Goal: Task Accomplishment & Management: Manage account settings

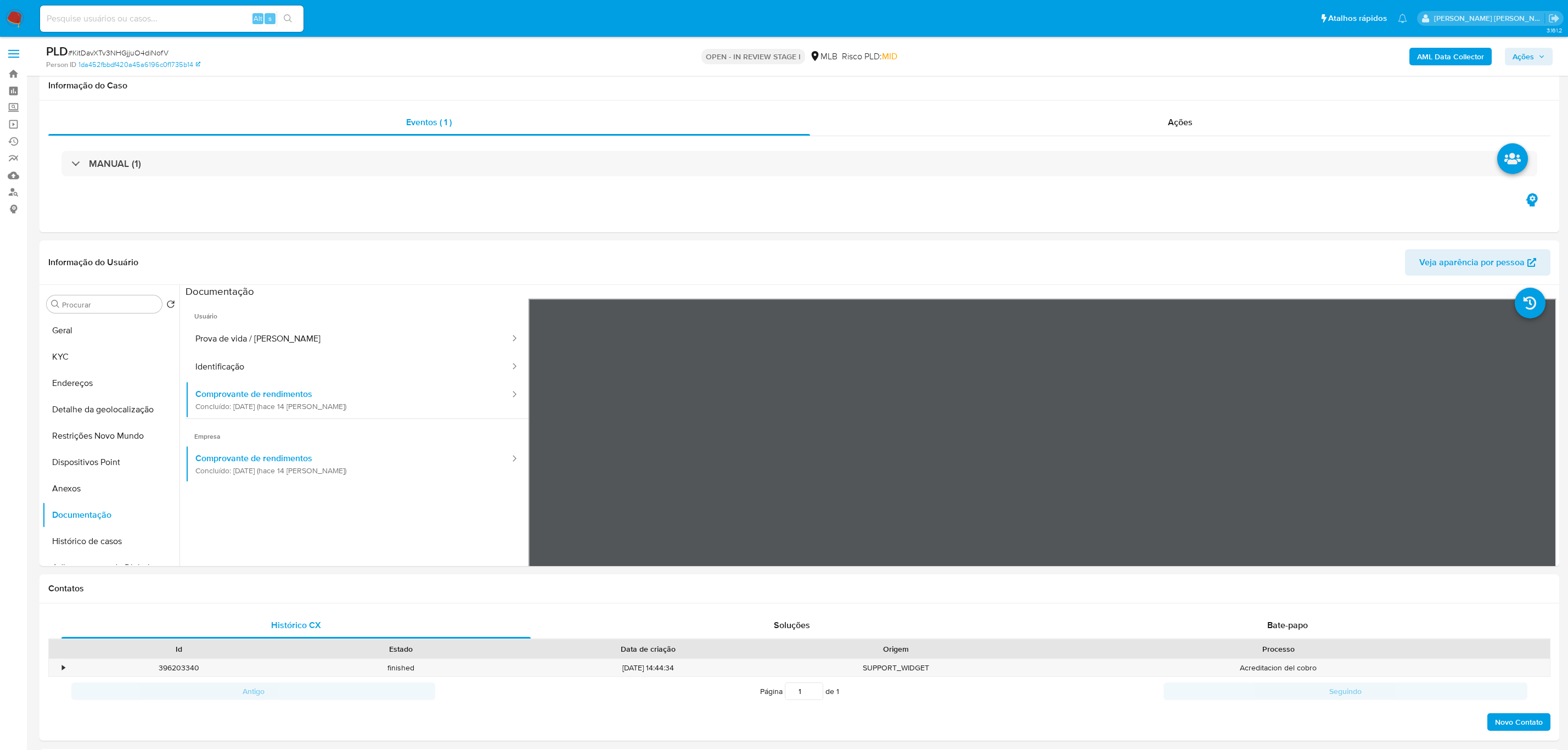
select select "20"
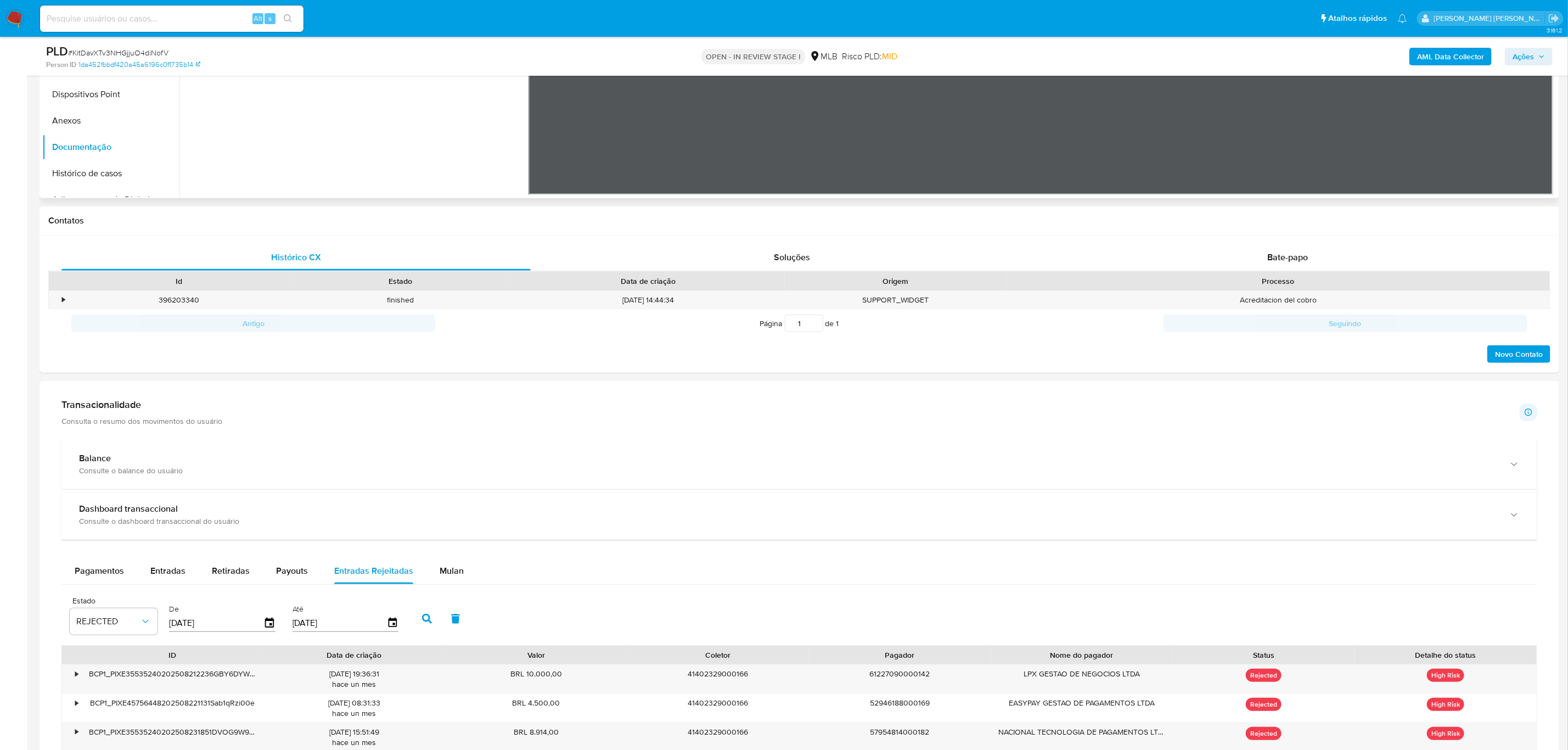
scroll to position [123, 0]
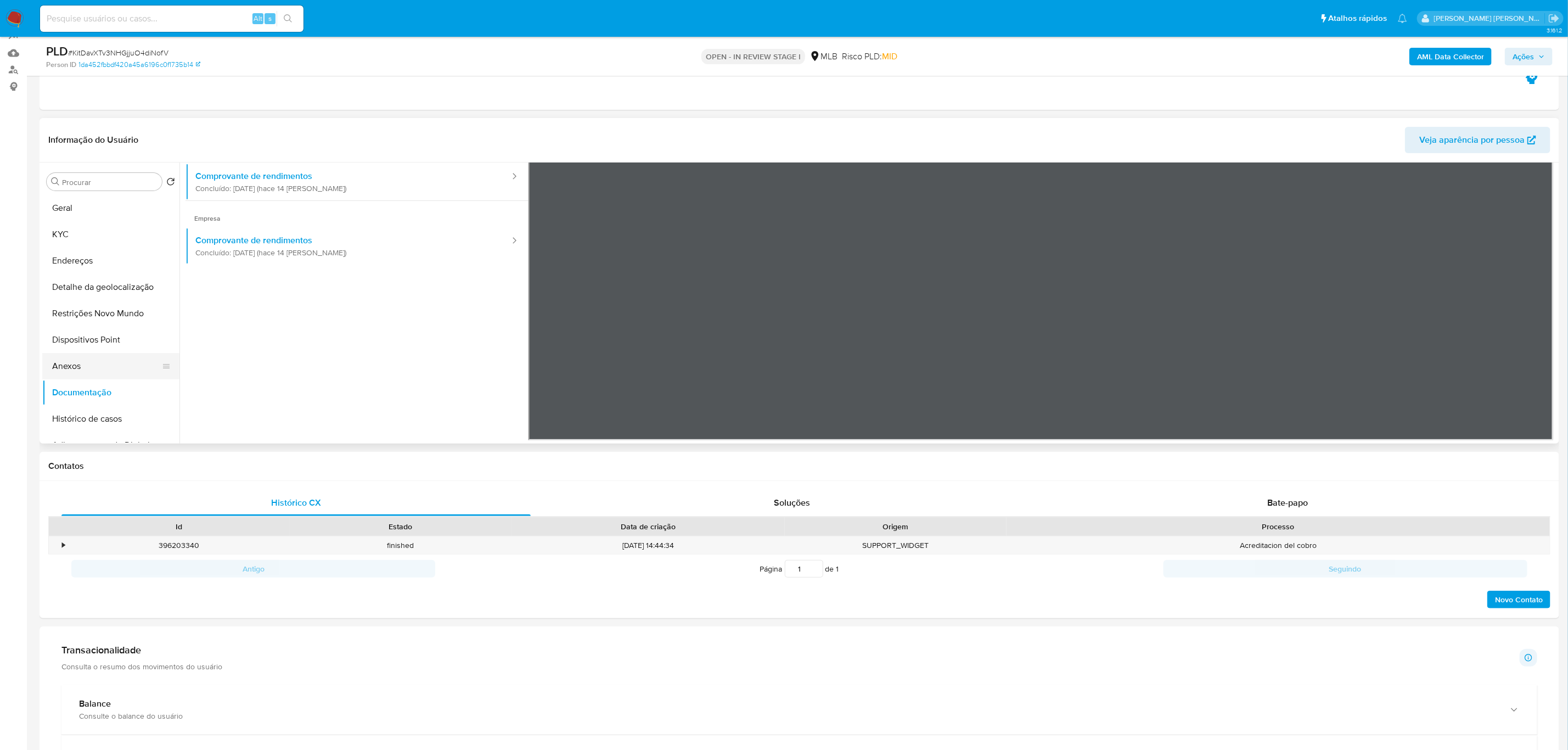
click at [76, 360] on button "Anexos" at bounding box center [106, 366] width 129 height 26
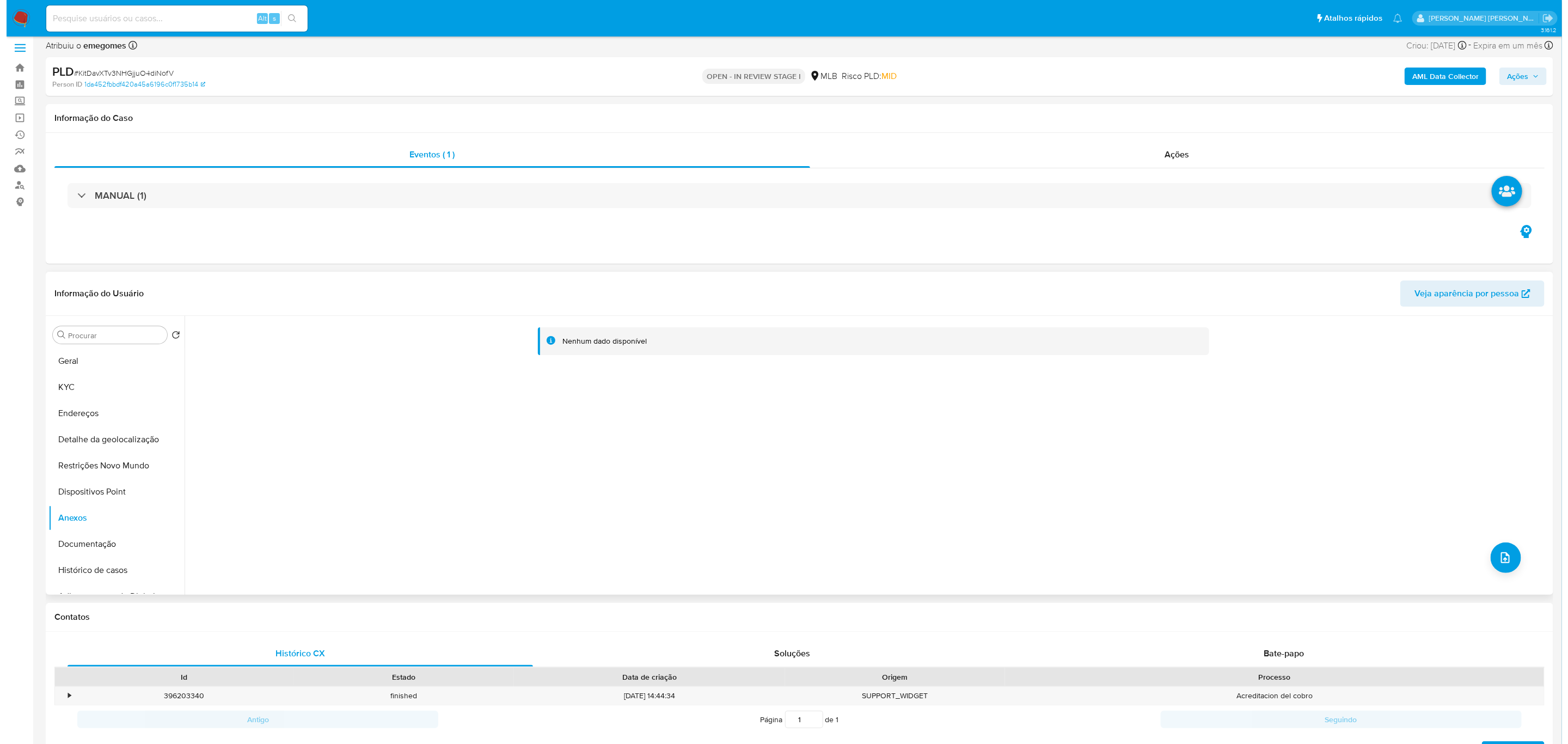
scroll to position [0, 0]
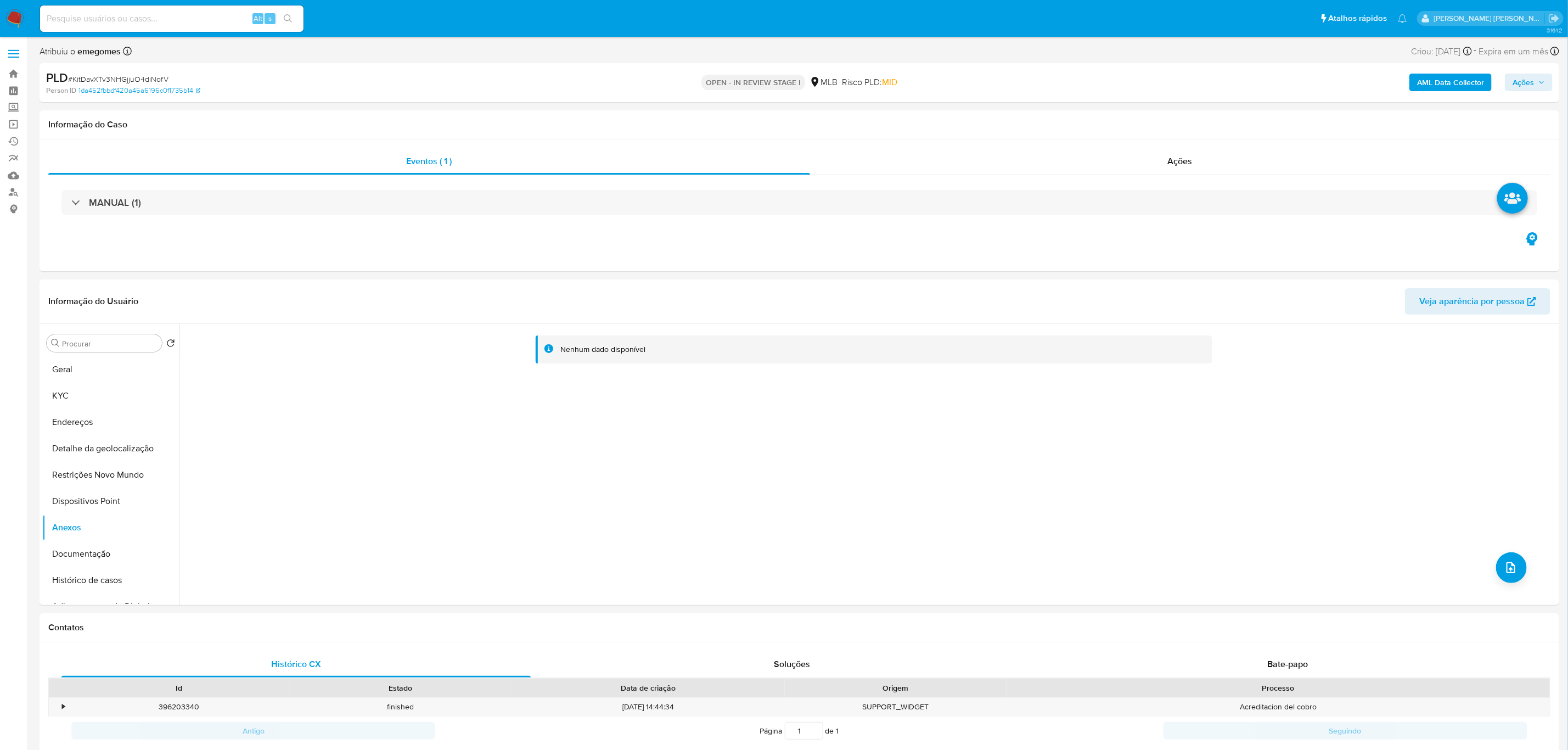
click at [1432, 84] on b "AML Data Collector" at bounding box center [1450, 82] width 67 height 18
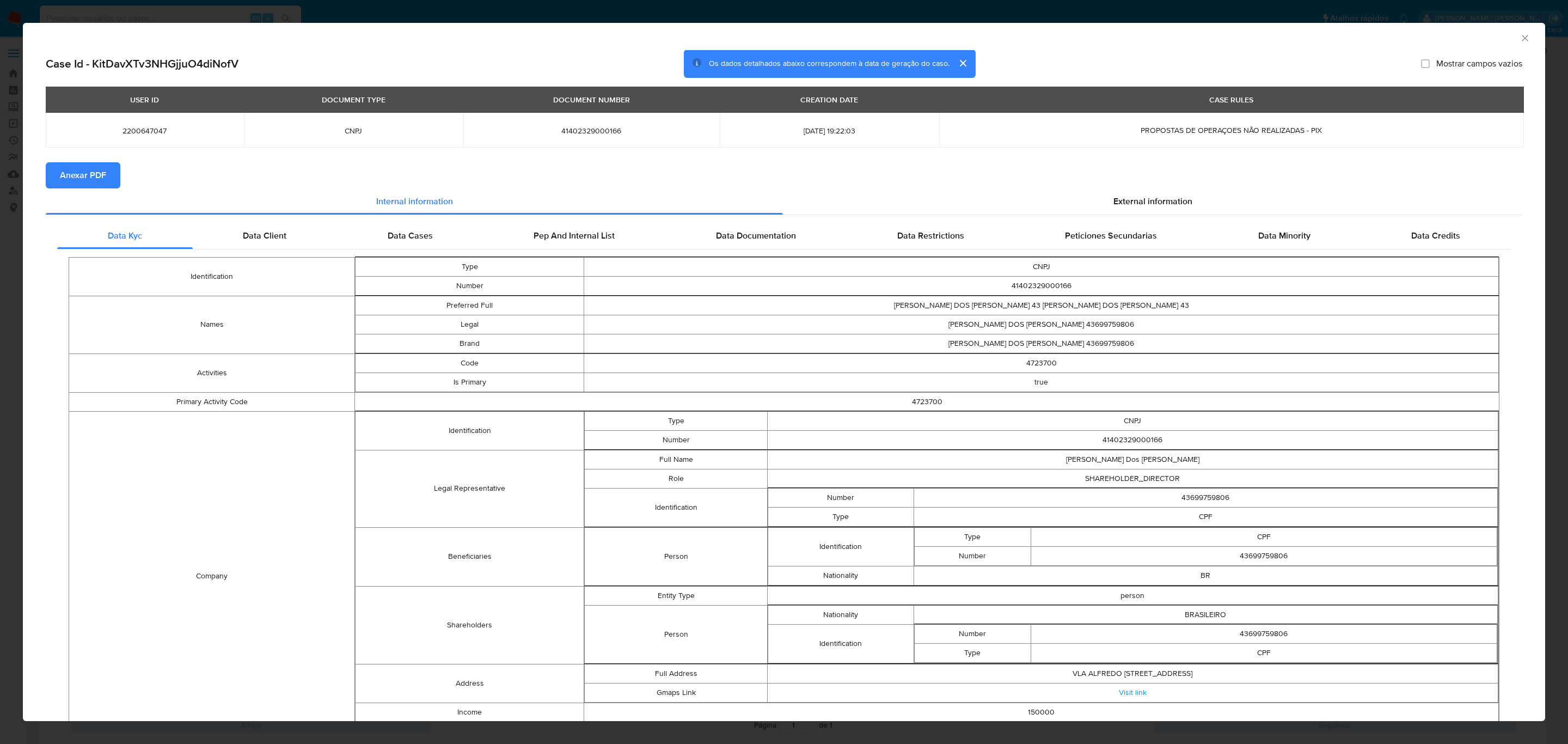
click at [75, 176] on span "Anexar PDF" at bounding box center [83, 175] width 46 height 24
click at [1520, 35] on icon "Fechar a janela" at bounding box center [1525, 38] width 11 height 11
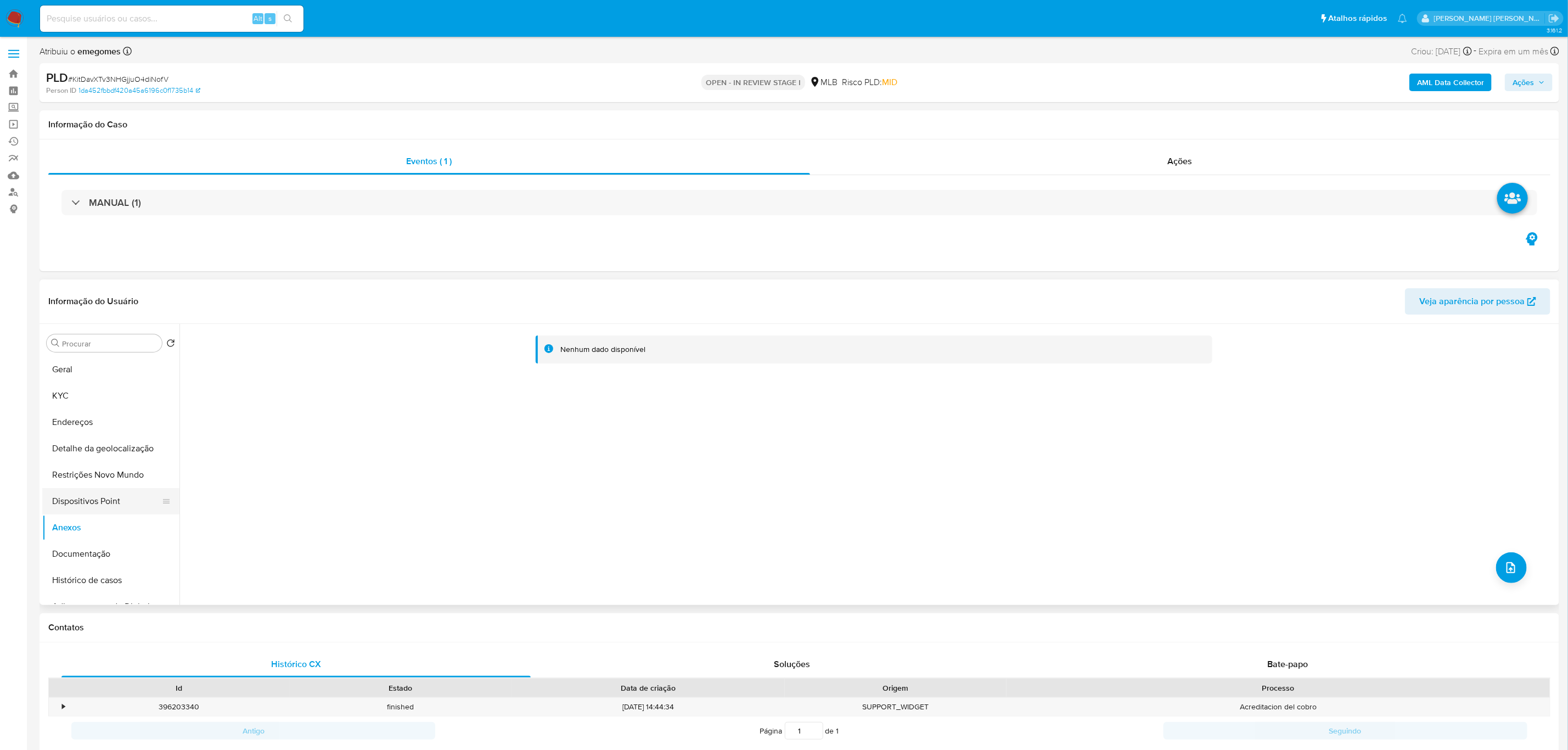
click at [88, 513] on button "Dispositivos Point" at bounding box center [106, 501] width 129 height 26
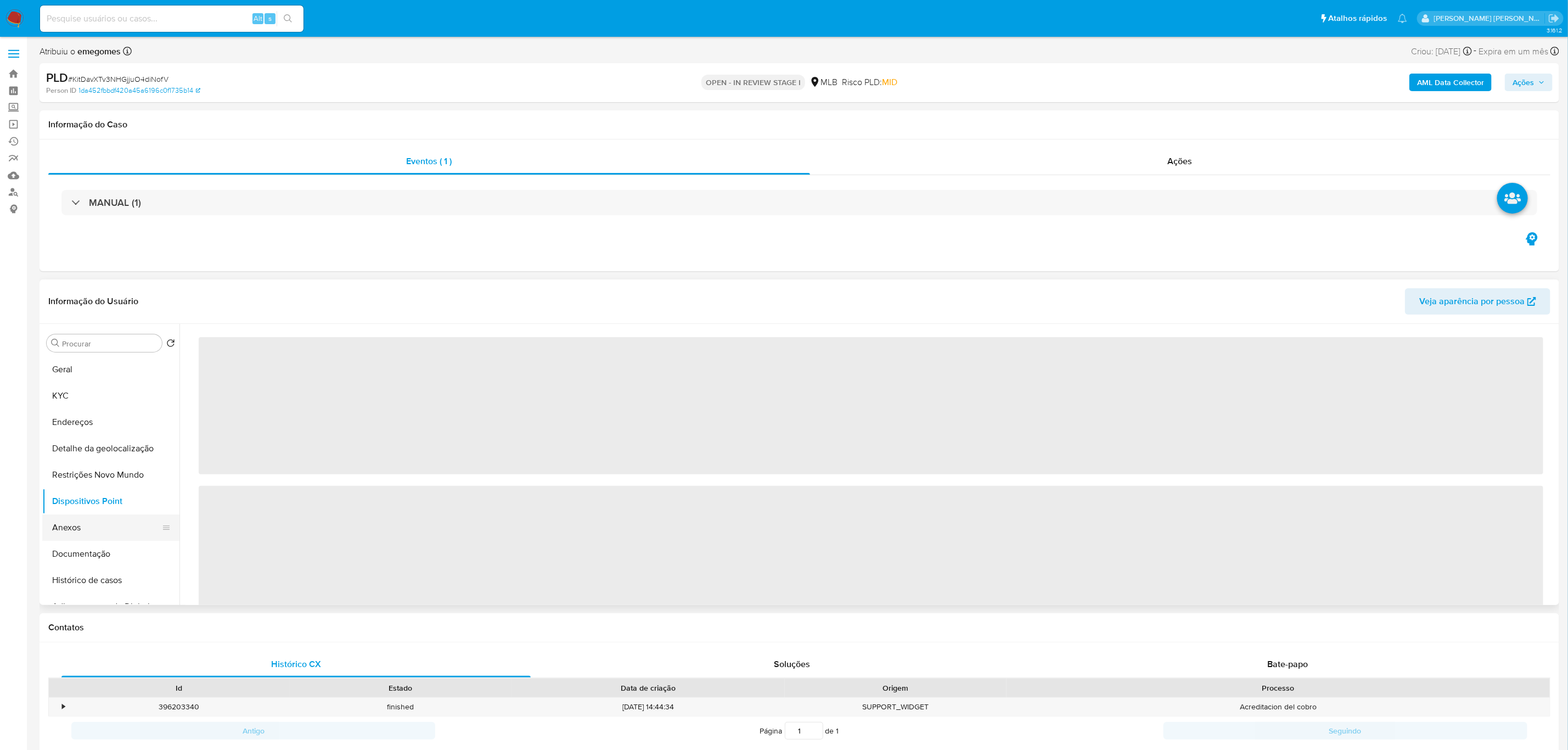
click at [71, 527] on button "Anexos" at bounding box center [106, 527] width 129 height 26
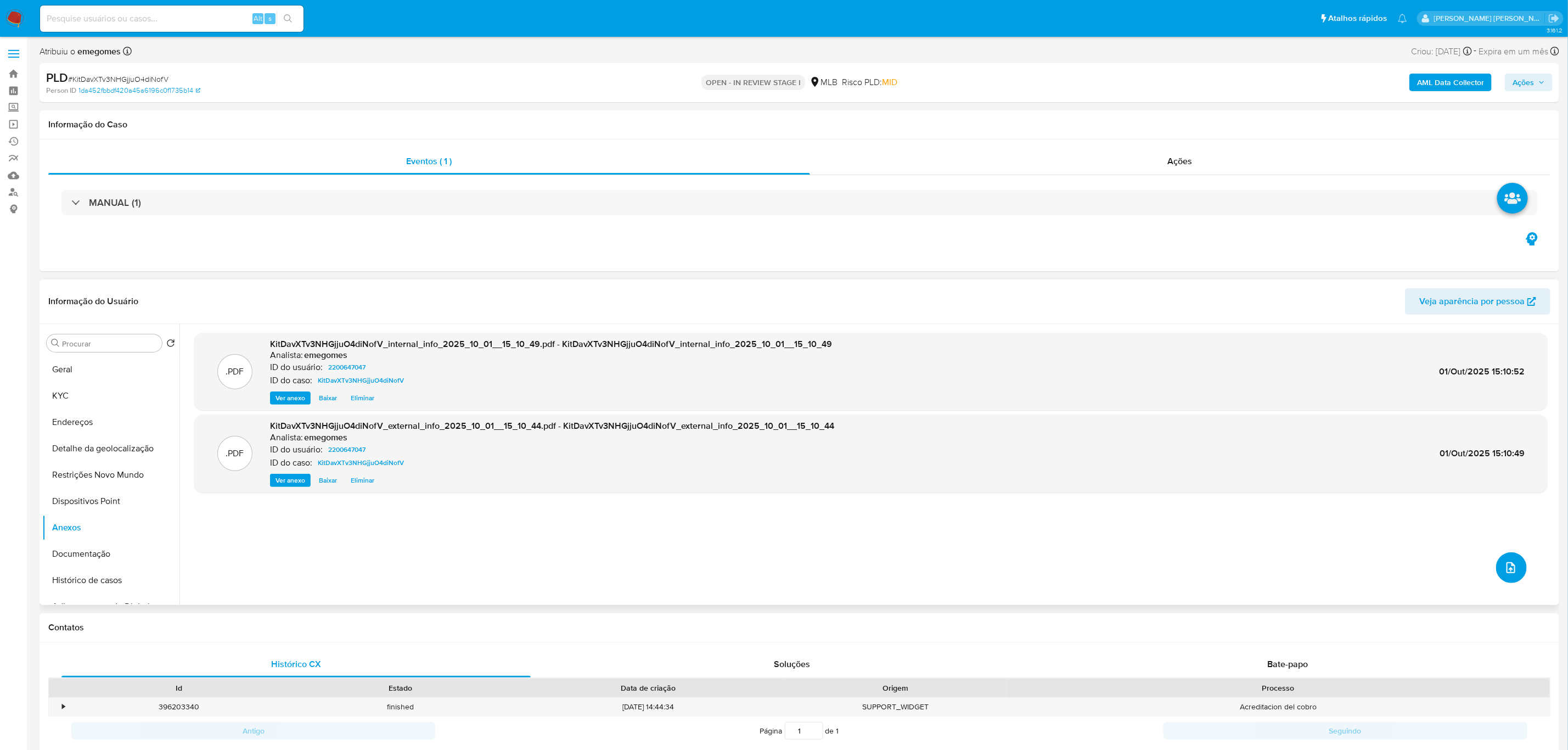
click at [1498, 562] on button "upload-file" at bounding box center [1511, 568] width 31 height 31
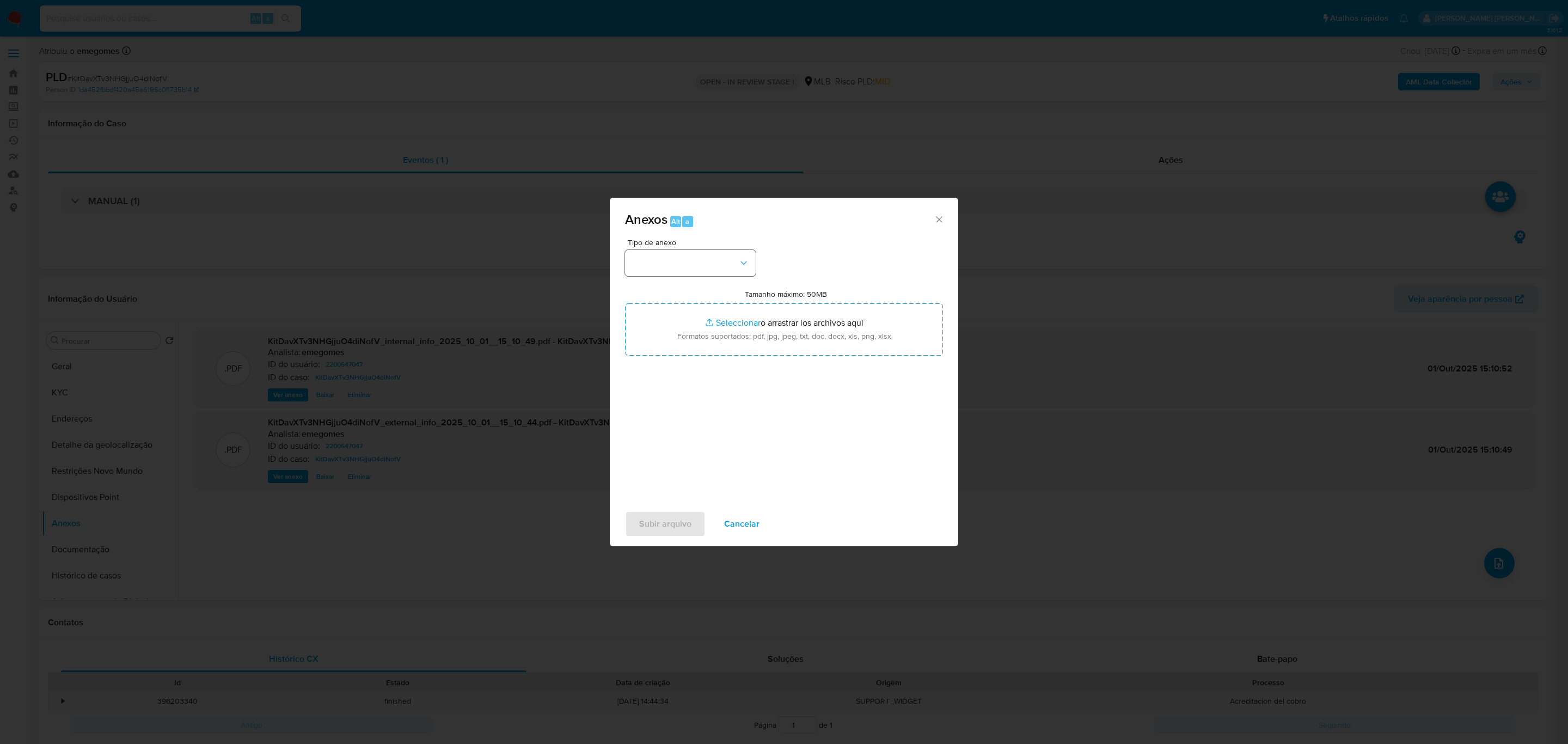
click at [756, 259] on div "Tipo de anexo Tamanho máximo: 50MB Seleccionar archivos Seleccionar o arrastrar…" at bounding box center [783, 367] width 318 height 257
click at [746, 263] on icon "button" at bounding box center [744, 263] width 11 height 11
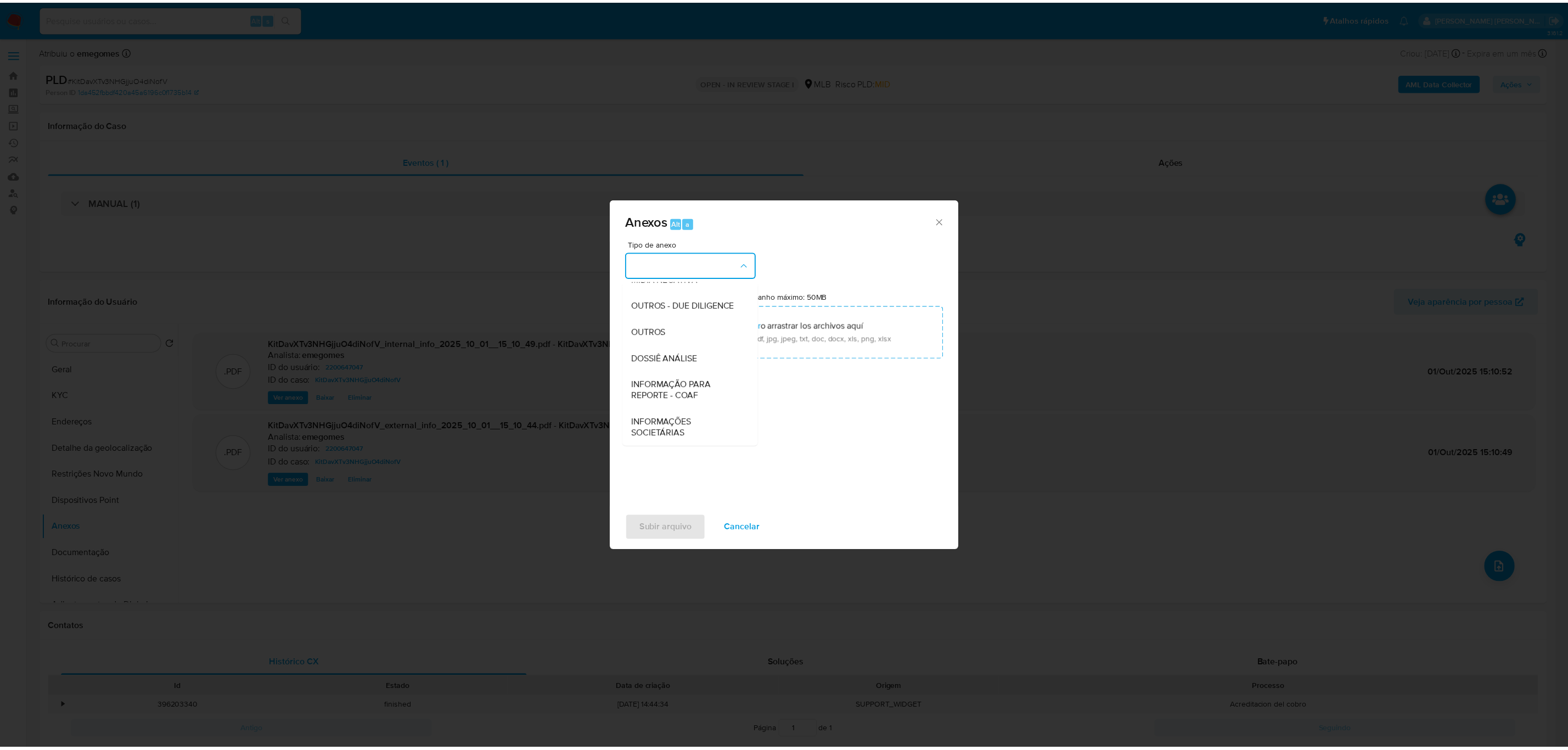
scroll to position [168, 0]
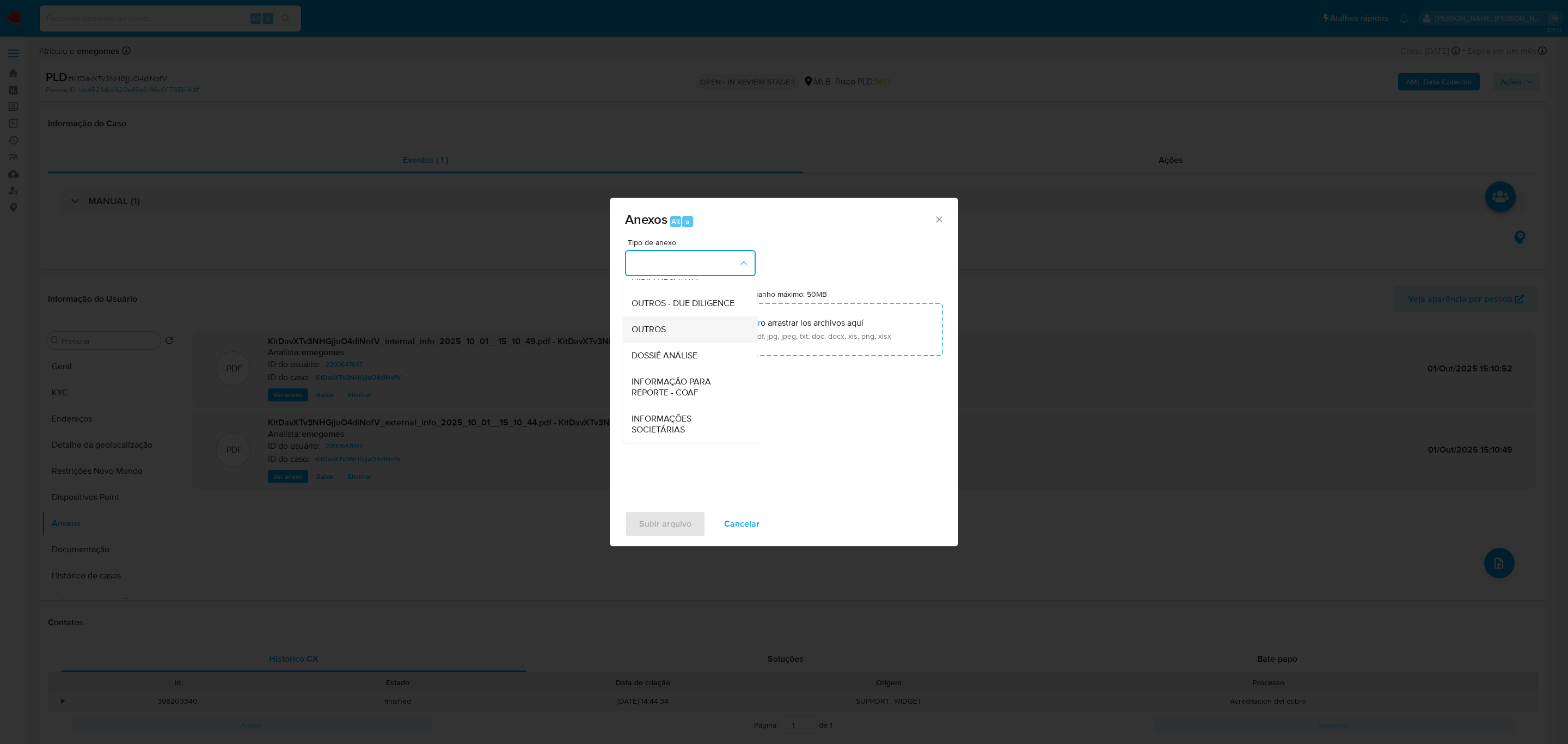
click at [668, 329] on div "OUTROS" at bounding box center [687, 329] width 111 height 26
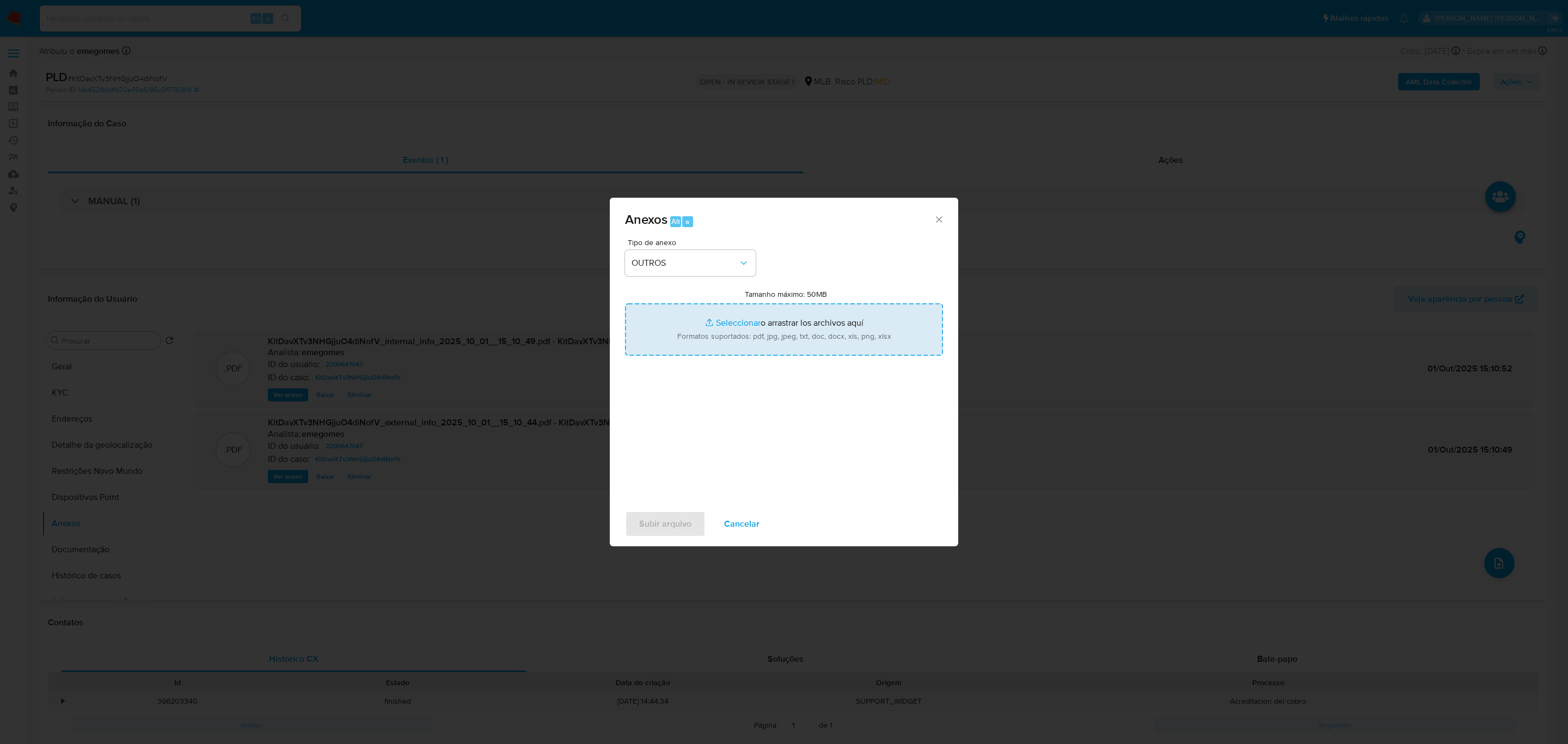
click at [719, 319] on input "Tamanho máximo: 50MB Seleccionar archivos" at bounding box center [783, 329] width 318 height 52
type input "C:\fakepath\MOV - ANDRE LUIZ DOS SANTOS CARMO 43699759806.xlsx"
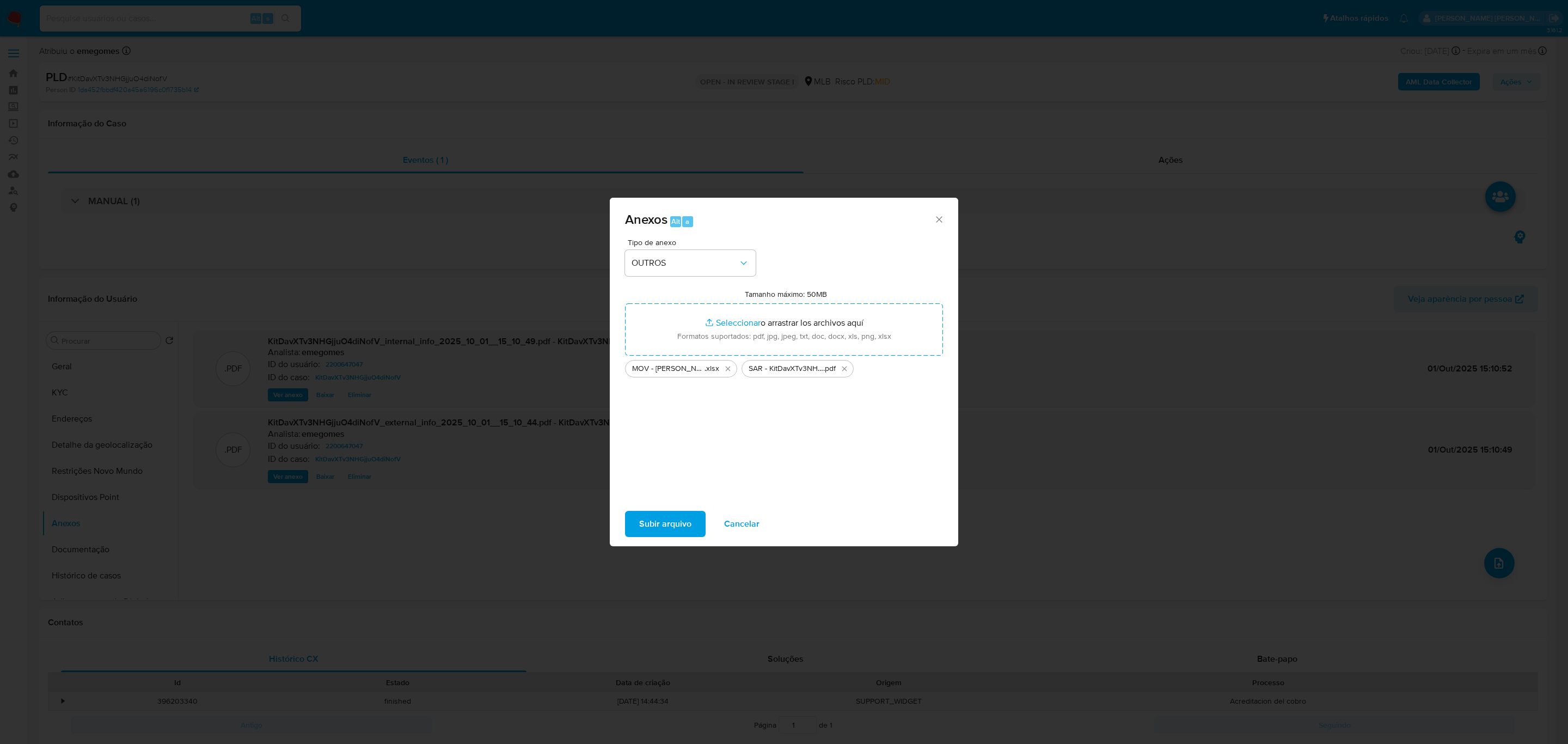
click at [685, 532] on span "Subir arquivo" at bounding box center [666, 523] width 52 height 24
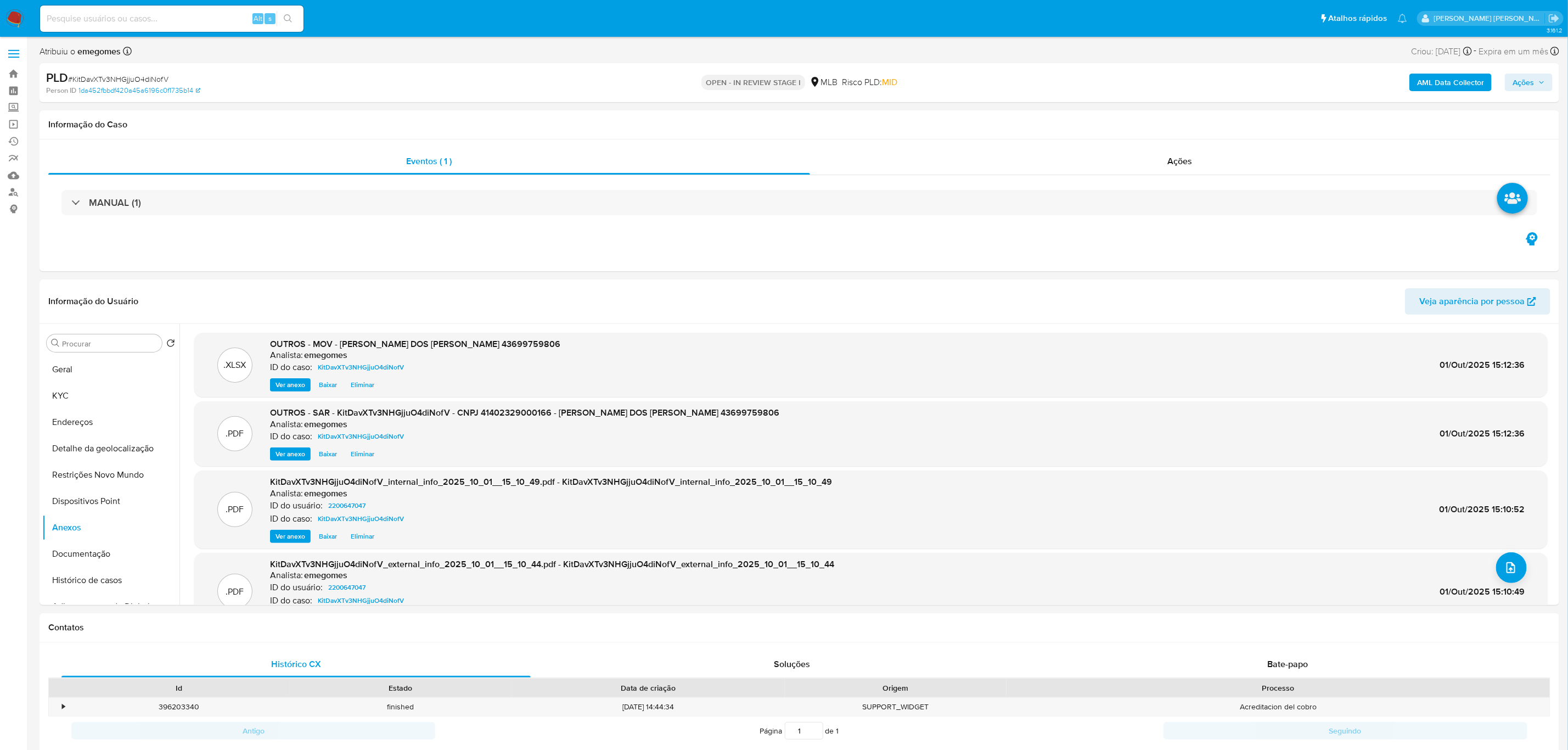
click at [1536, 82] on span "Ações" at bounding box center [1528, 82] width 33 height 16
click at [1212, 104] on div "Resolução do caso Alt r" at bounding box center [1223, 117] width 101 height 29
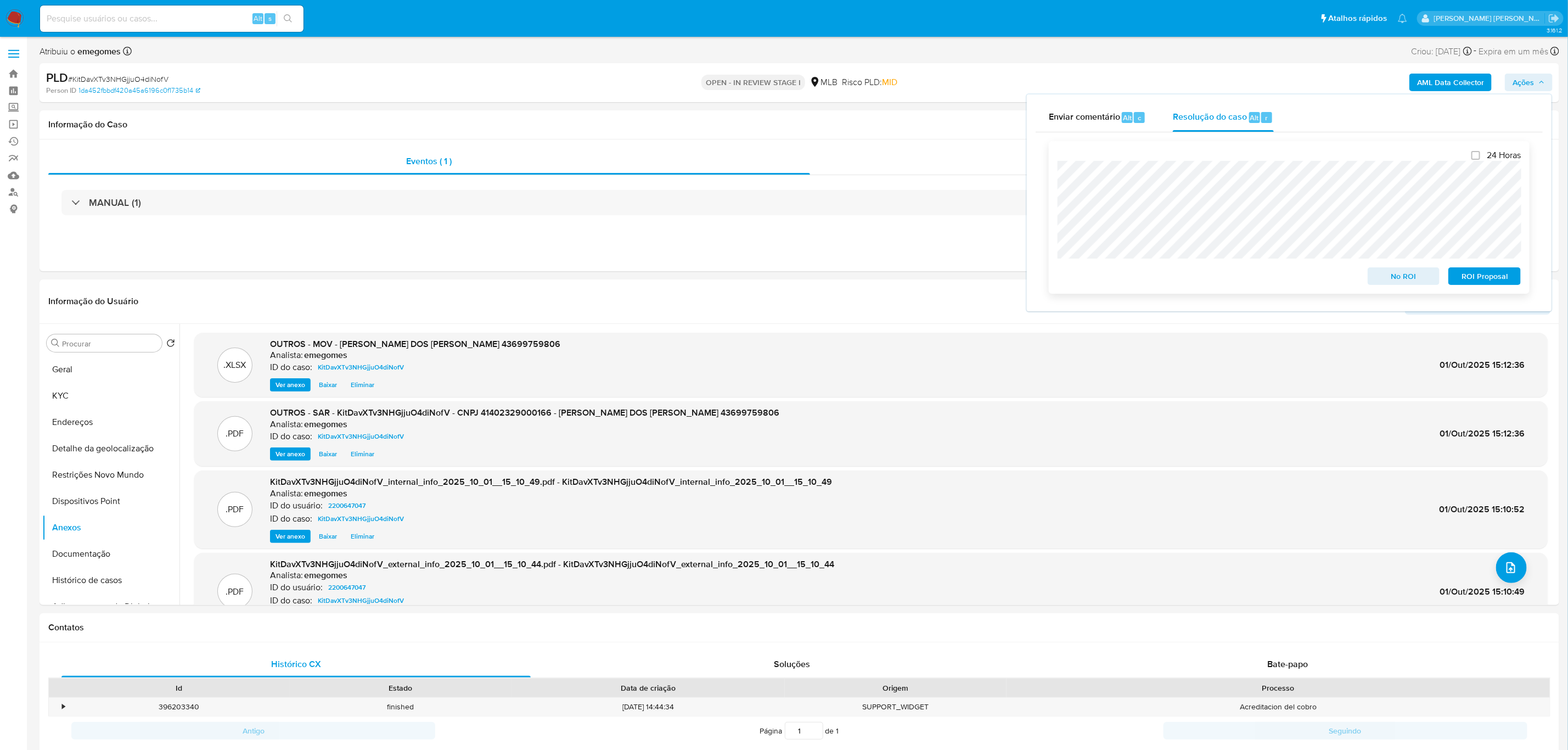
click at [1507, 280] on span "ROI Proposal" at bounding box center [1484, 276] width 57 height 16
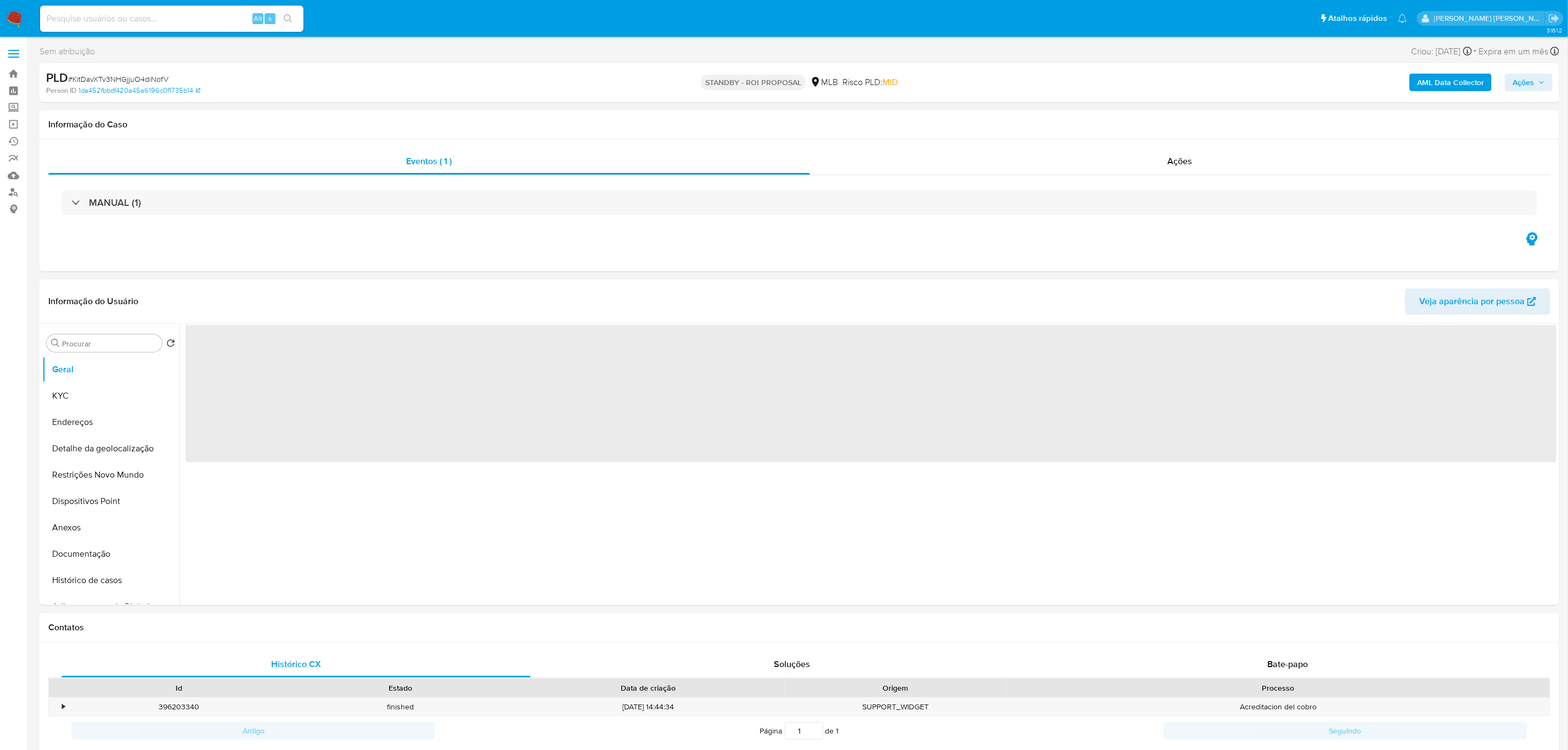
select select "10"
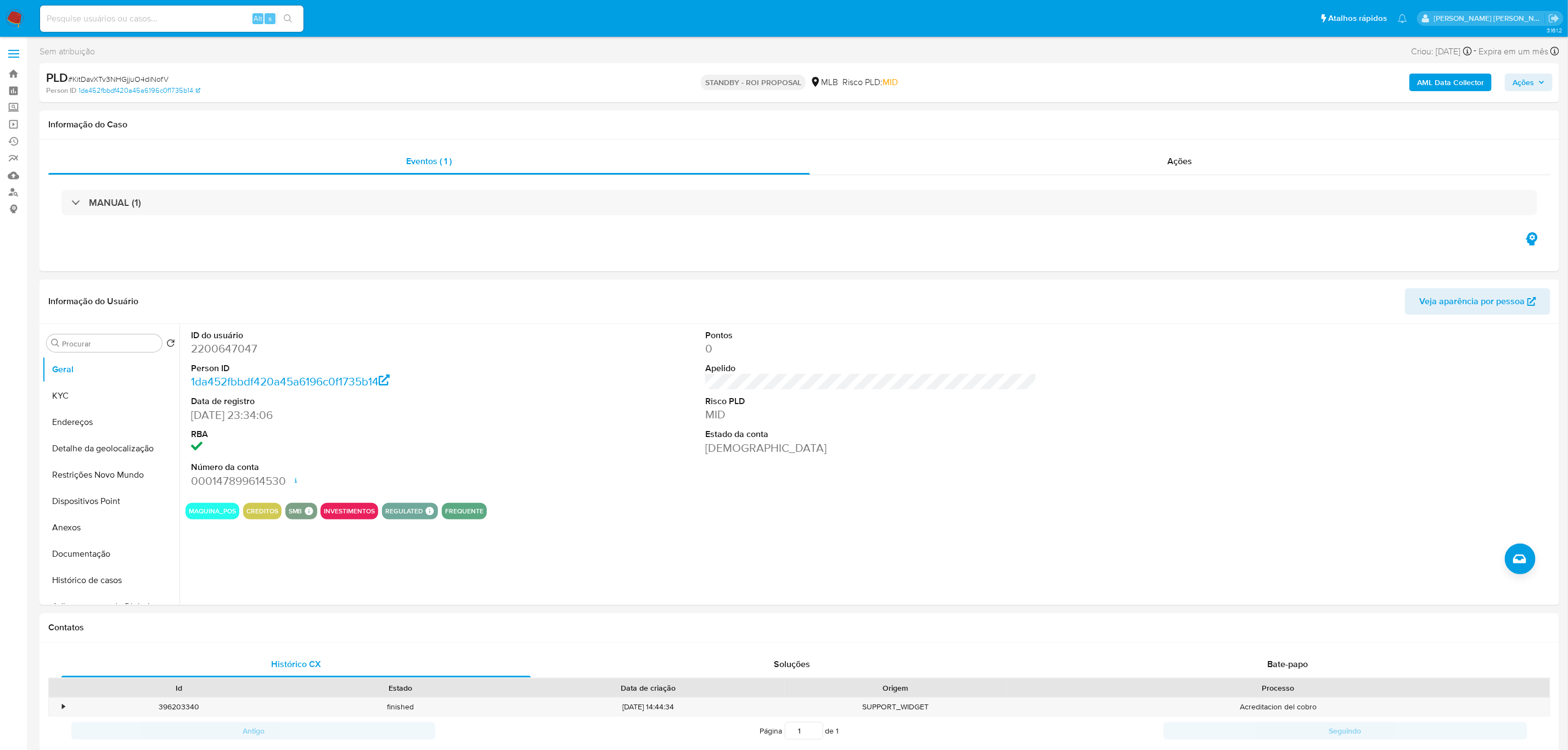
click at [14, 57] on span at bounding box center [14, 57] width 11 height 2
click at [0, 0] on input "checkbox" at bounding box center [0, 0] width 0 height 0
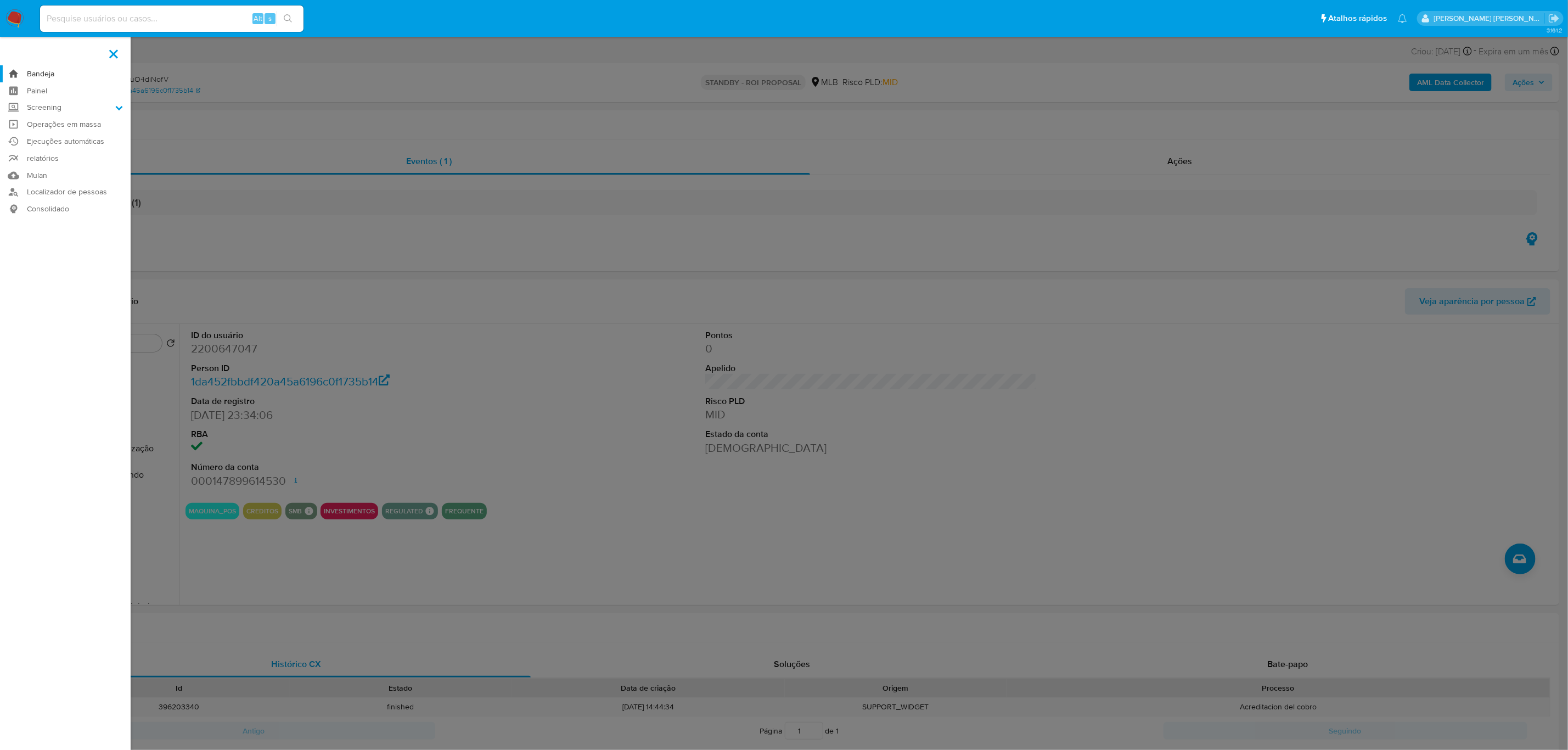
click at [45, 76] on link "Bandeja" at bounding box center [65, 74] width 130 height 17
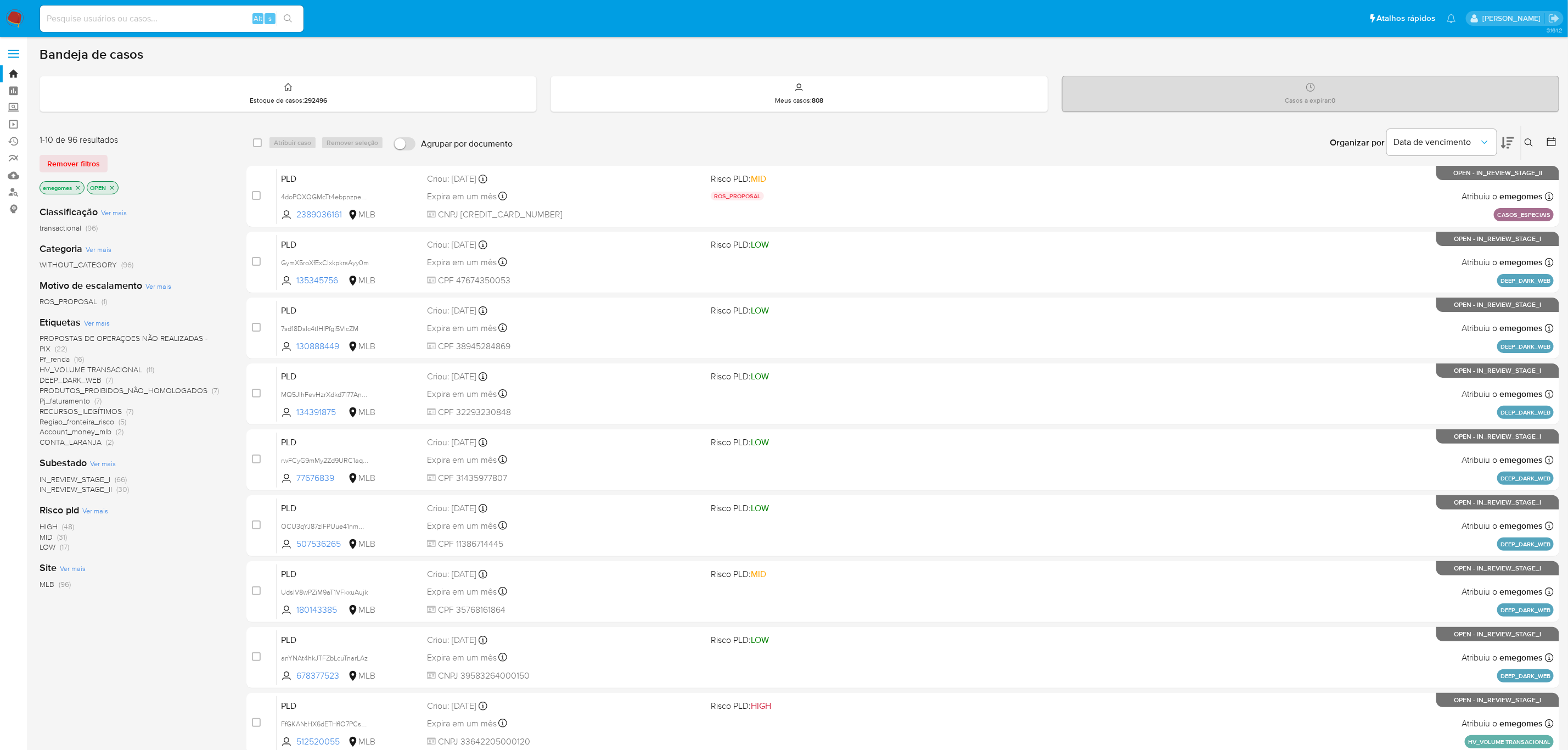
click at [1532, 149] on button at bounding box center [1530, 143] width 18 height 13
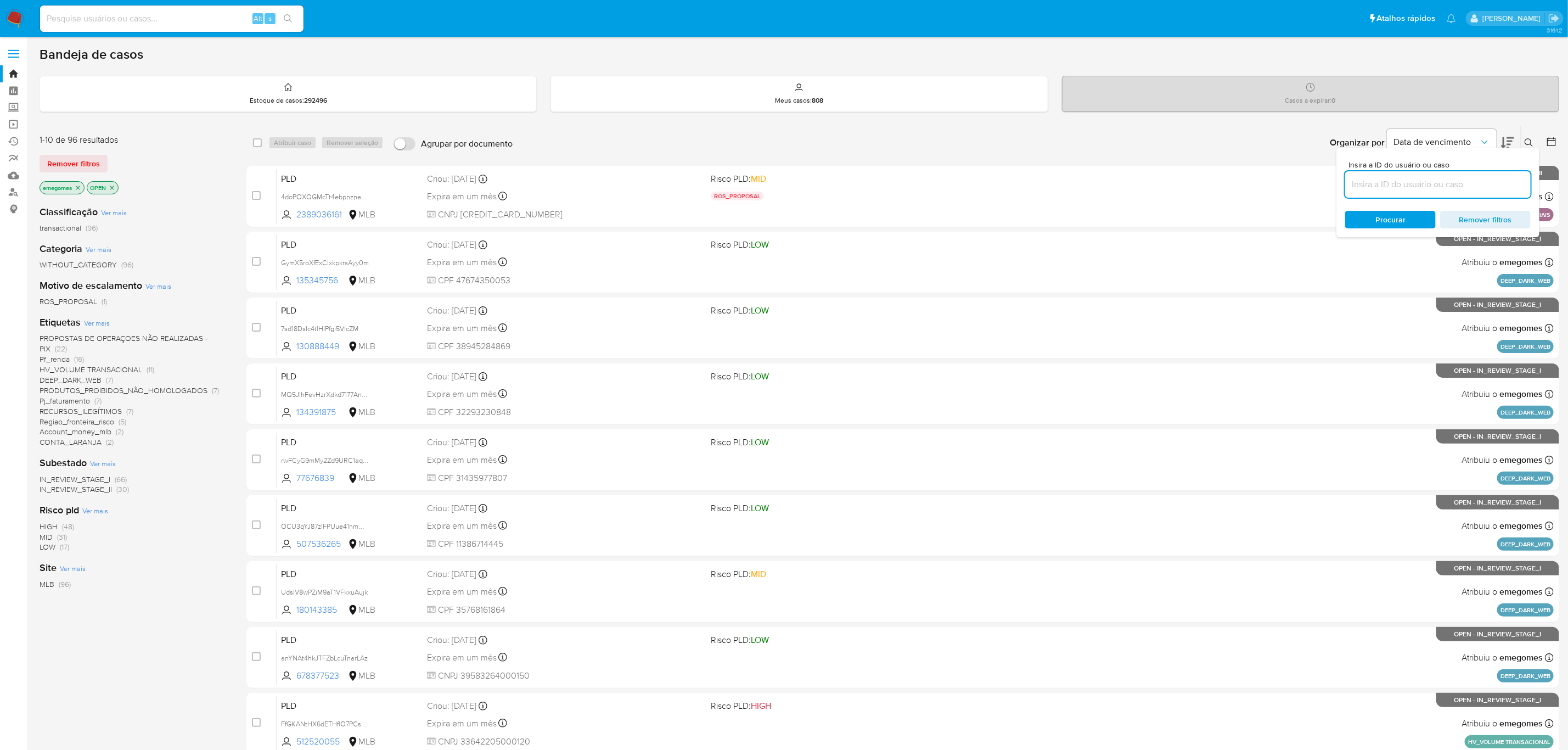
click at [1384, 185] on input at bounding box center [1437, 185] width 185 height 14
type input "OU190IDegwkkEnvlKZvOYYCR"
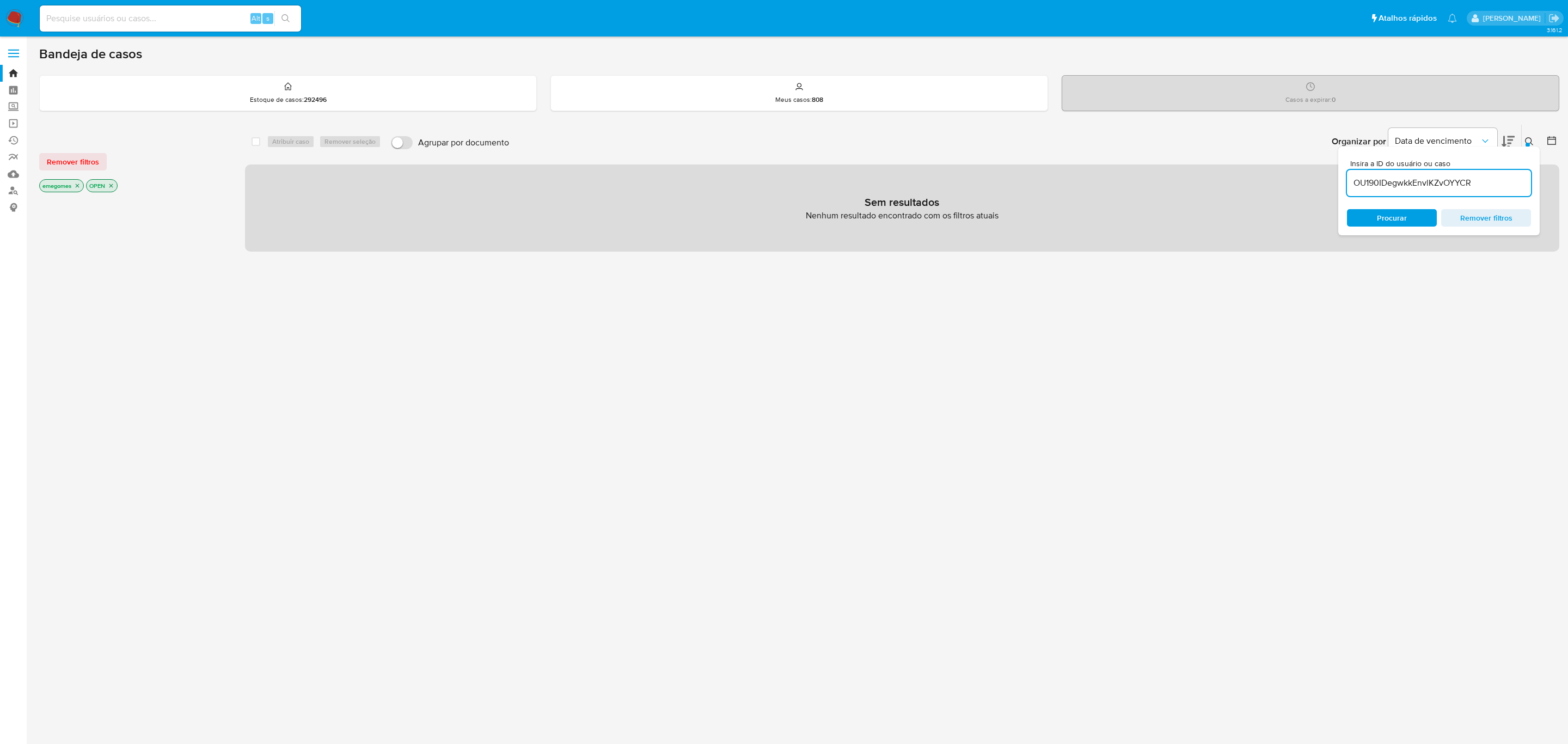
click at [80, 186] on icon "close-filter" at bounding box center [77, 185] width 6 height 6
click at [65, 189] on icon "close-filter" at bounding box center [64, 185] width 6 height 6
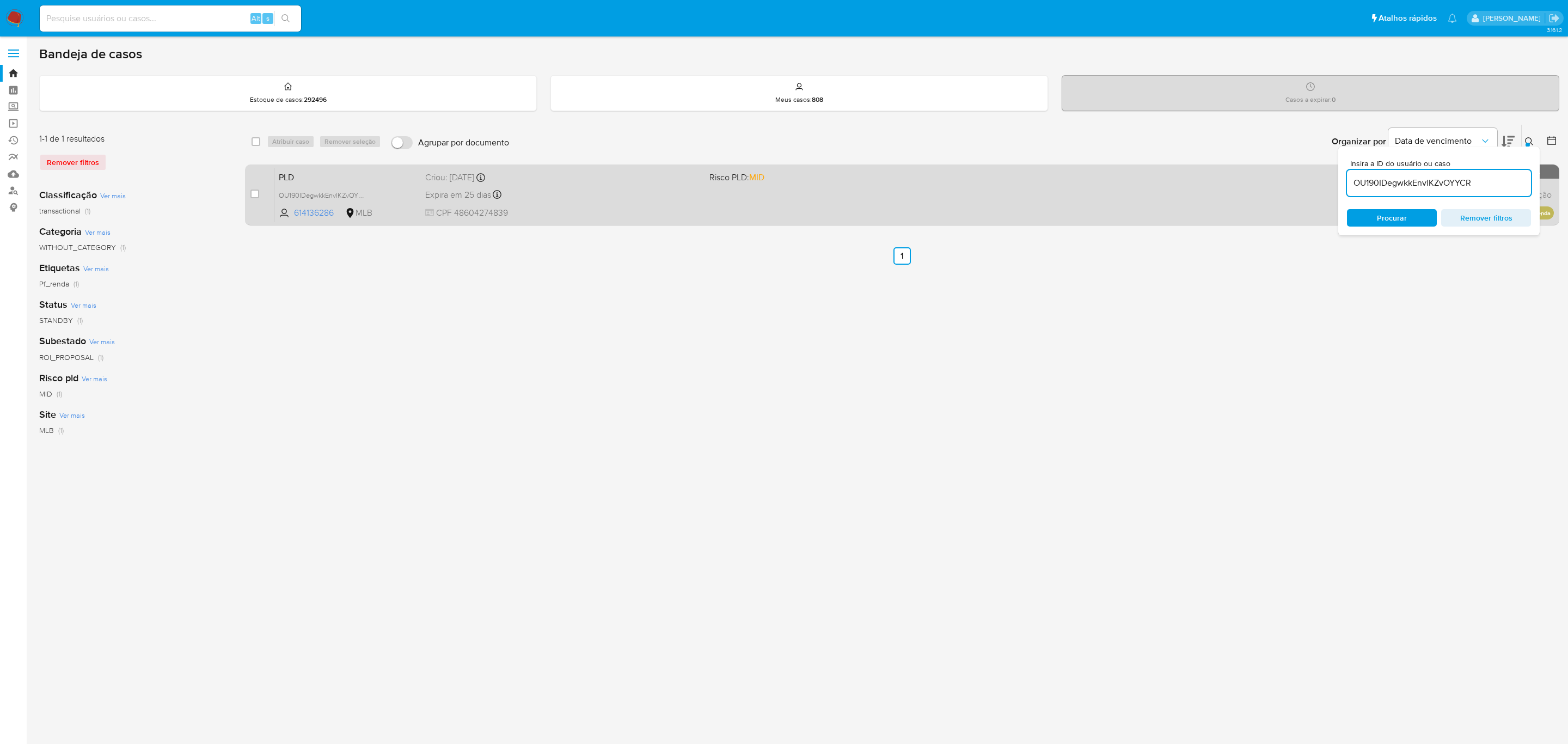
click at [260, 196] on div "case-item-checkbox Incapaz de atribuir o caso" at bounding box center [262, 194] width 24 height 55
click at [256, 195] on input "checkbox" at bounding box center [255, 193] width 8 height 8
checkbox input "true"
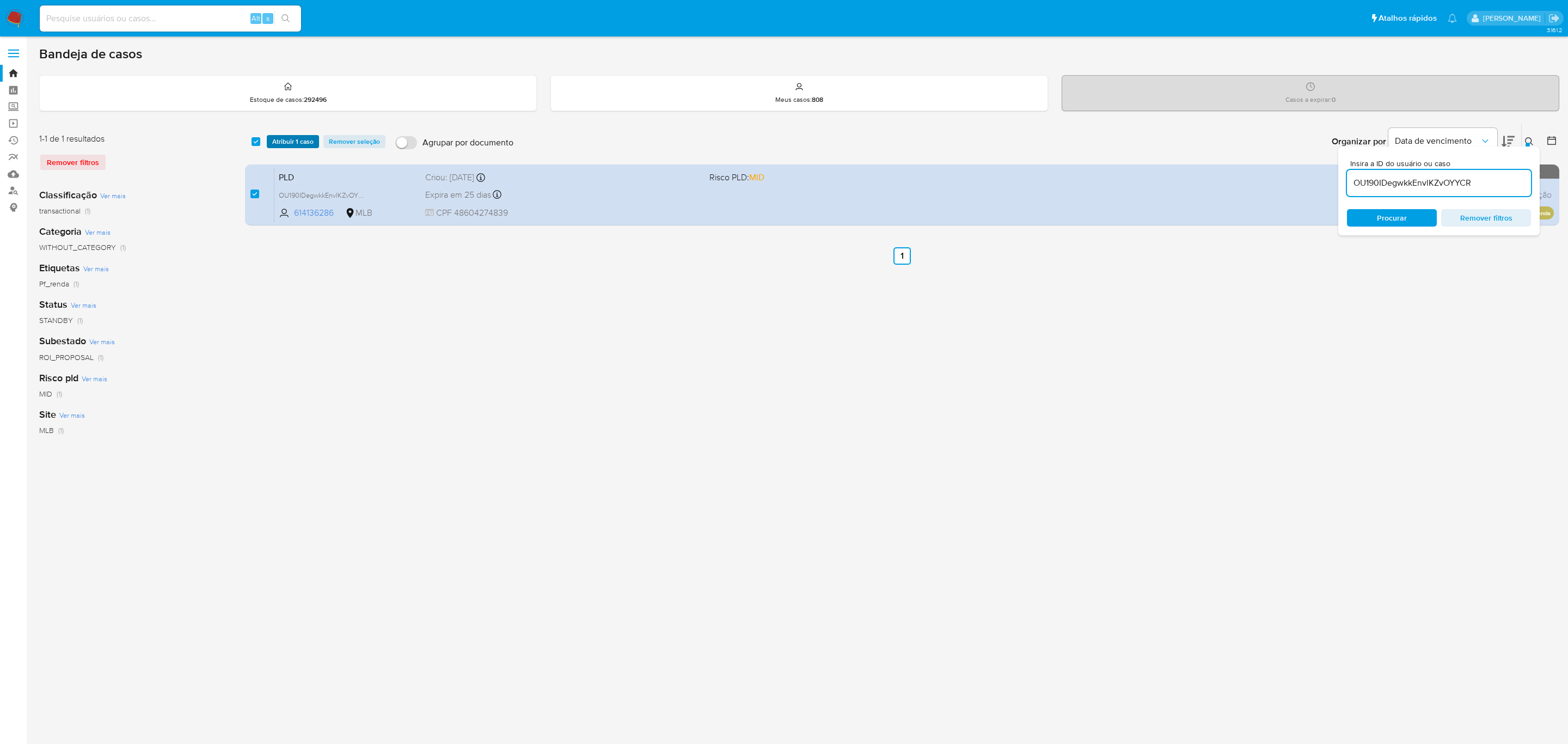
click at [295, 142] on span "Atribuir 1 caso" at bounding box center [293, 142] width 42 height 11
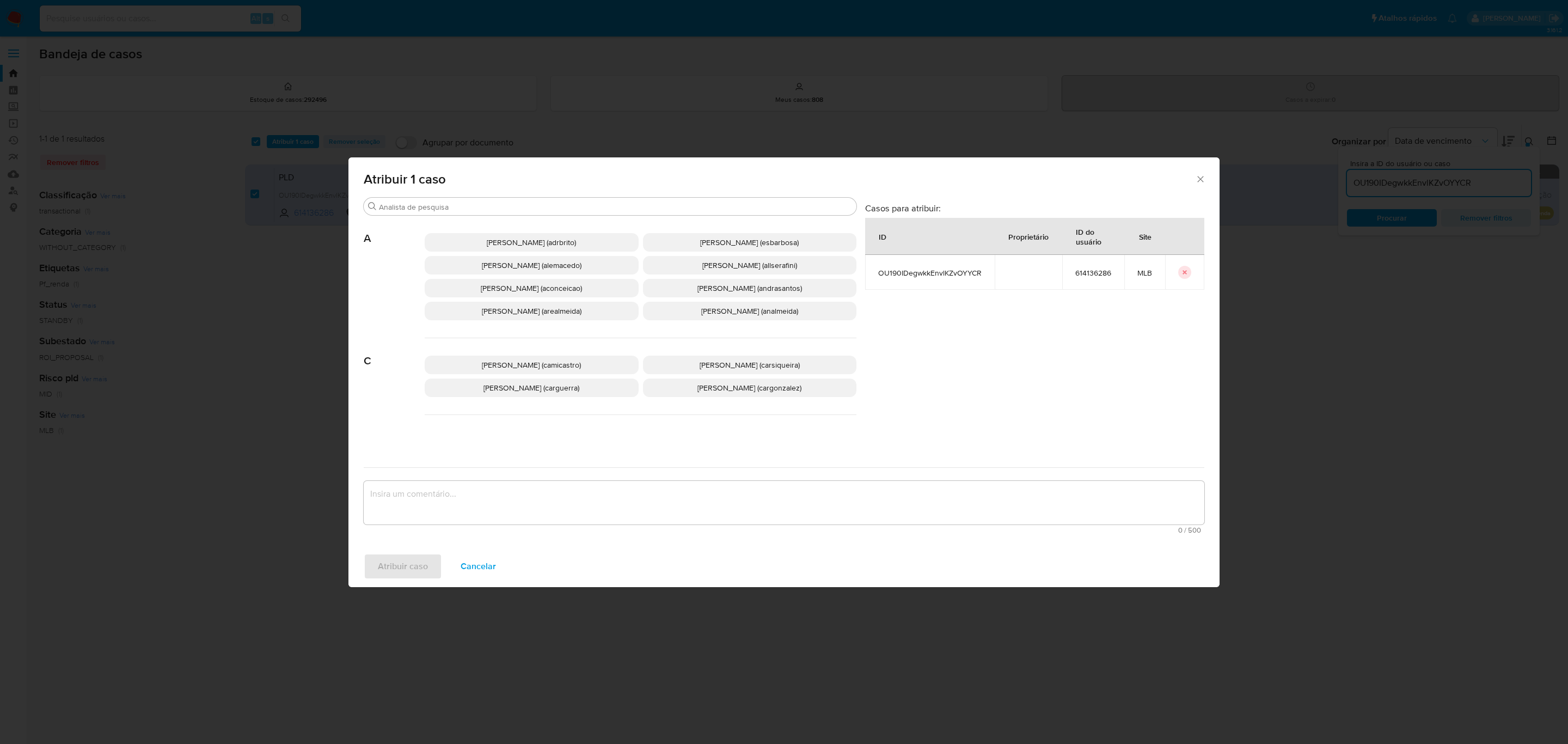
click at [1198, 176] on icon "Fechar a janela" at bounding box center [1200, 179] width 6 height 6
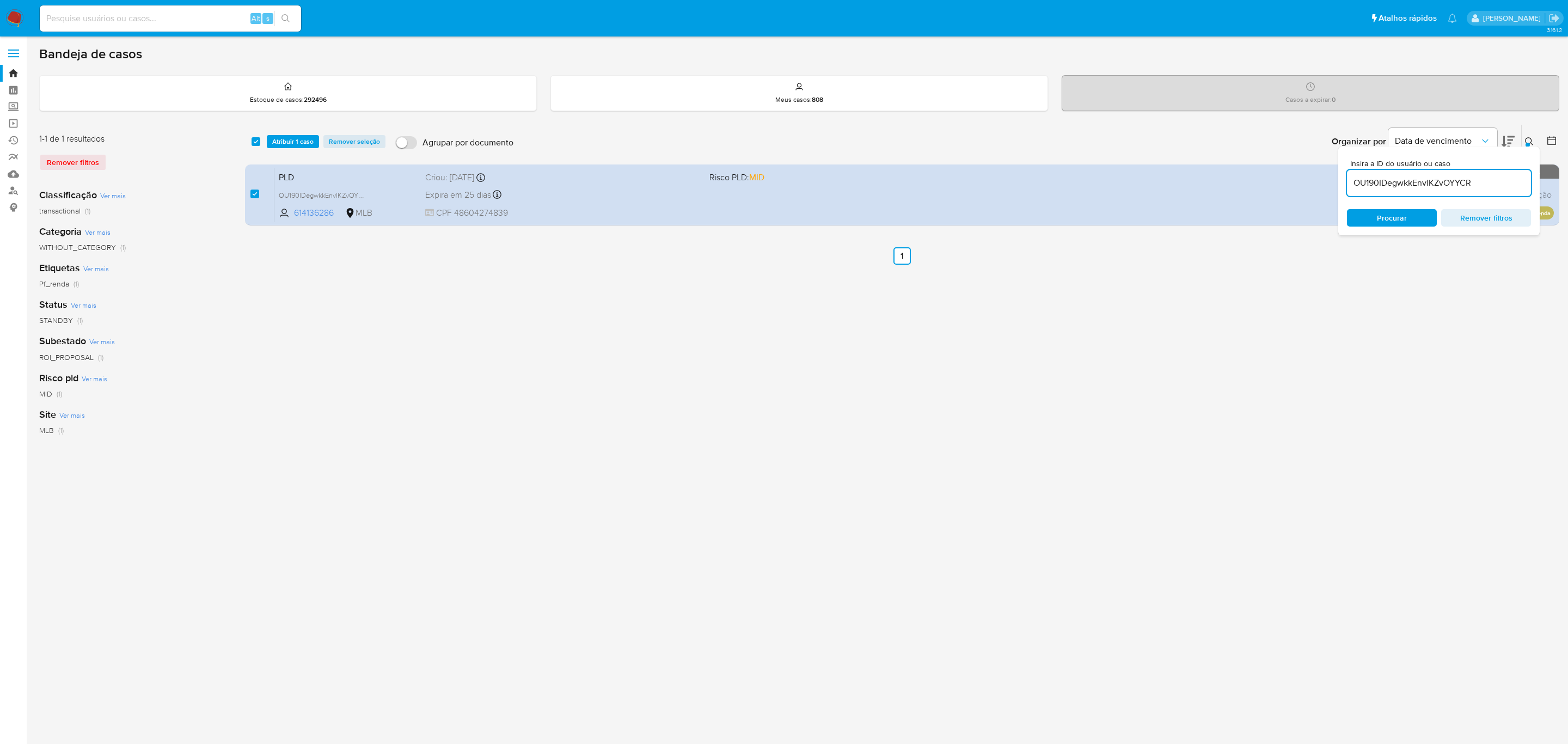
click at [297, 139] on span "Atribuir 1 caso" at bounding box center [293, 142] width 42 height 11
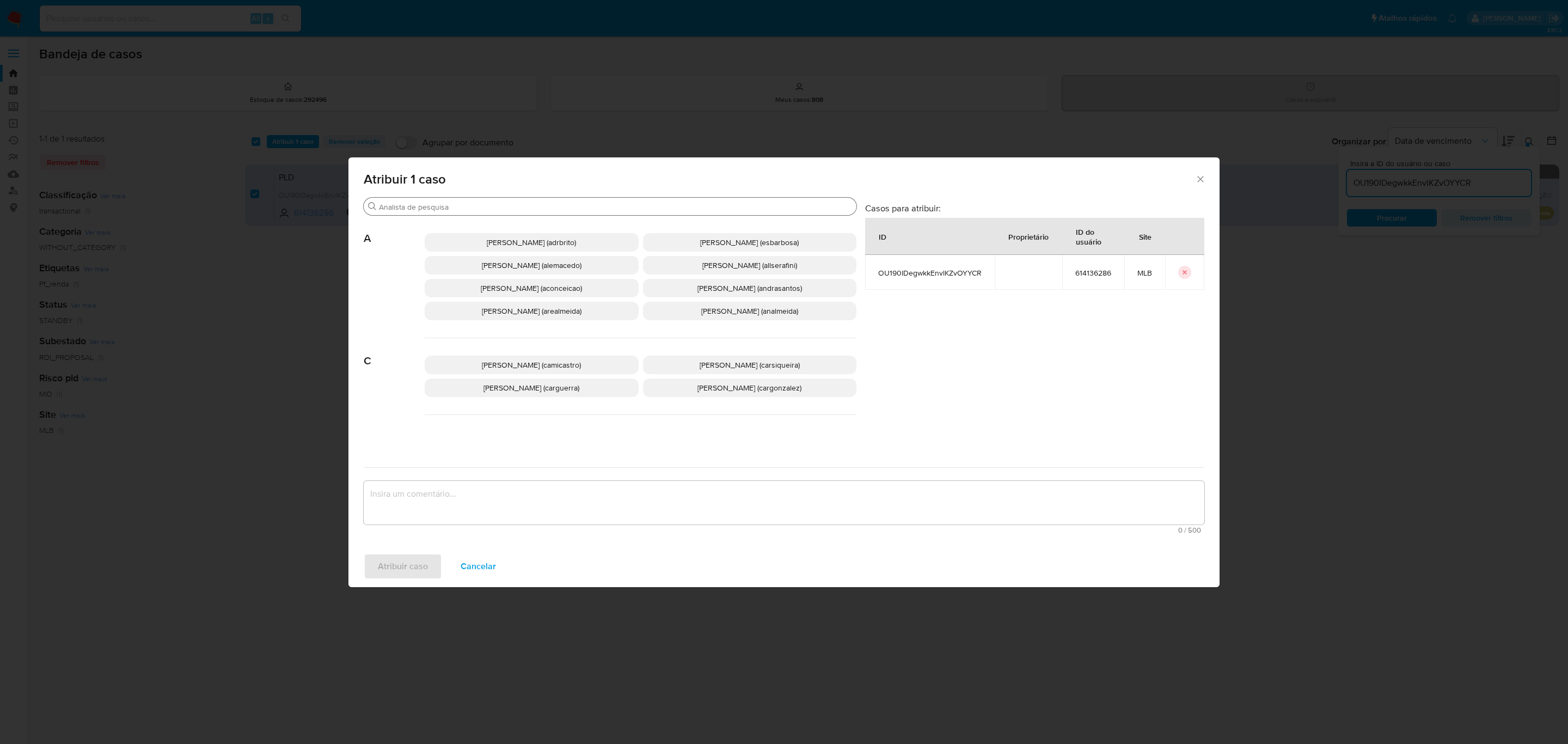
click at [431, 208] on input "Buscar" at bounding box center [616, 207] width 473 height 10
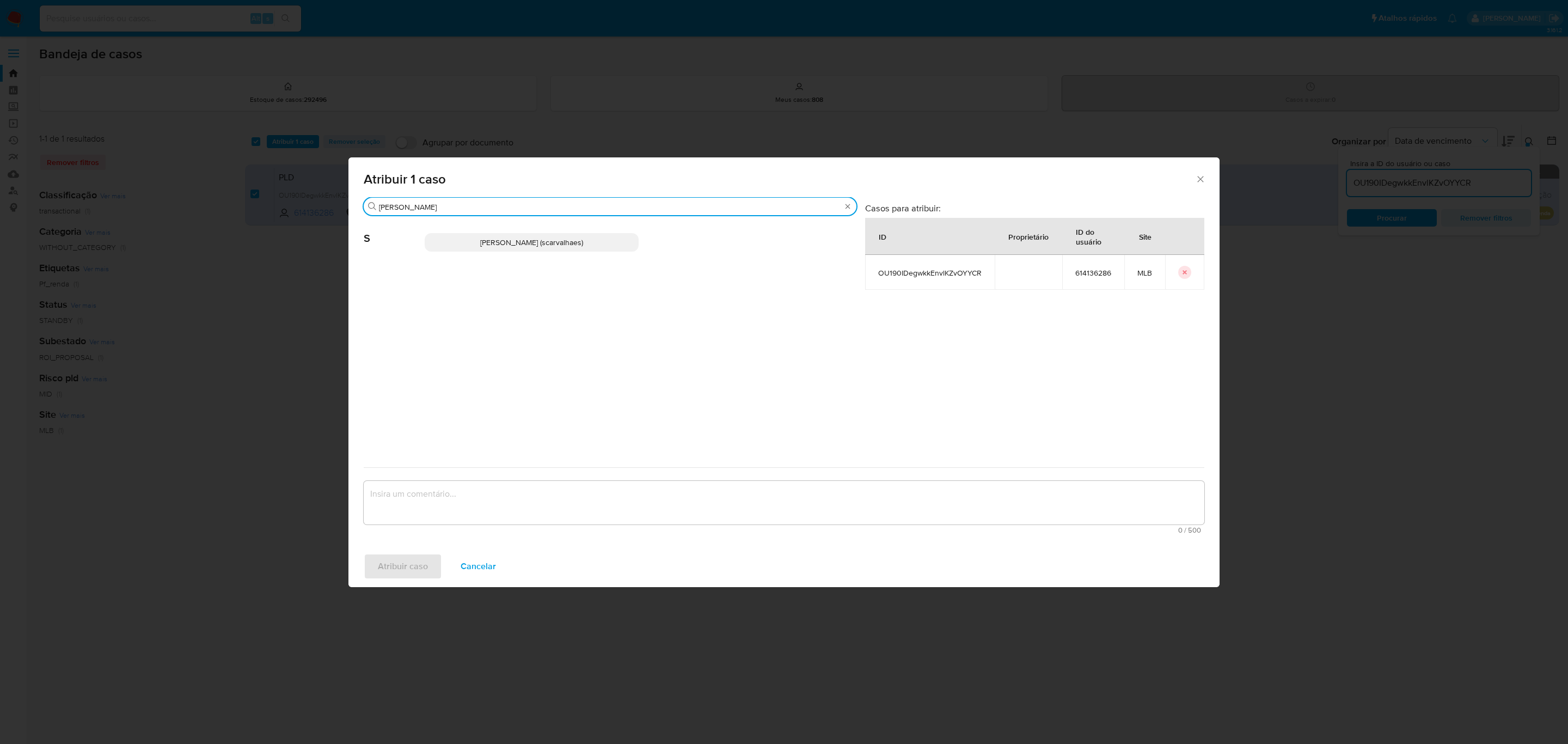
type input "sara"
click at [480, 242] on span "Sara Heide Carvalhaes Gomes Teixeira (scarvalhaes)" at bounding box center [532, 242] width 103 height 11
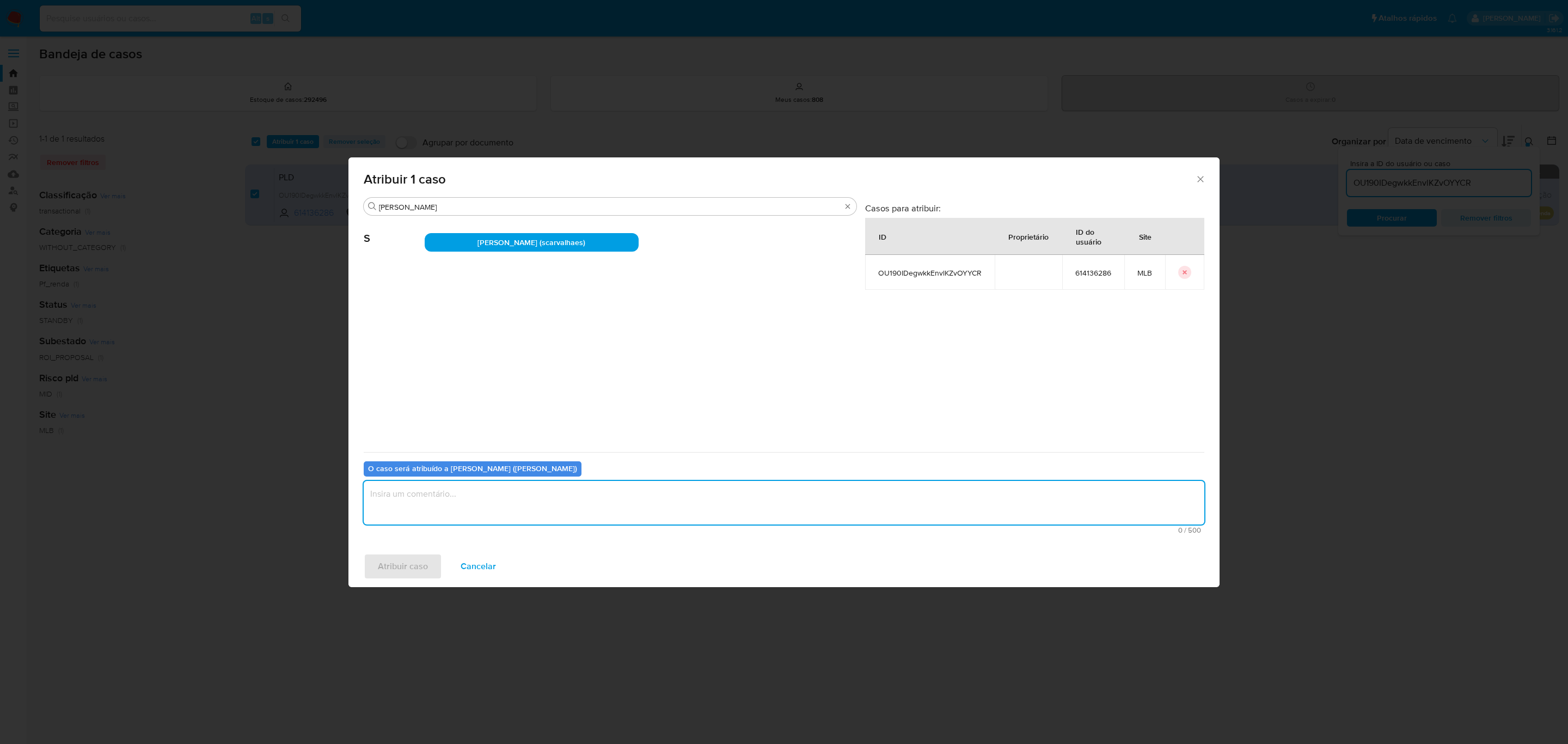
click at [430, 505] on textarea "assign-modal" at bounding box center [784, 502] width 841 height 44
type textarea "."
click at [402, 562] on span "Atribuir caso" at bounding box center [402, 566] width 50 height 24
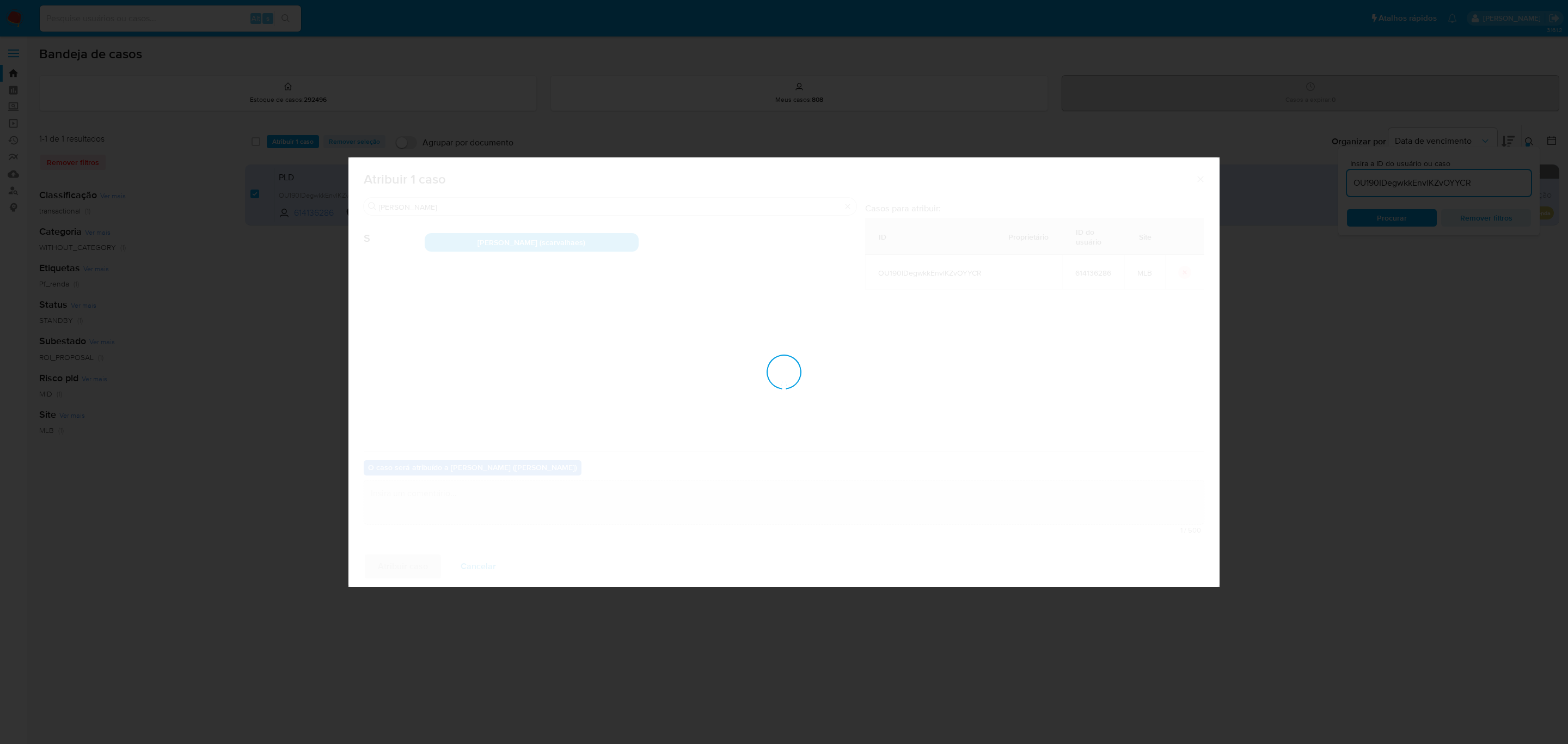
checkbox input "false"
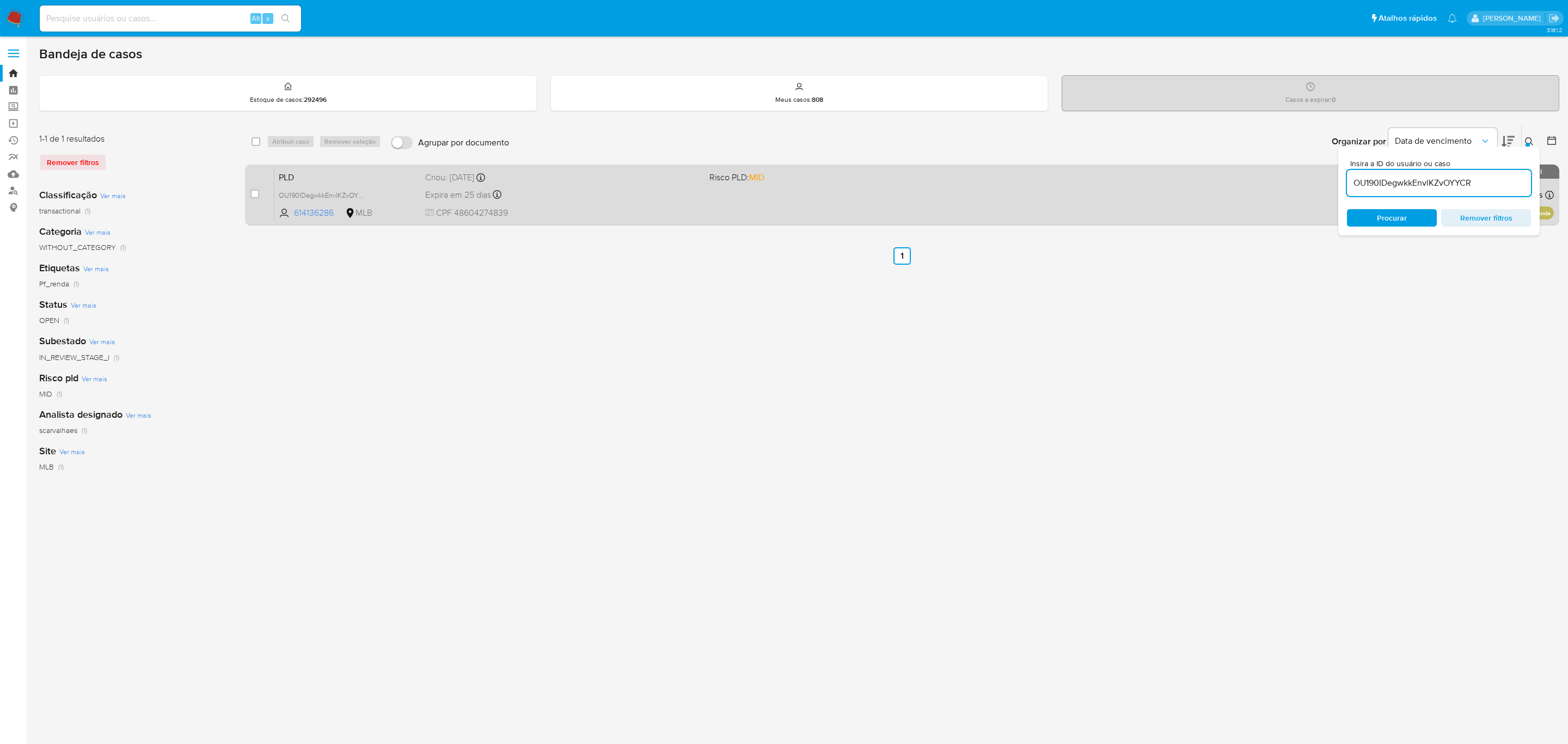
click at [639, 193] on div "Expira em 25 dias Expira em 27/10/2025 00:18:03" at bounding box center [563, 194] width 275 height 15
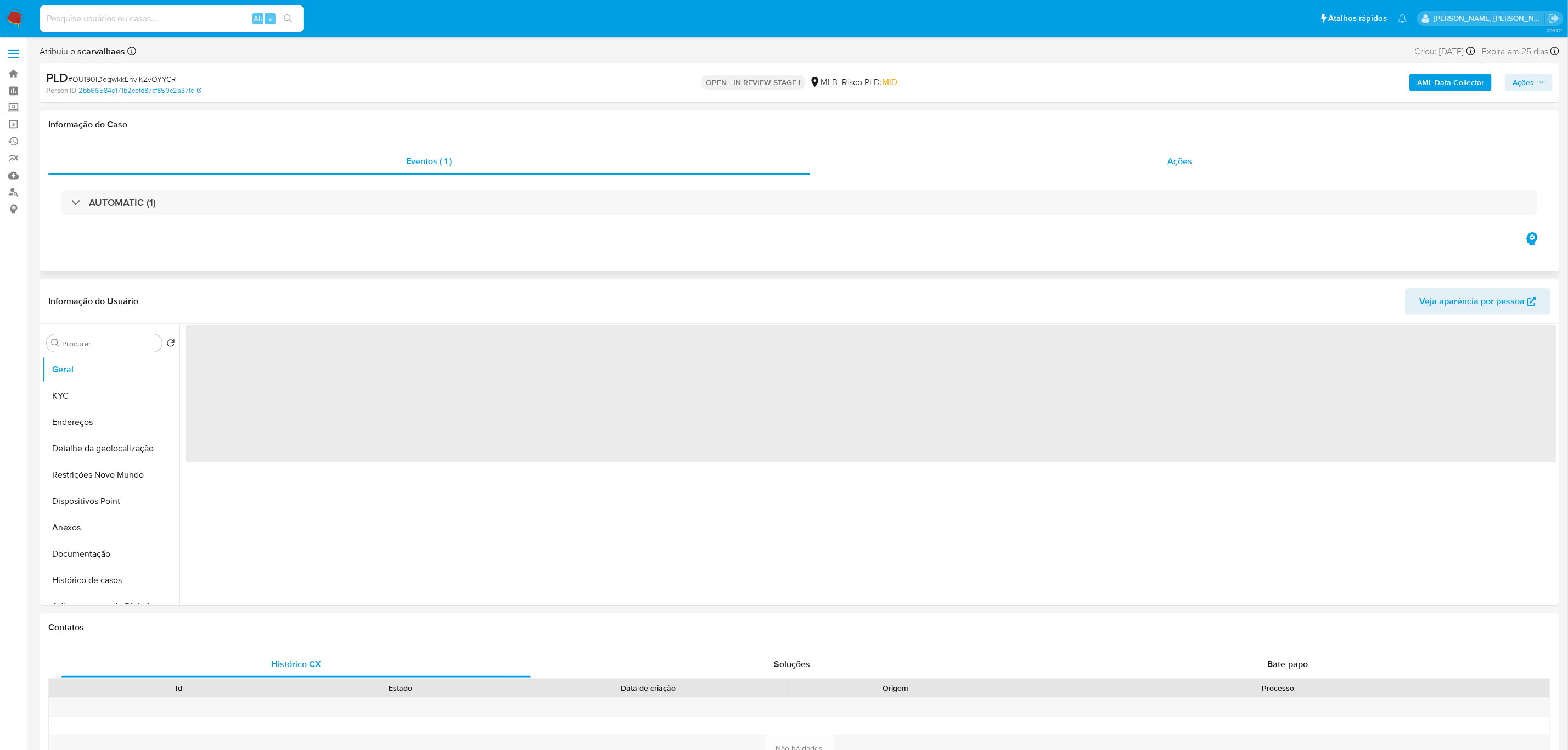
click at [1171, 162] on span "Ações" at bounding box center [1180, 161] width 25 height 12
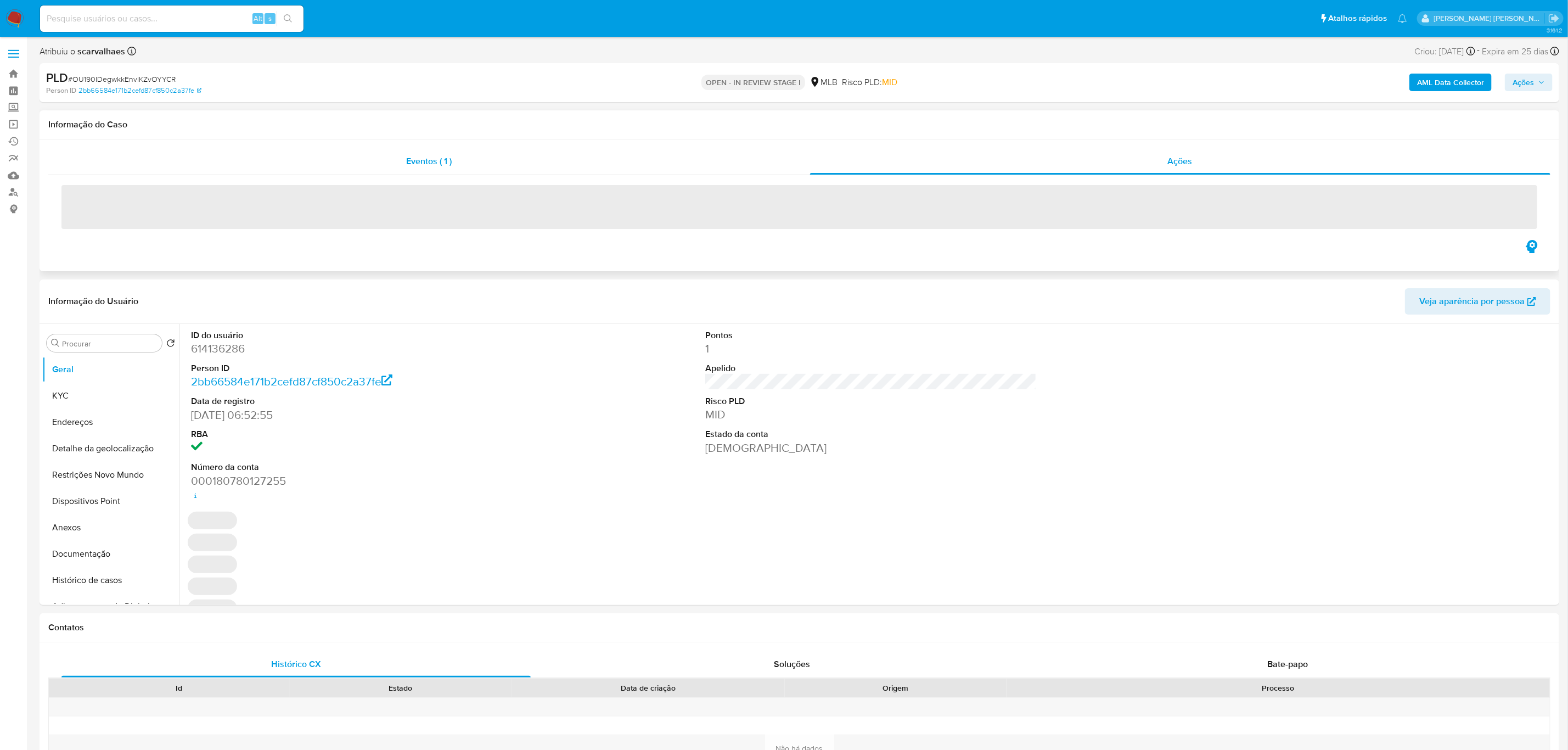
select select "10"
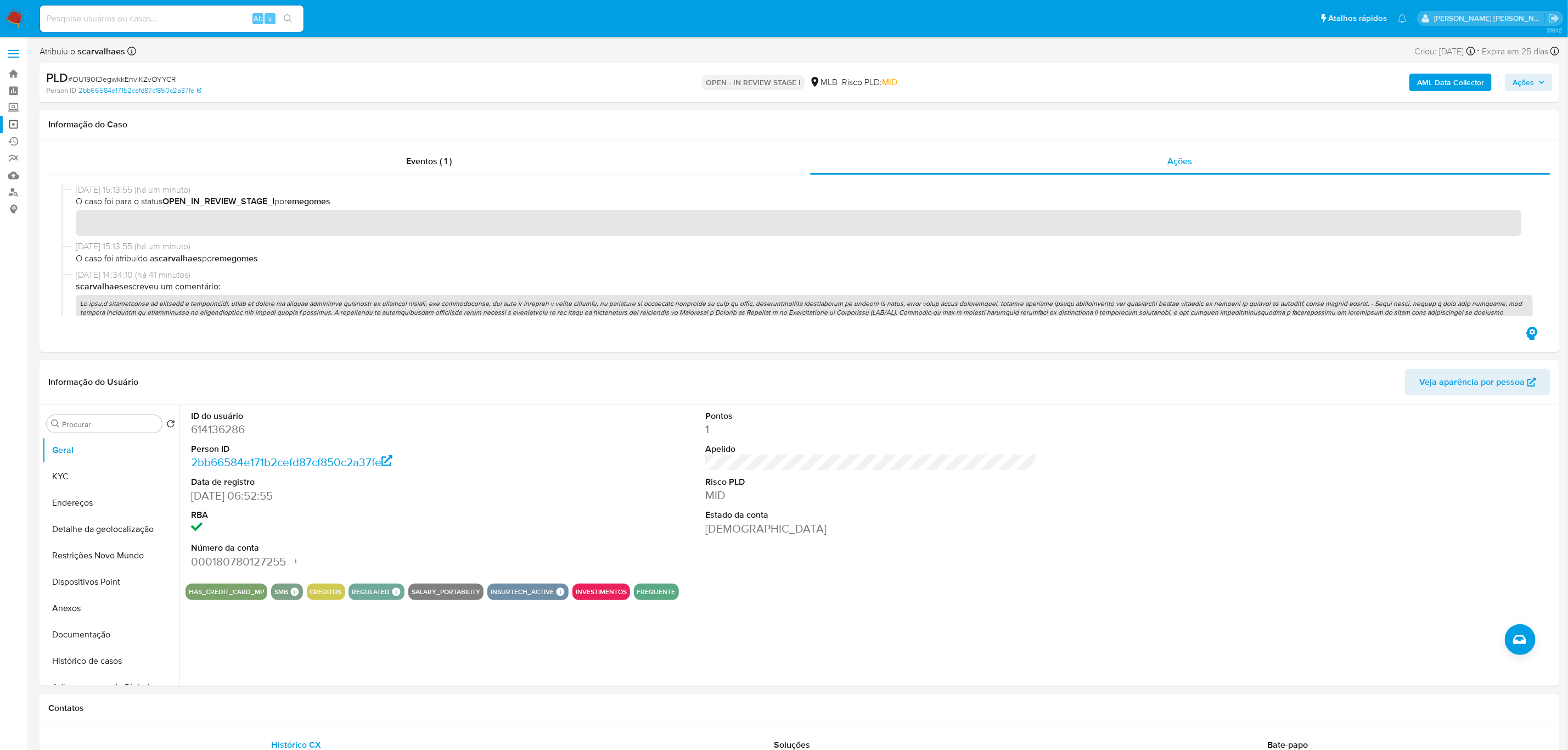
click at [15, 126] on link "Operações em massa" at bounding box center [65, 124] width 130 height 17
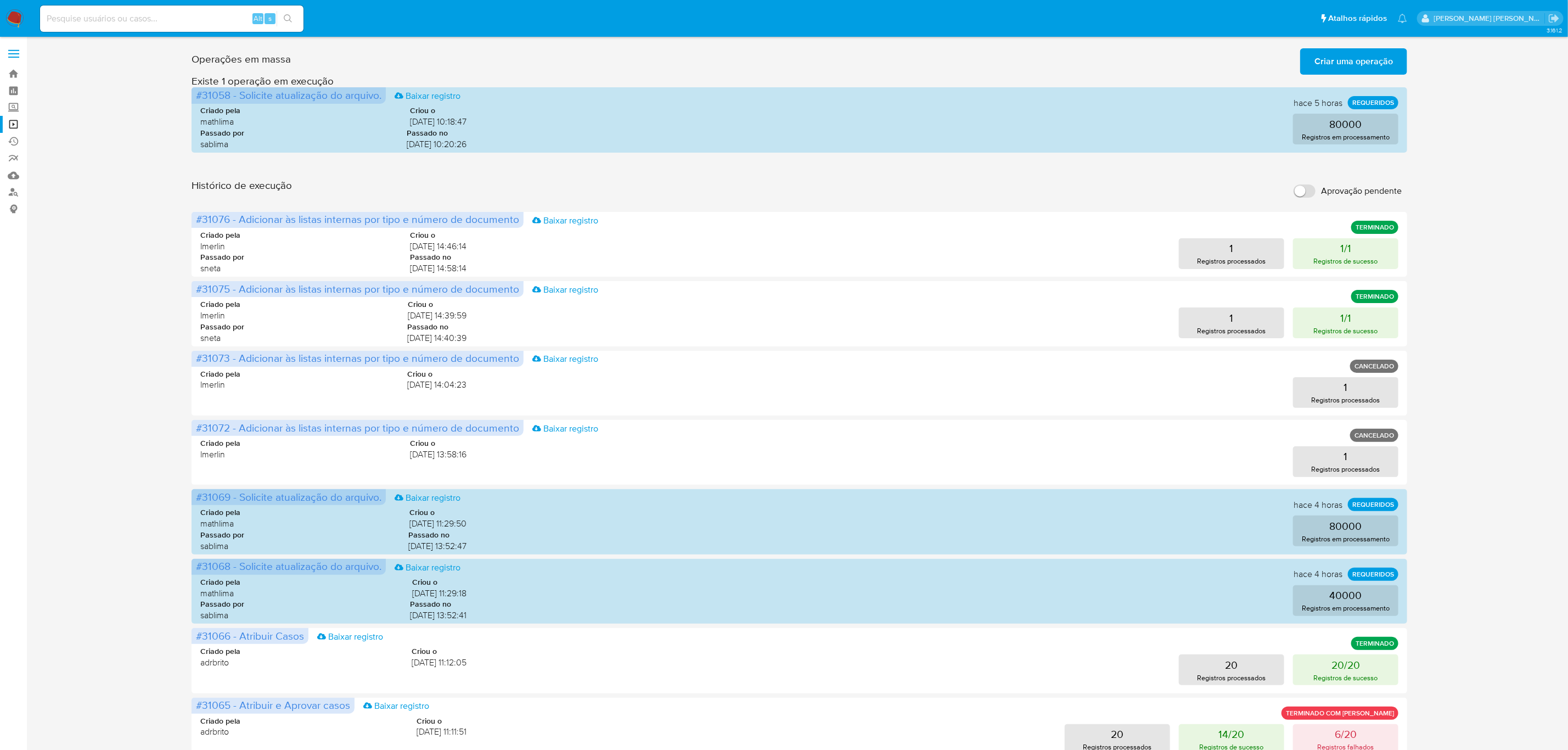
click at [1390, 68] on span "Criar uma operação" at bounding box center [1353, 61] width 78 height 24
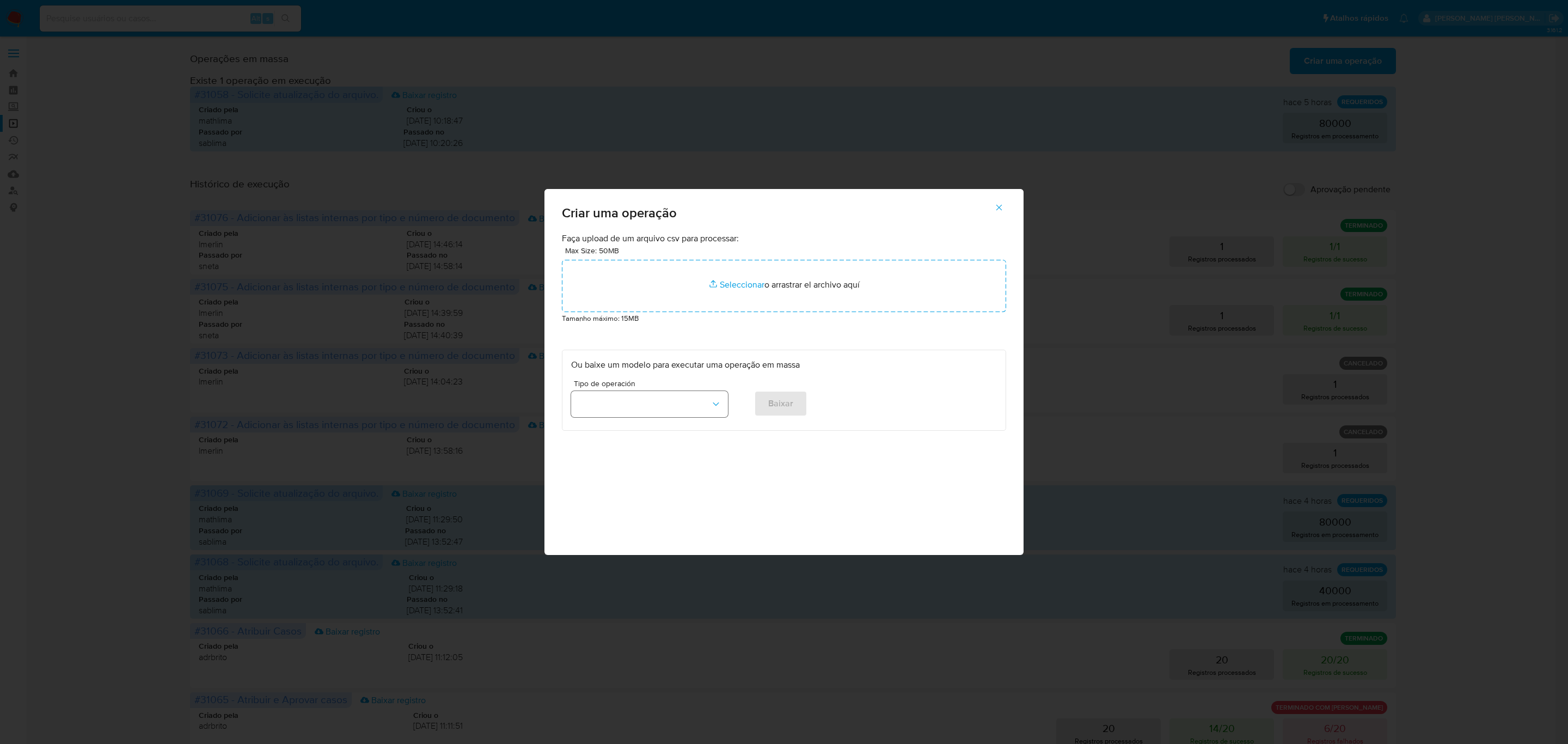
click at [722, 403] on button "button" at bounding box center [649, 404] width 157 height 26
click at [642, 431] on div "Atribuir Casos" at bounding box center [646, 429] width 137 height 26
click at [773, 403] on span "Baixar" at bounding box center [781, 403] width 25 height 24
click at [996, 213] on span "button" at bounding box center [999, 207] width 10 height 24
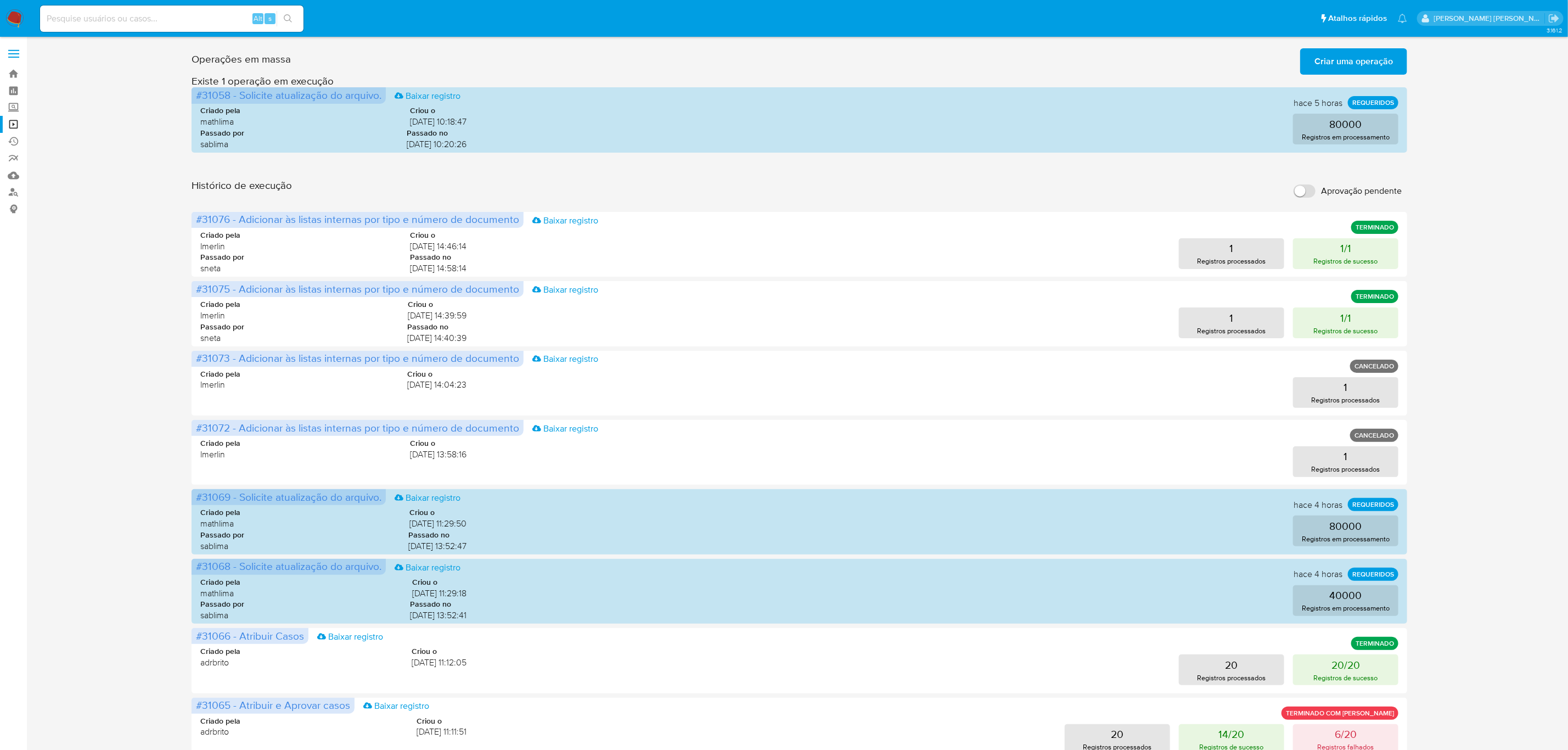
click at [1353, 58] on span "Criar uma operação" at bounding box center [1353, 61] width 78 height 24
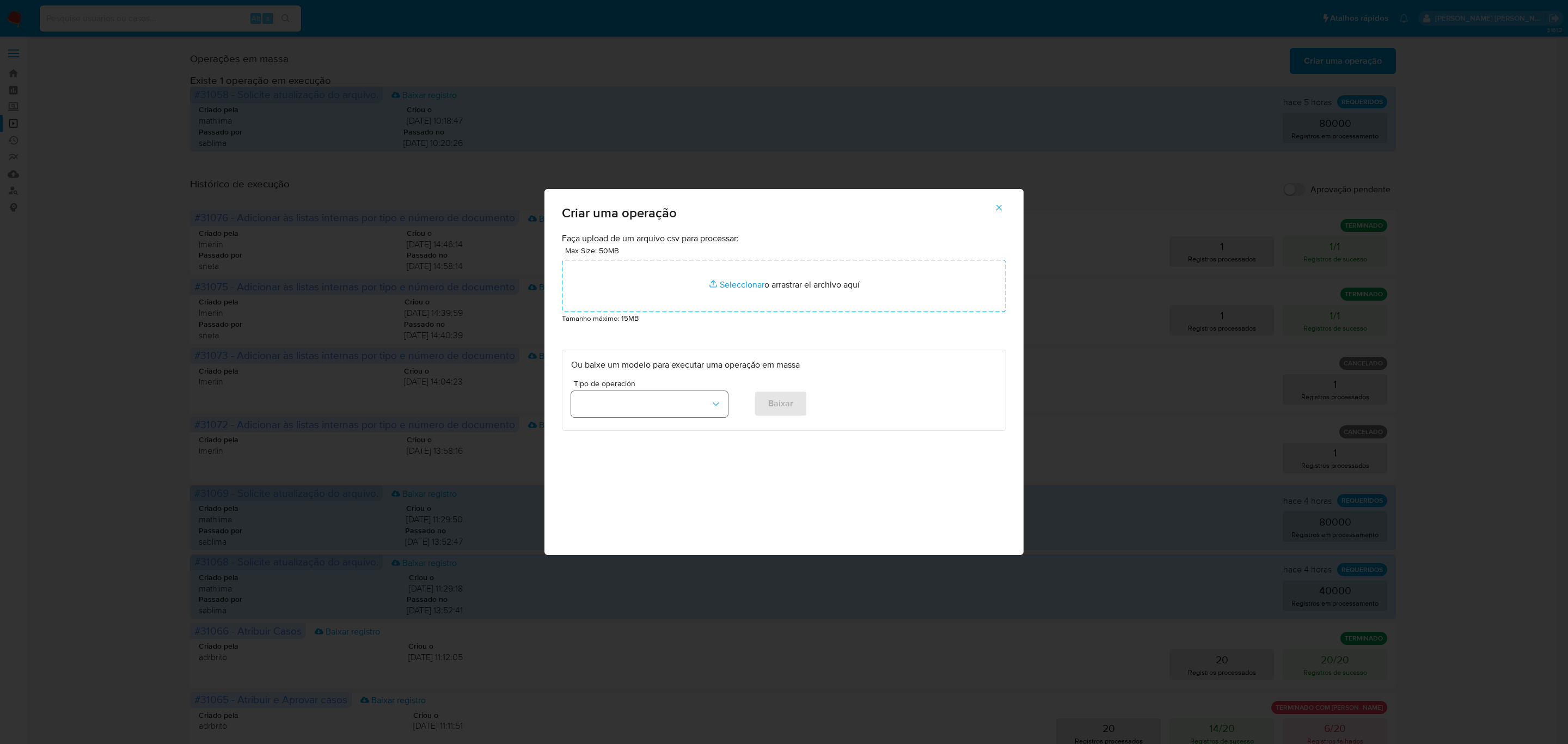
click at [721, 400] on icon "button" at bounding box center [716, 404] width 11 height 11
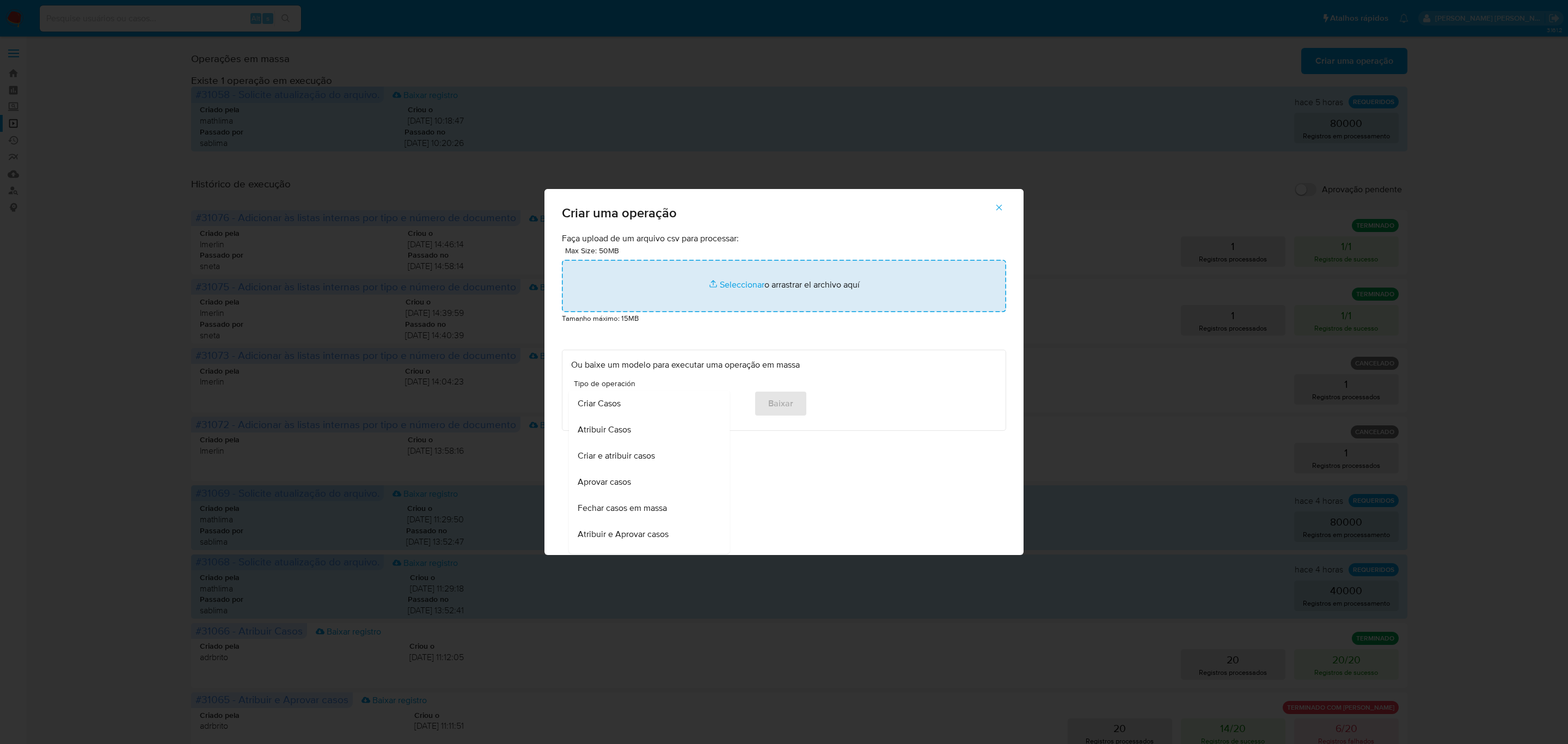
click at [745, 286] on input "file" at bounding box center [783, 286] width 444 height 52
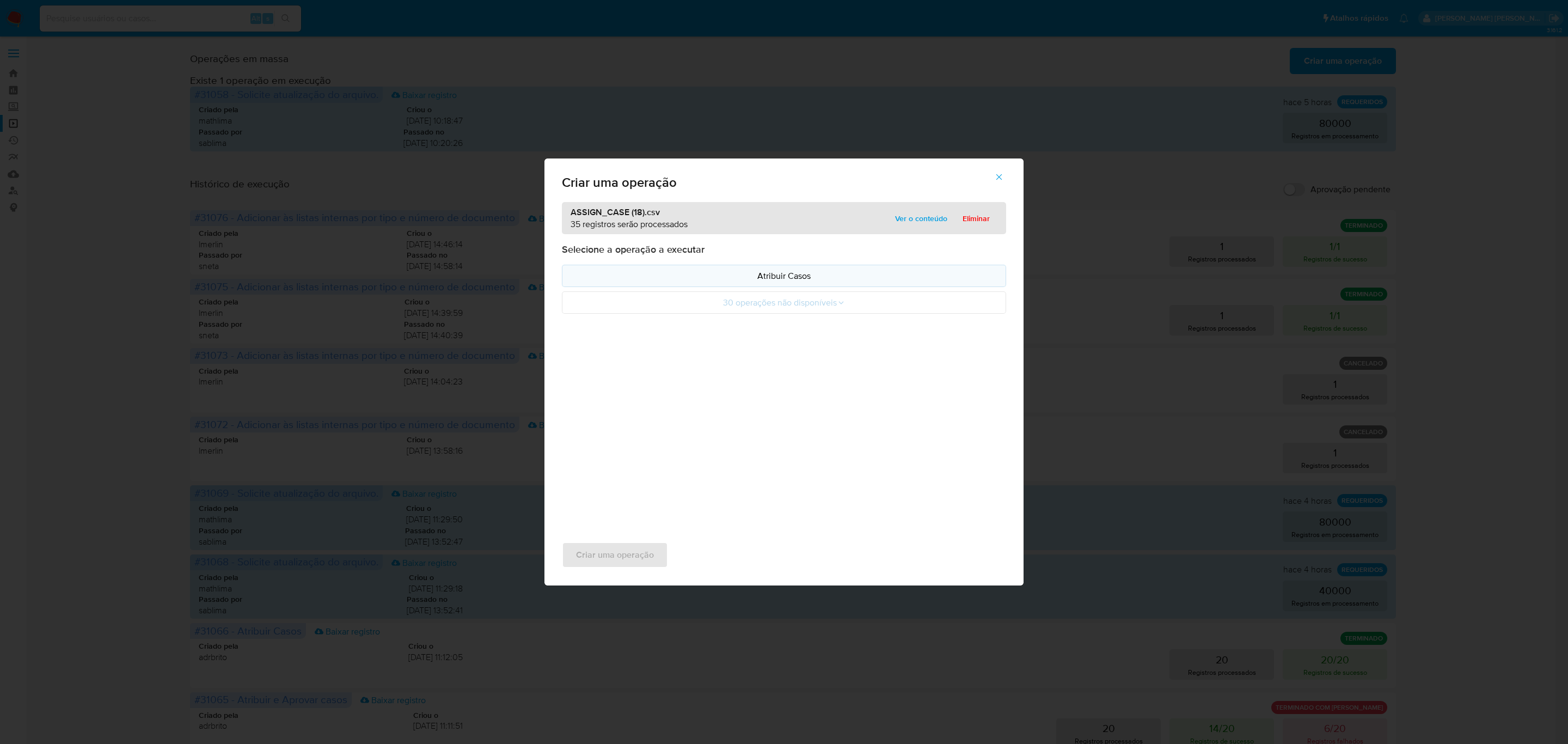
click at [769, 269] on button "Atribuir Casos" at bounding box center [783, 275] width 444 height 22
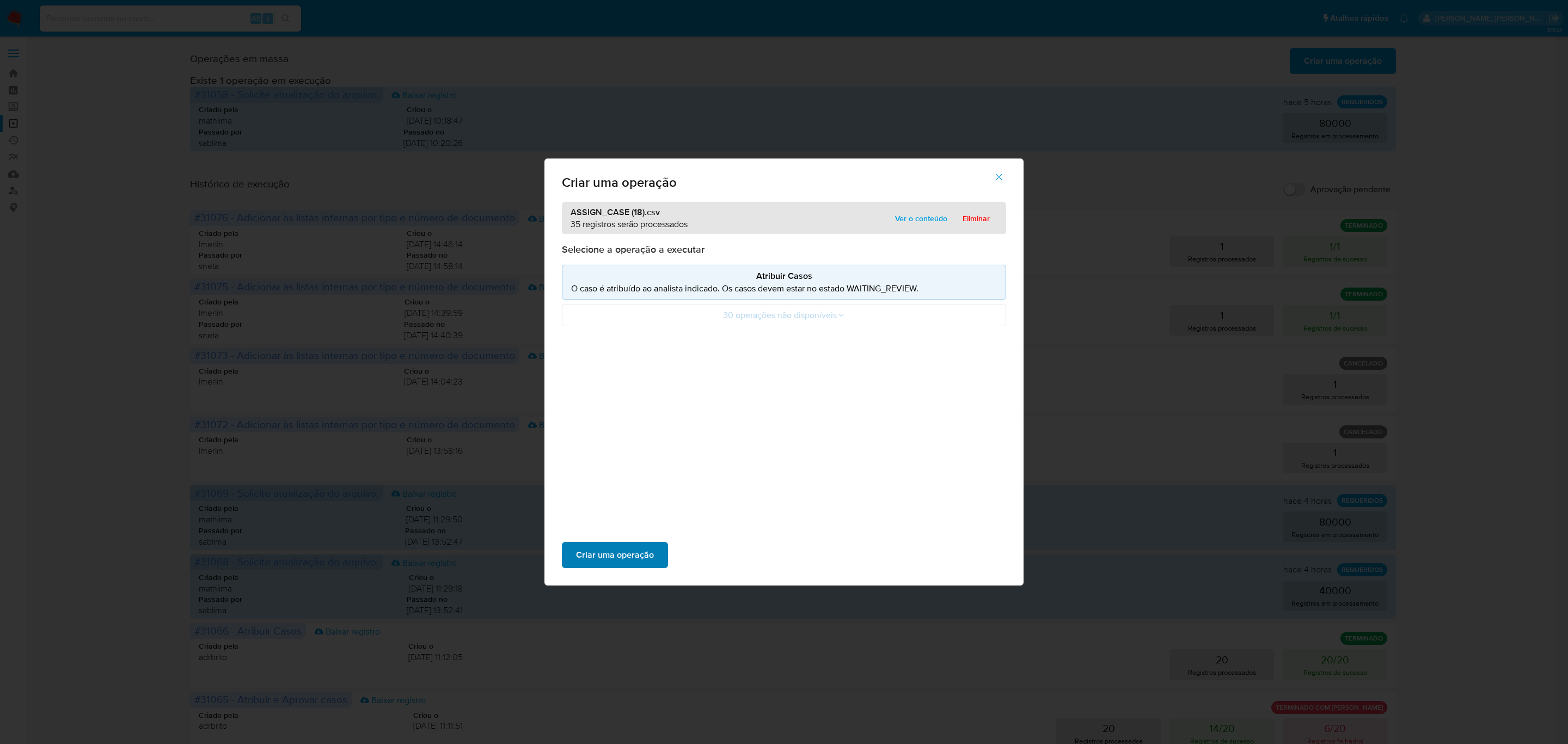
click at [629, 557] on span "Criar uma operação" at bounding box center [615, 555] width 78 height 24
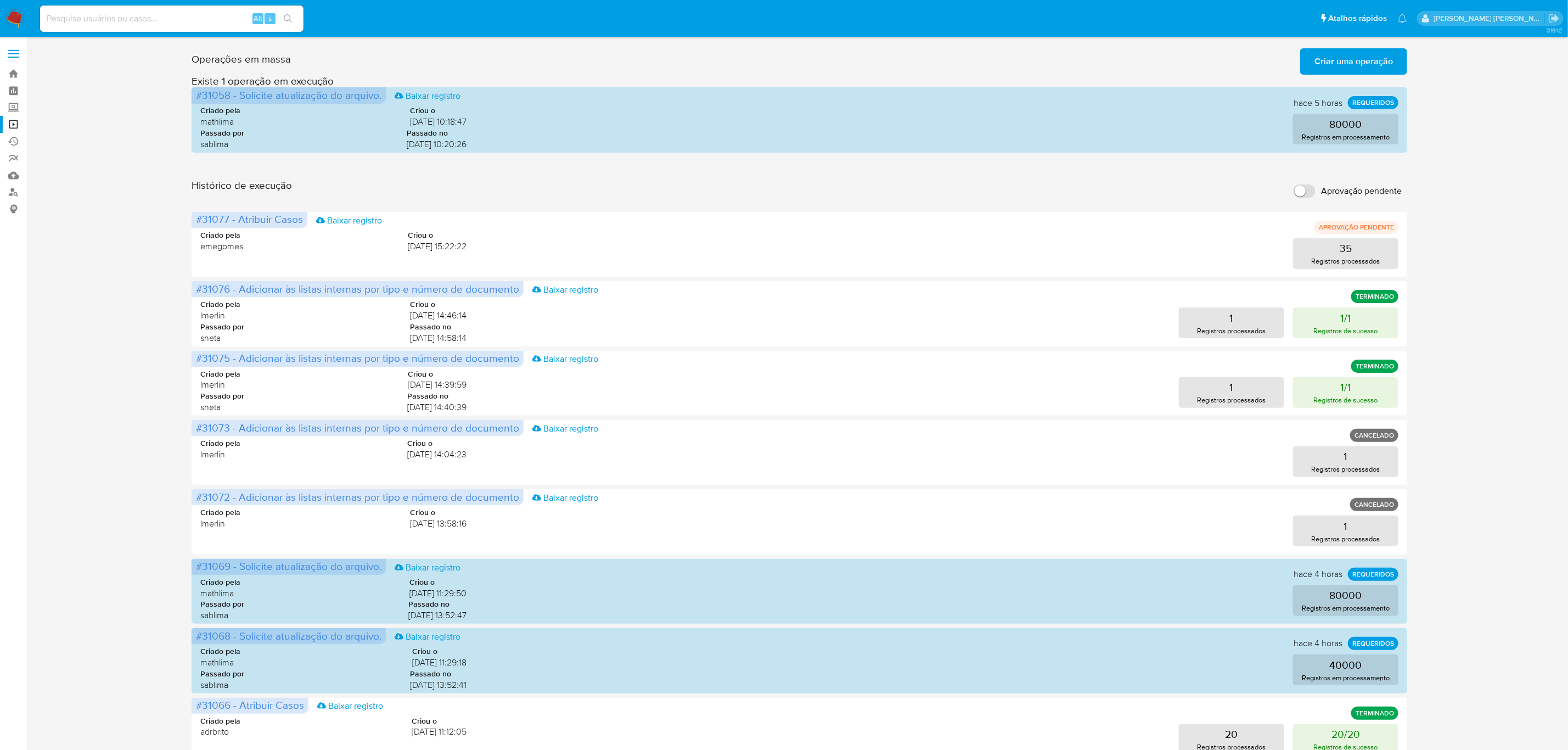
click at [15, 46] on label at bounding box center [13, 54] width 27 height 23
click at [0, 0] on input "checkbox" at bounding box center [0, 0] width 0 height 0
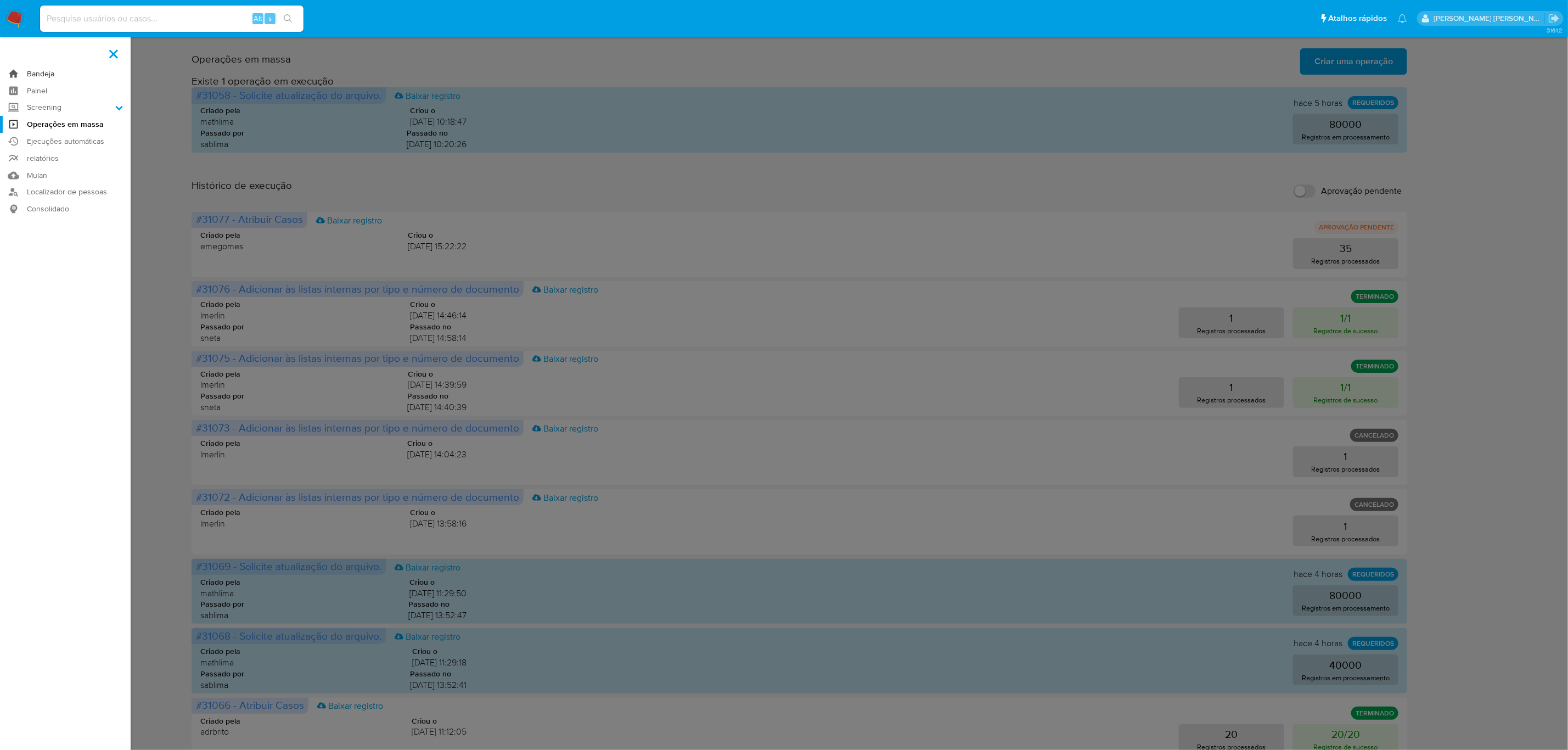
click at [40, 69] on link "Bandeja" at bounding box center [65, 74] width 130 height 17
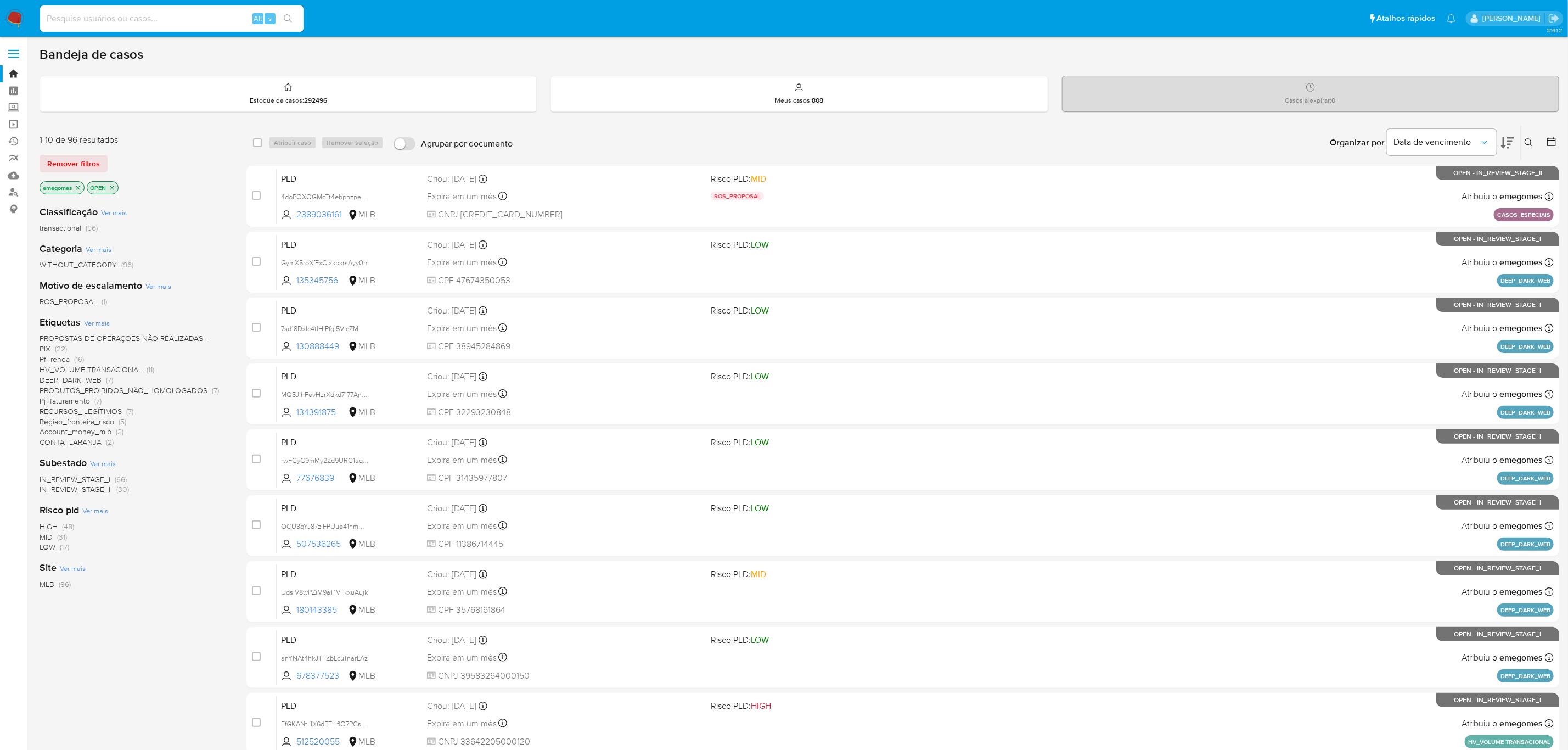
click at [226, 208] on div "Classificação Ver mais transactional (96)" at bounding box center [134, 219] width 189 height 28
click at [15, 122] on link "Operações em massa" at bounding box center [65, 124] width 130 height 17
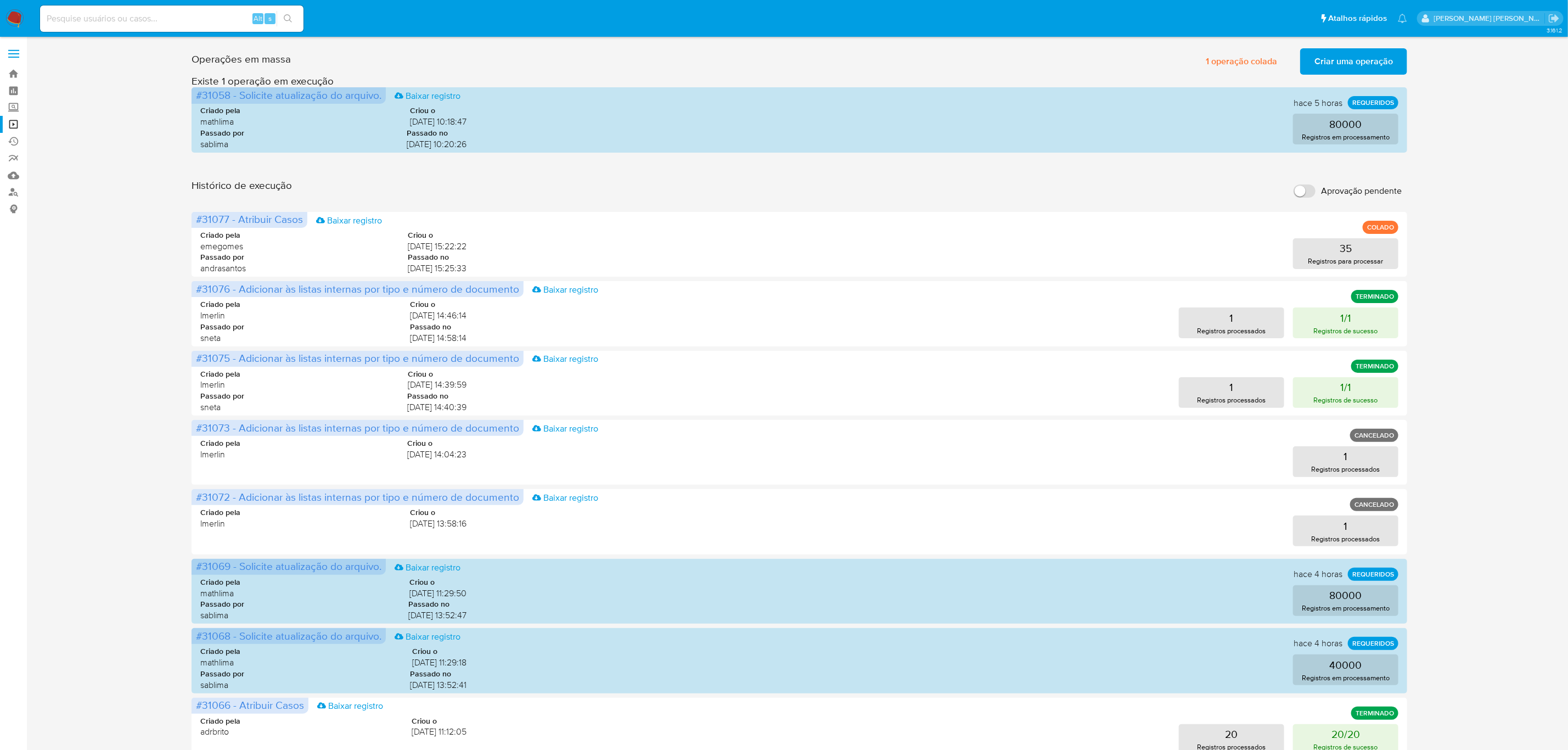
click at [161, 393] on div "Operações [PERSON_NAME] 1 operação colada Criar uma operação Só pode [PERSON_NA…" at bounding box center [800, 490] width 1520 height 893
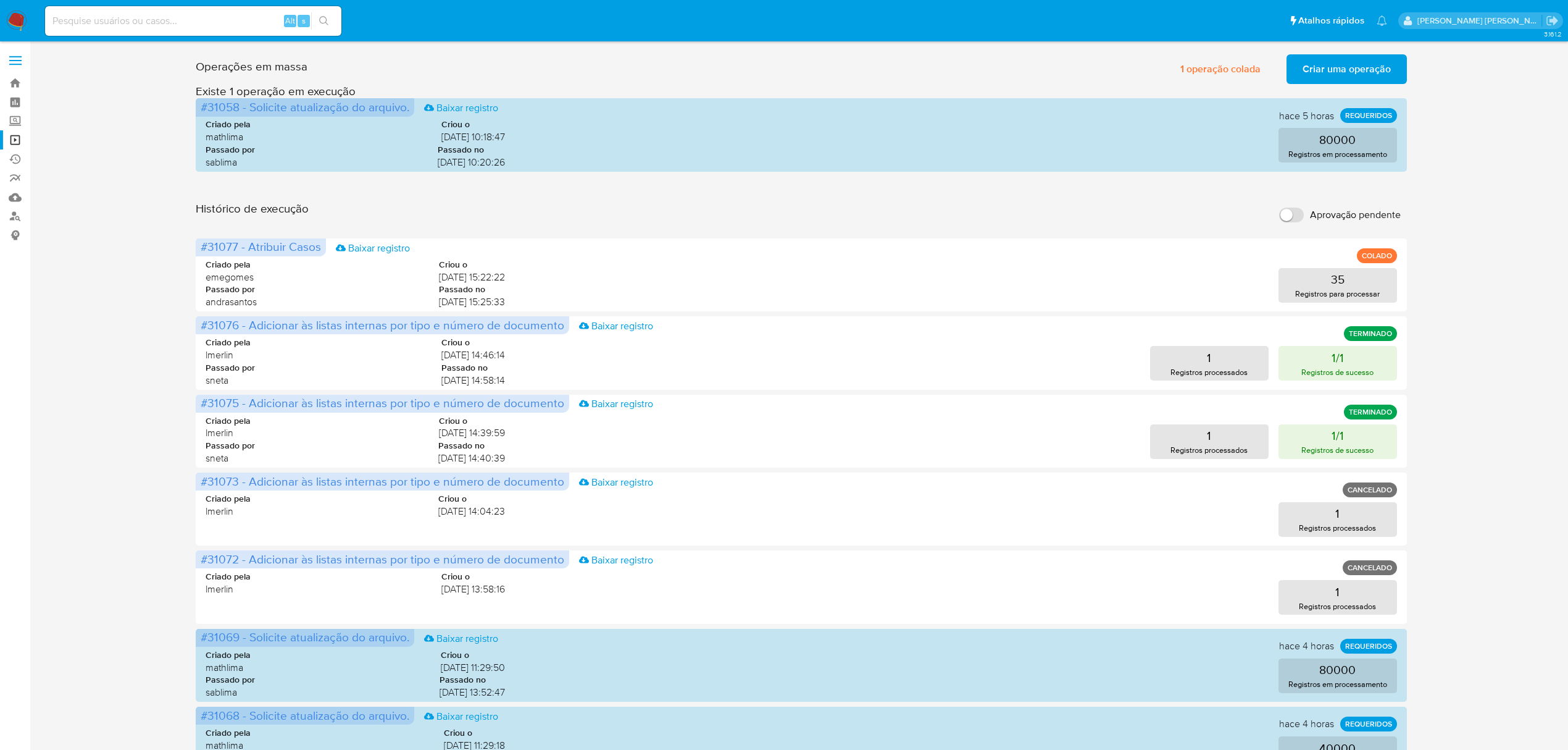
drag, startPoint x: 145, startPoint y: 477, endPoint x: 129, endPoint y: 423, distance: 56.3
click at [129, 423] on div "Operações em massa 1 operação colada Criar uma operação Só pode haver no máximo…" at bounding box center [801, 552] width 1514 height 1005
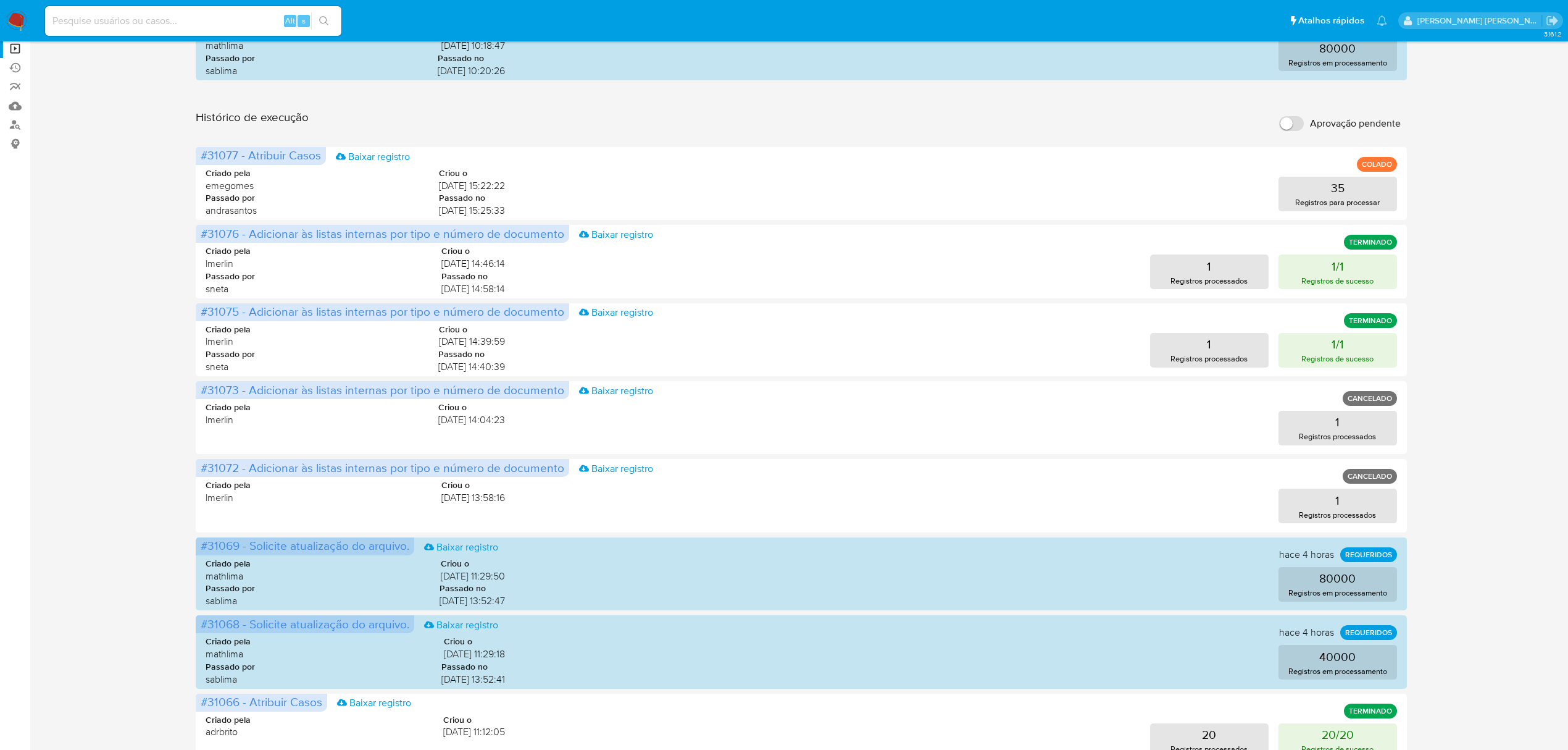
scroll to position [356, 0]
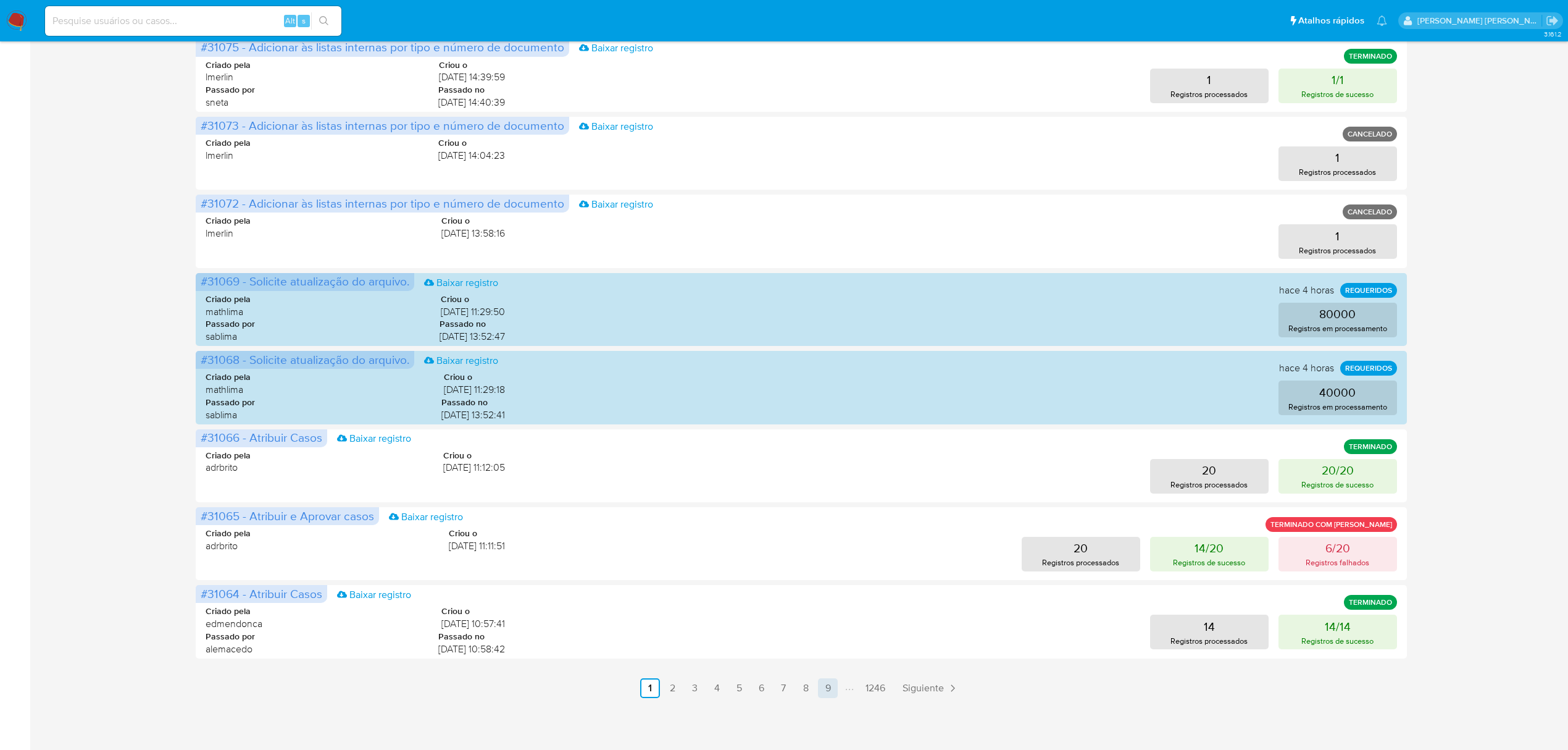
click at [830, 686] on link "9" at bounding box center [828, 688] width 20 height 20
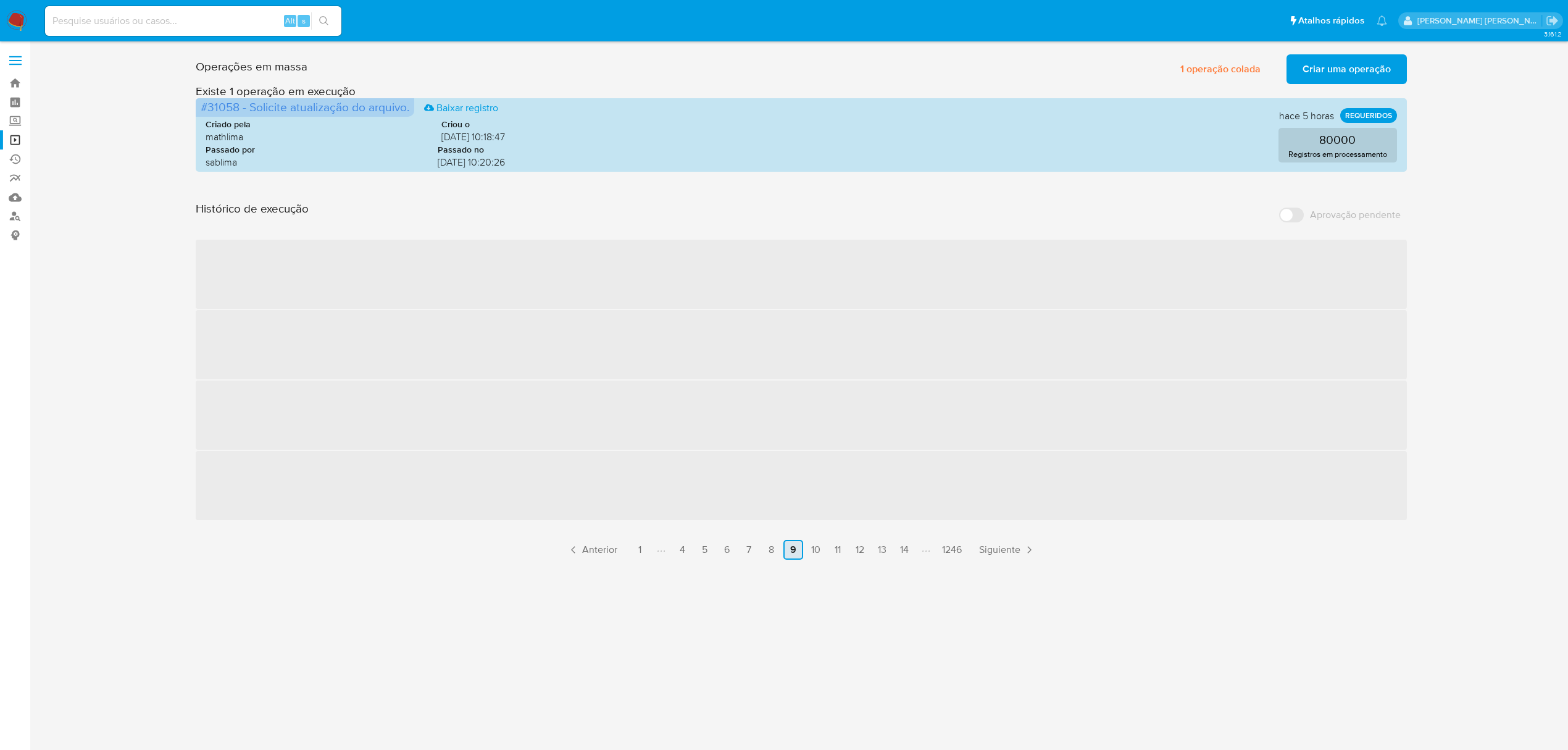
scroll to position [0, 0]
click at [912, 554] on link "14" at bounding box center [910, 550] width 20 height 20
click at [909, 554] on link "19" at bounding box center [912, 550] width 20 height 20
click at [918, 552] on link "24" at bounding box center [914, 550] width 21 height 20
click at [918, 552] on link "29" at bounding box center [918, 550] width 21 height 20
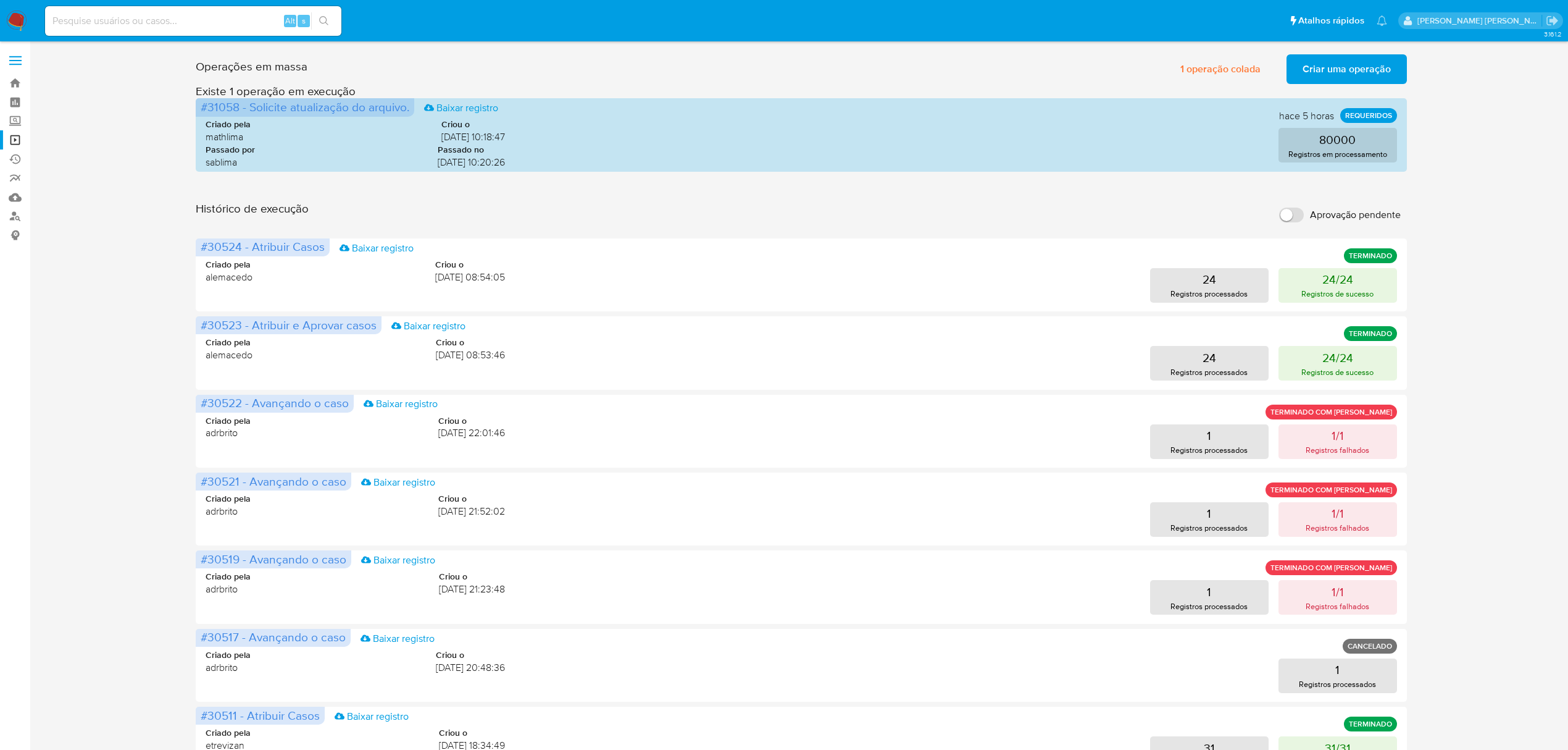
scroll to position [356, 0]
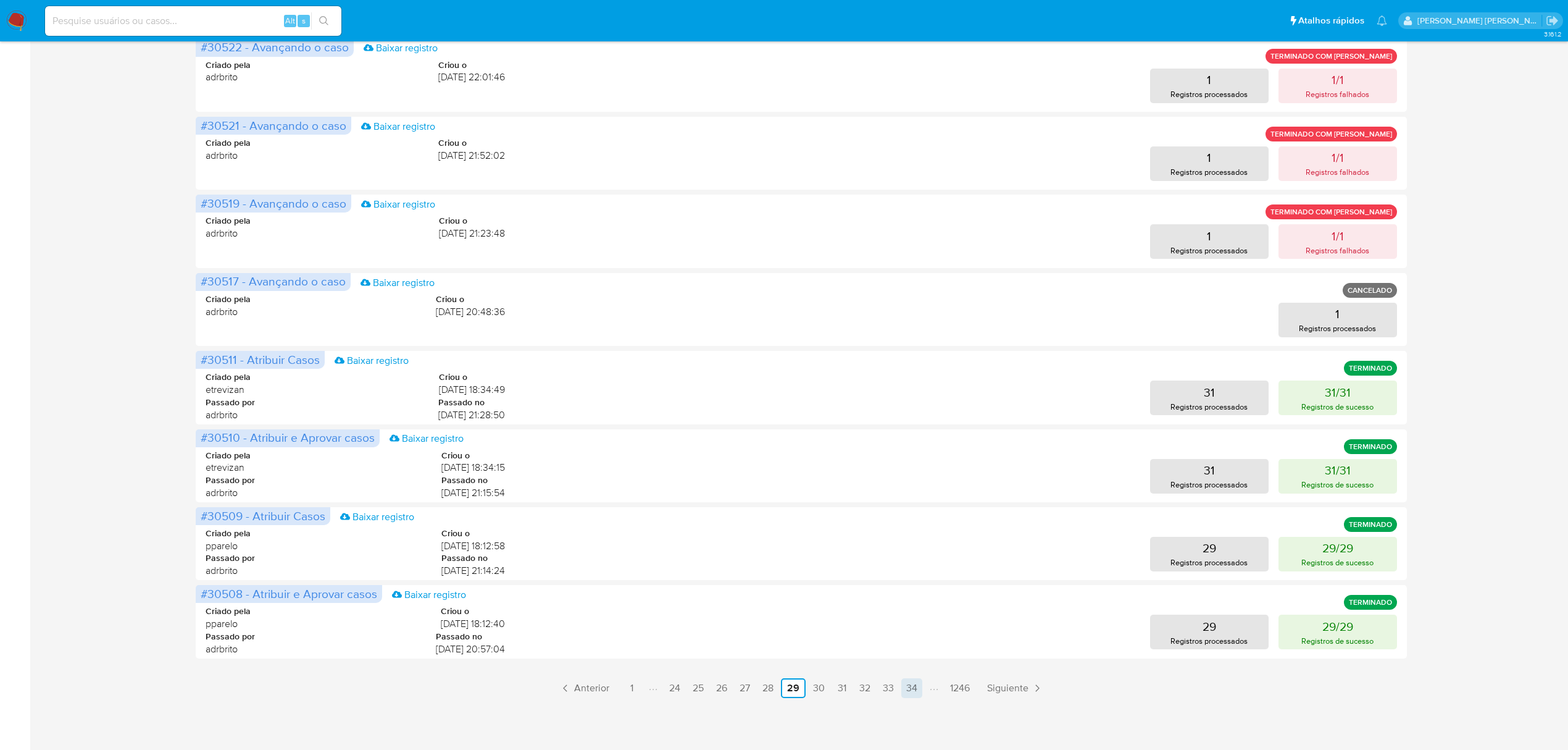
click at [914, 686] on link "34" at bounding box center [912, 688] width 21 height 20
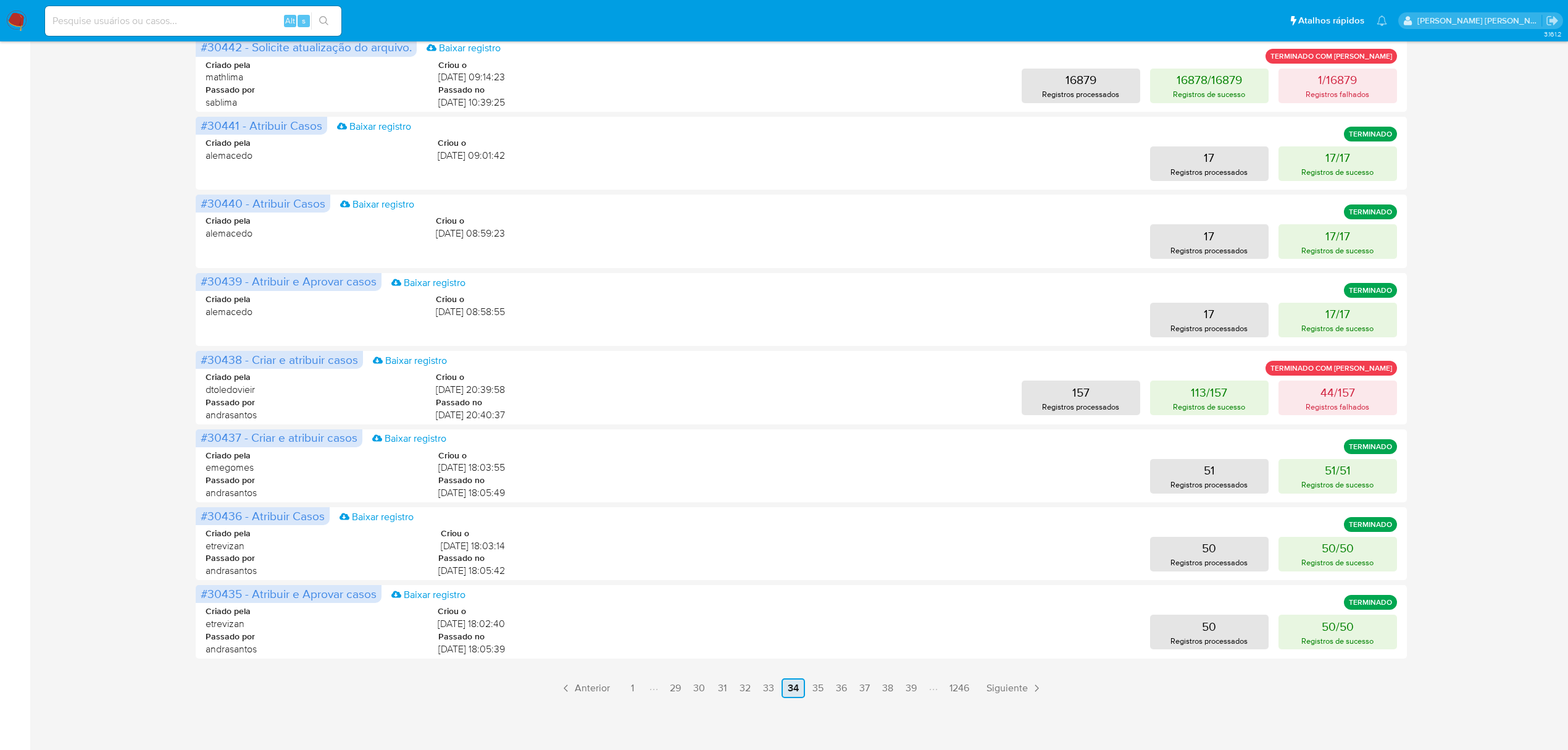
click at [914, 686] on link "39" at bounding box center [911, 688] width 21 height 20
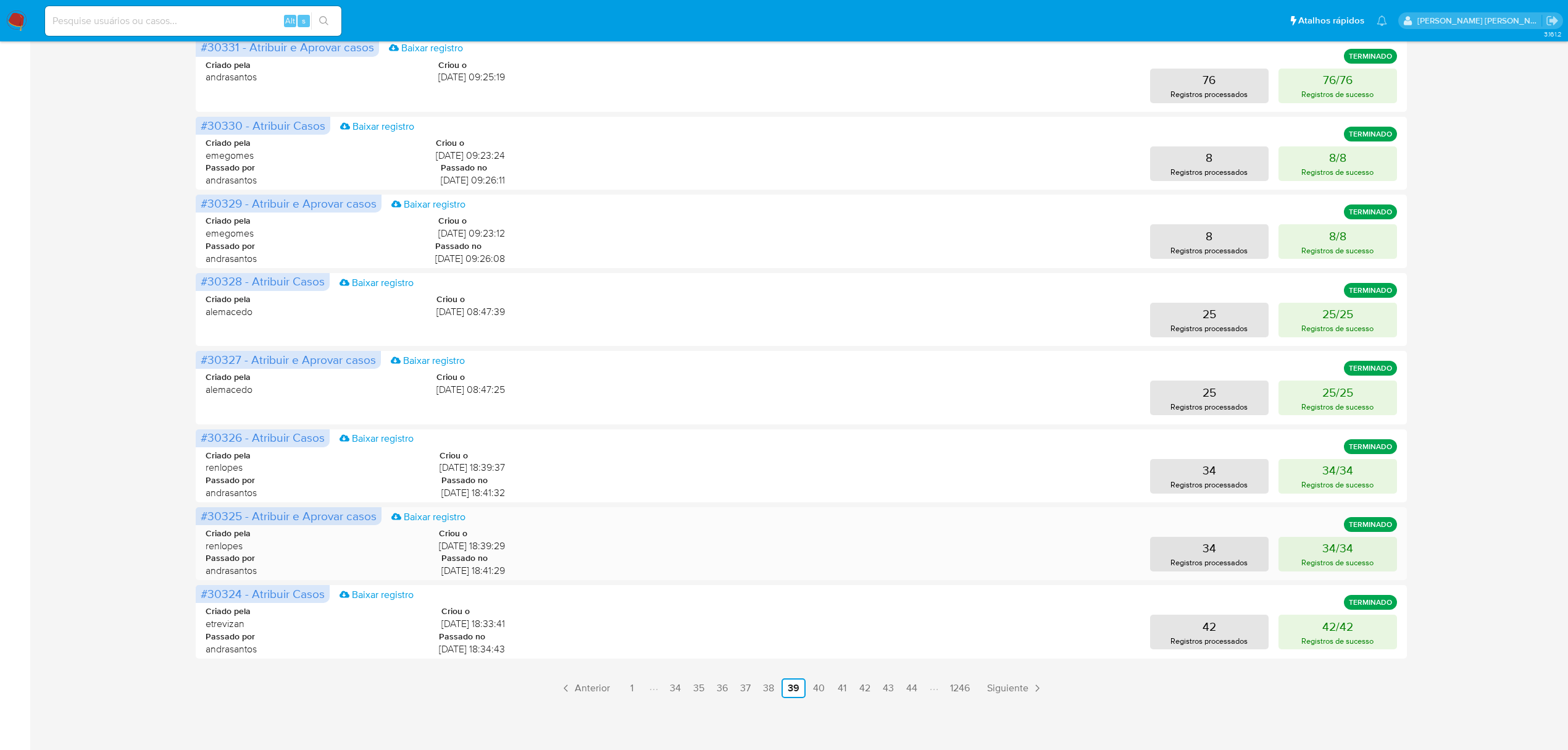
scroll to position [0, 0]
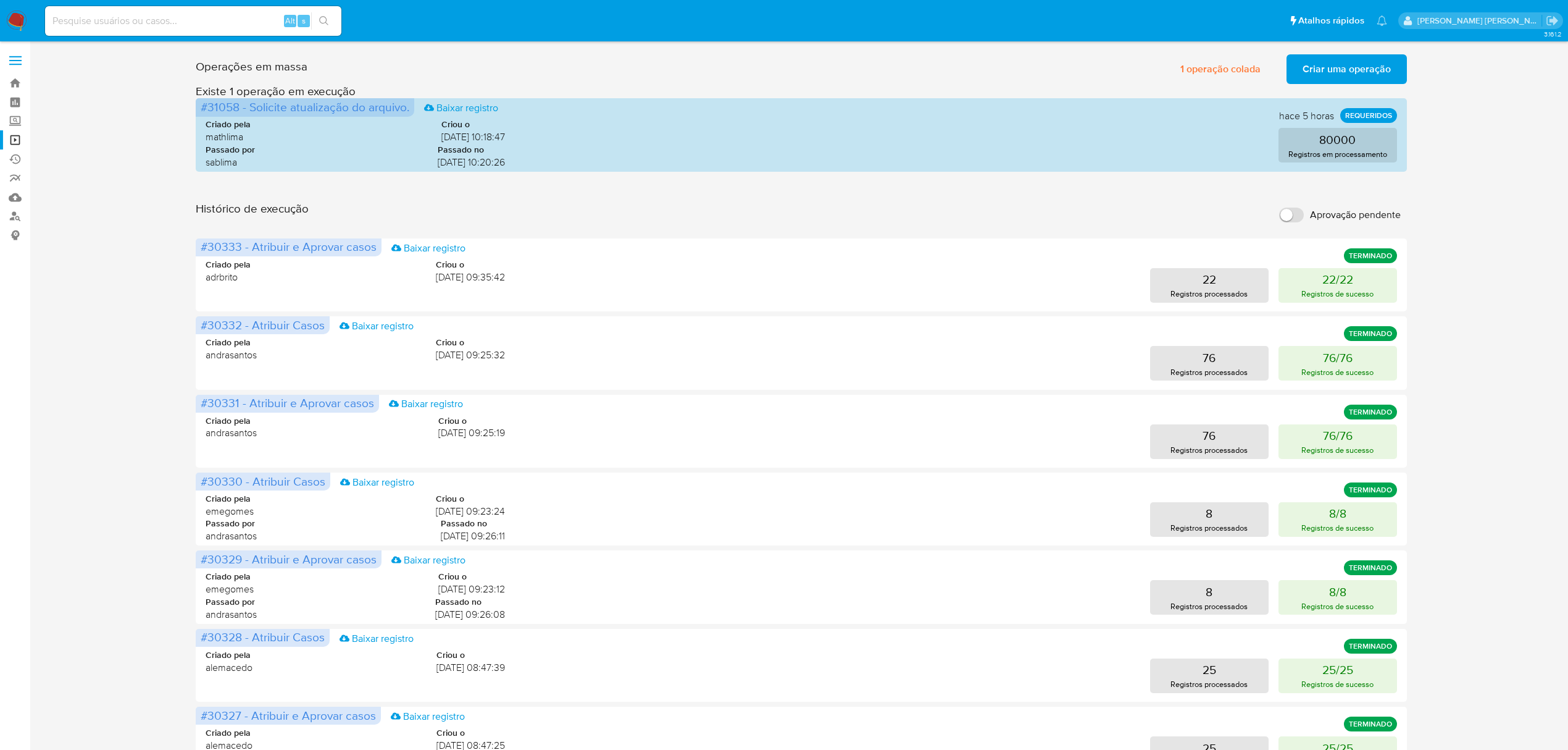
click at [145, 362] on div "Operações em massa 1 operação colada Criar uma operação Só pode haver no máximo…" at bounding box center [801, 552] width 1514 height 1005
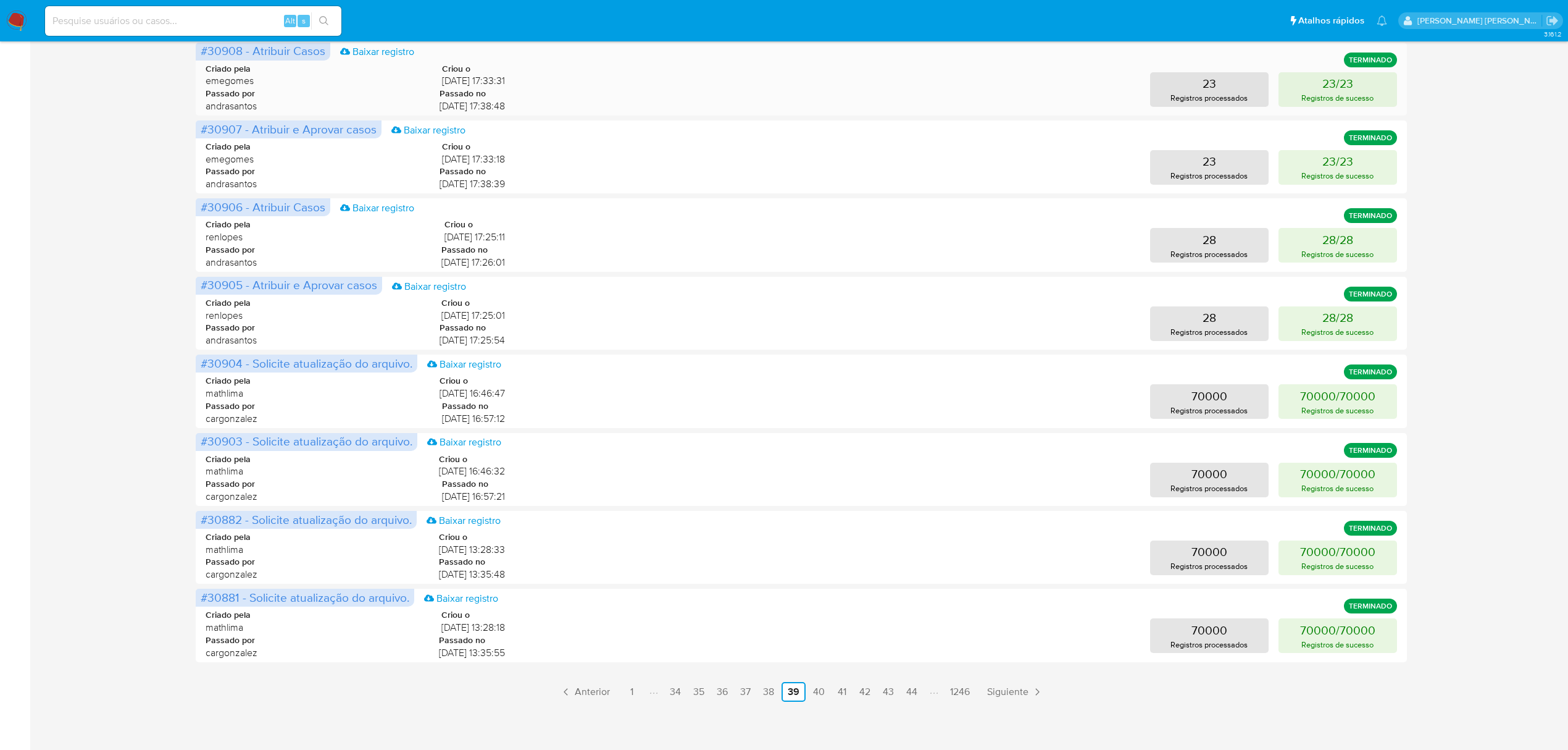
scroll to position [356, 0]
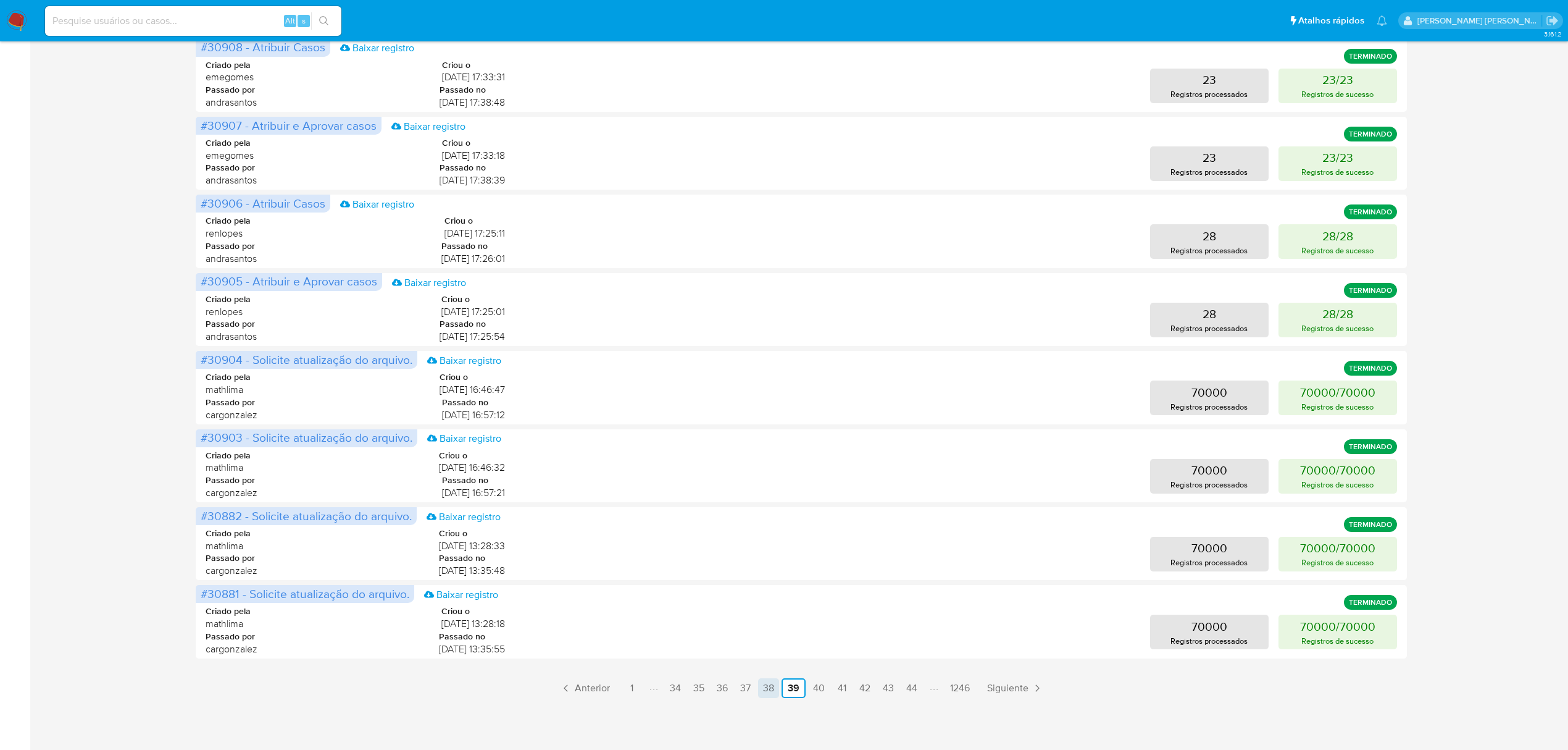
click at [772, 685] on link "38" at bounding box center [769, 688] width 21 height 20
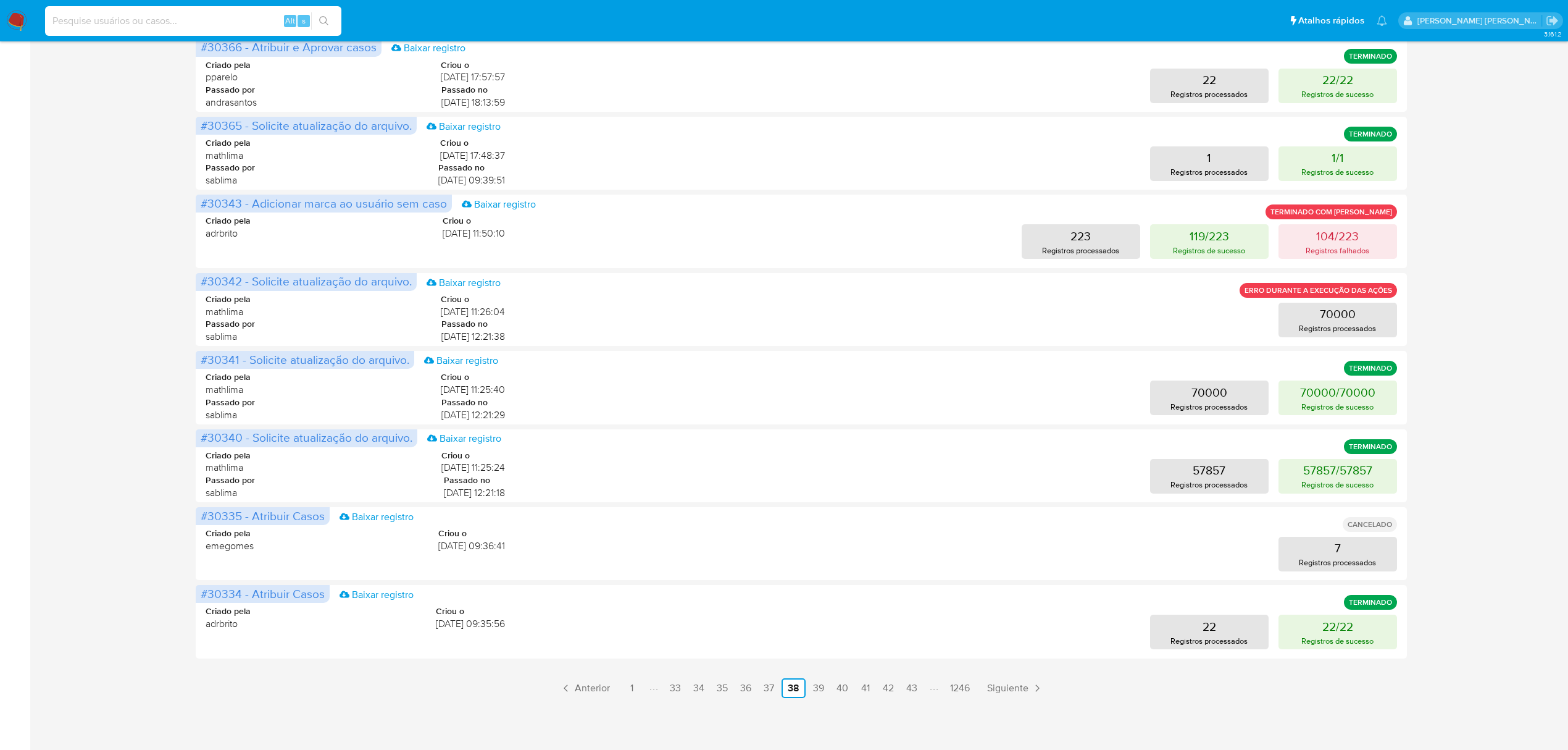
click at [132, 20] on input at bounding box center [194, 21] width 297 height 16
paste input "1174806084"
type input "1174806084"
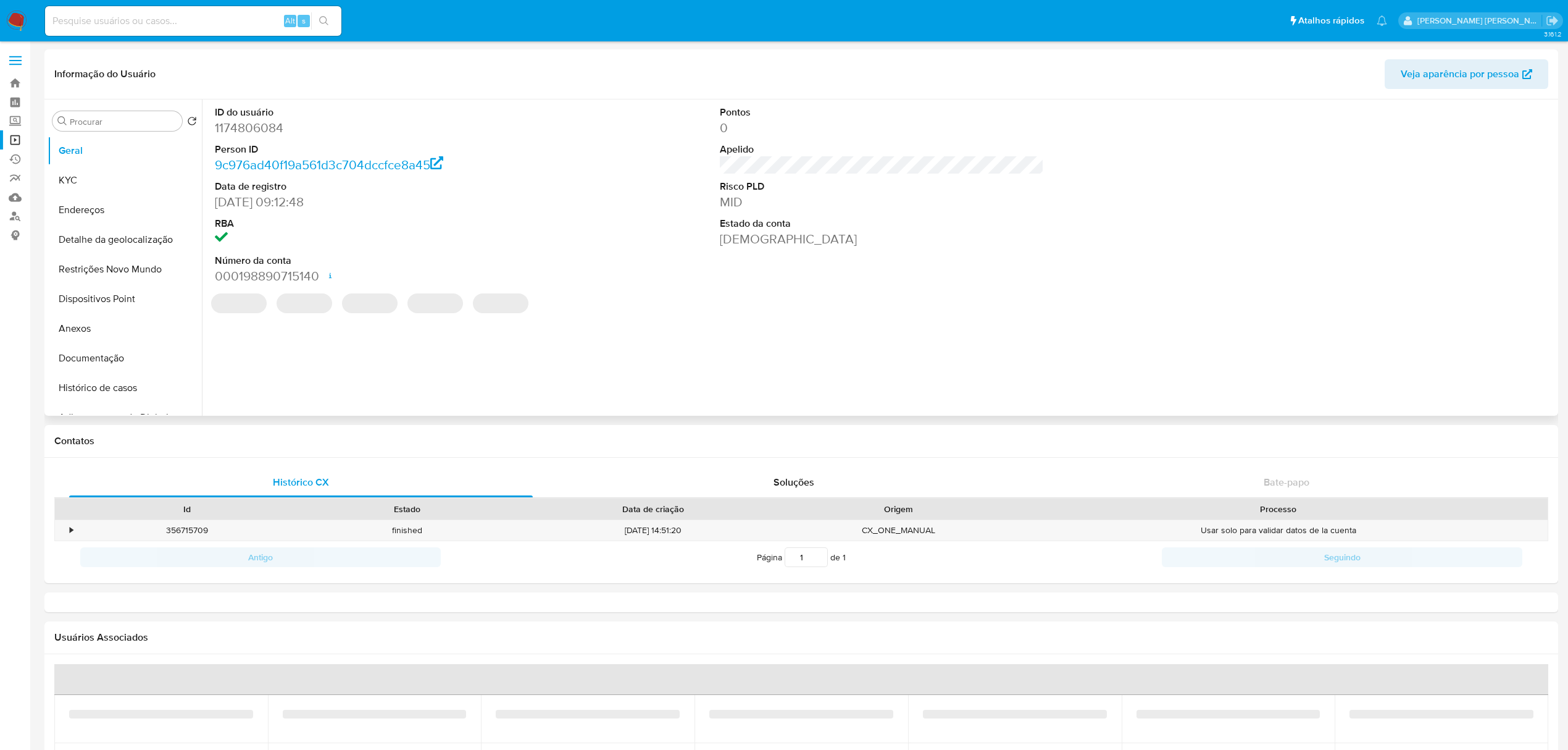
select select "10"
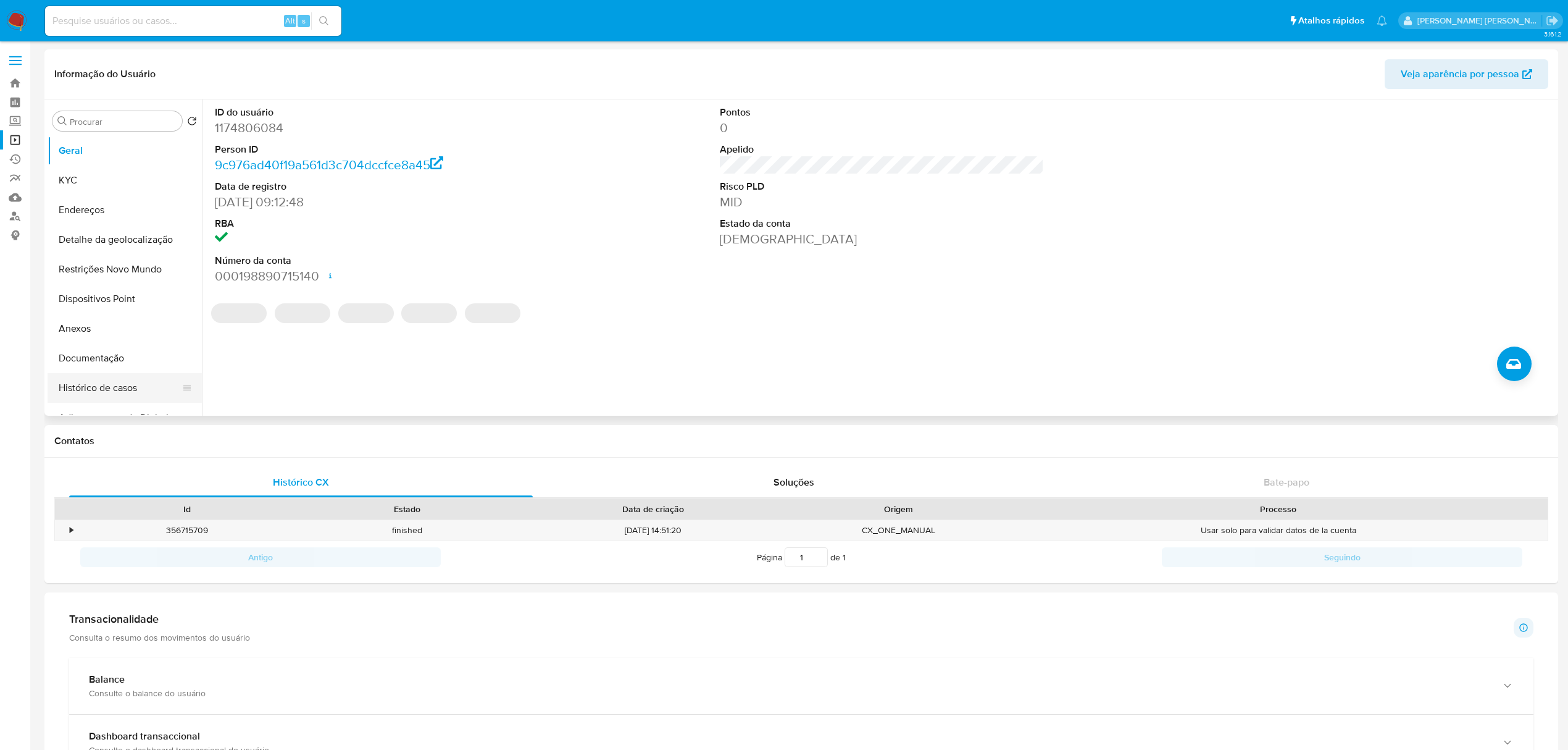
click at [113, 392] on button "Histórico de casos" at bounding box center [120, 388] width 145 height 30
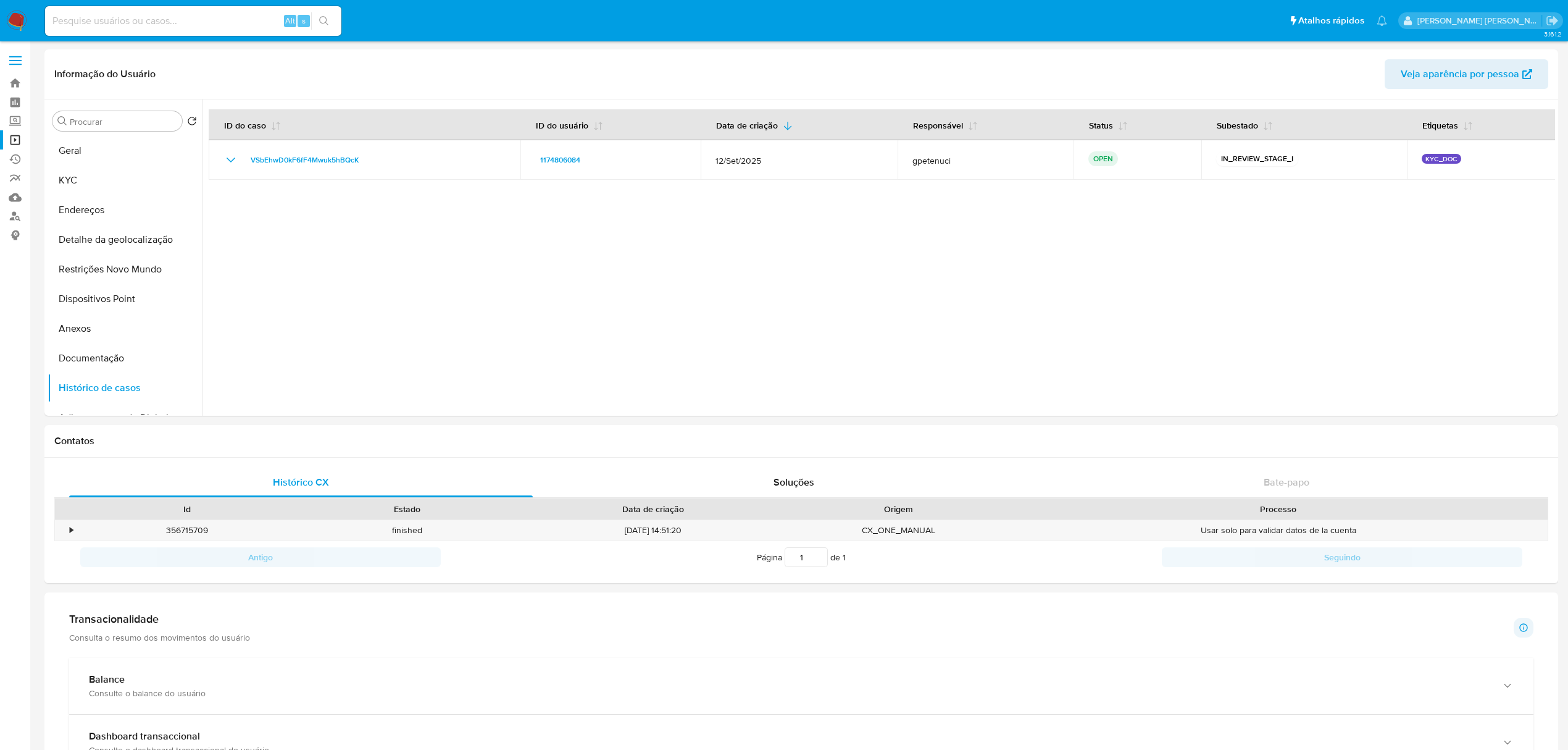
click at [21, 64] on span at bounding box center [16, 65] width 12 height 2
click at [0, 0] on input "checkbox" at bounding box center [0, 0] width 0 height 0
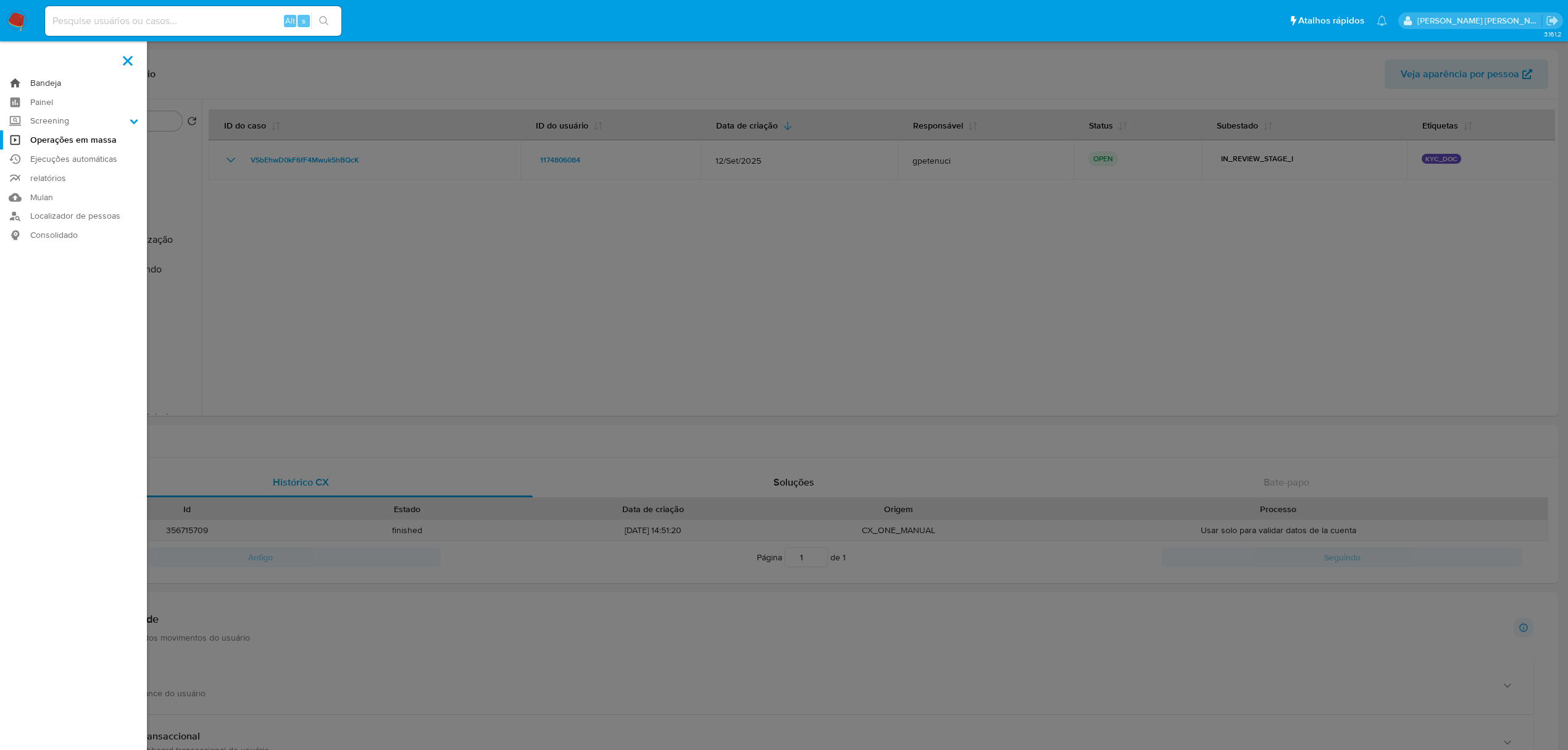
click at [55, 83] on link "Bandeja" at bounding box center [73, 83] width 147 height 19
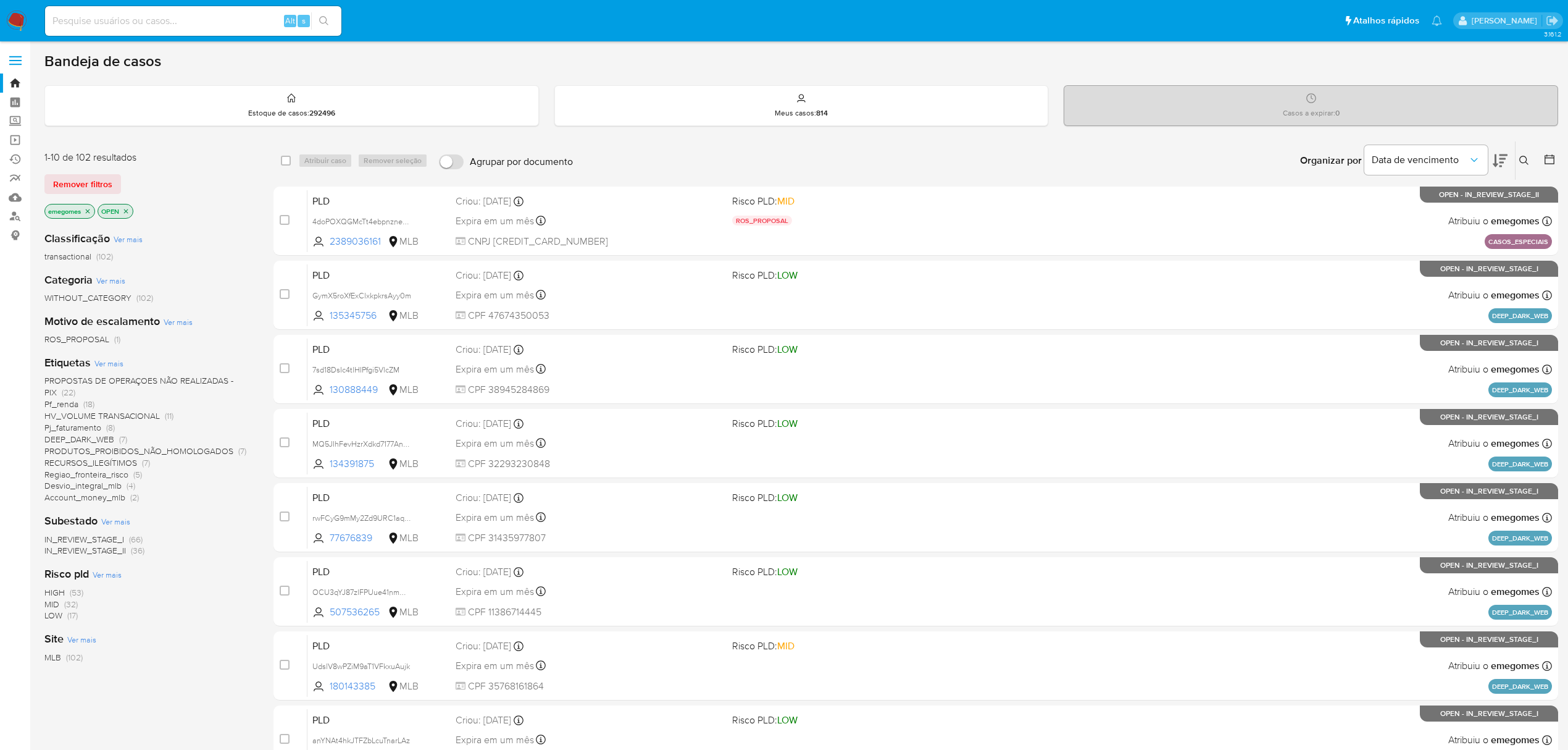
click at [191, 378] on span "PROPOSTAS DE OPERAÇOES NÃO REALIZADAS - PIX" at bounding box center [139, 387] width 189 height 24
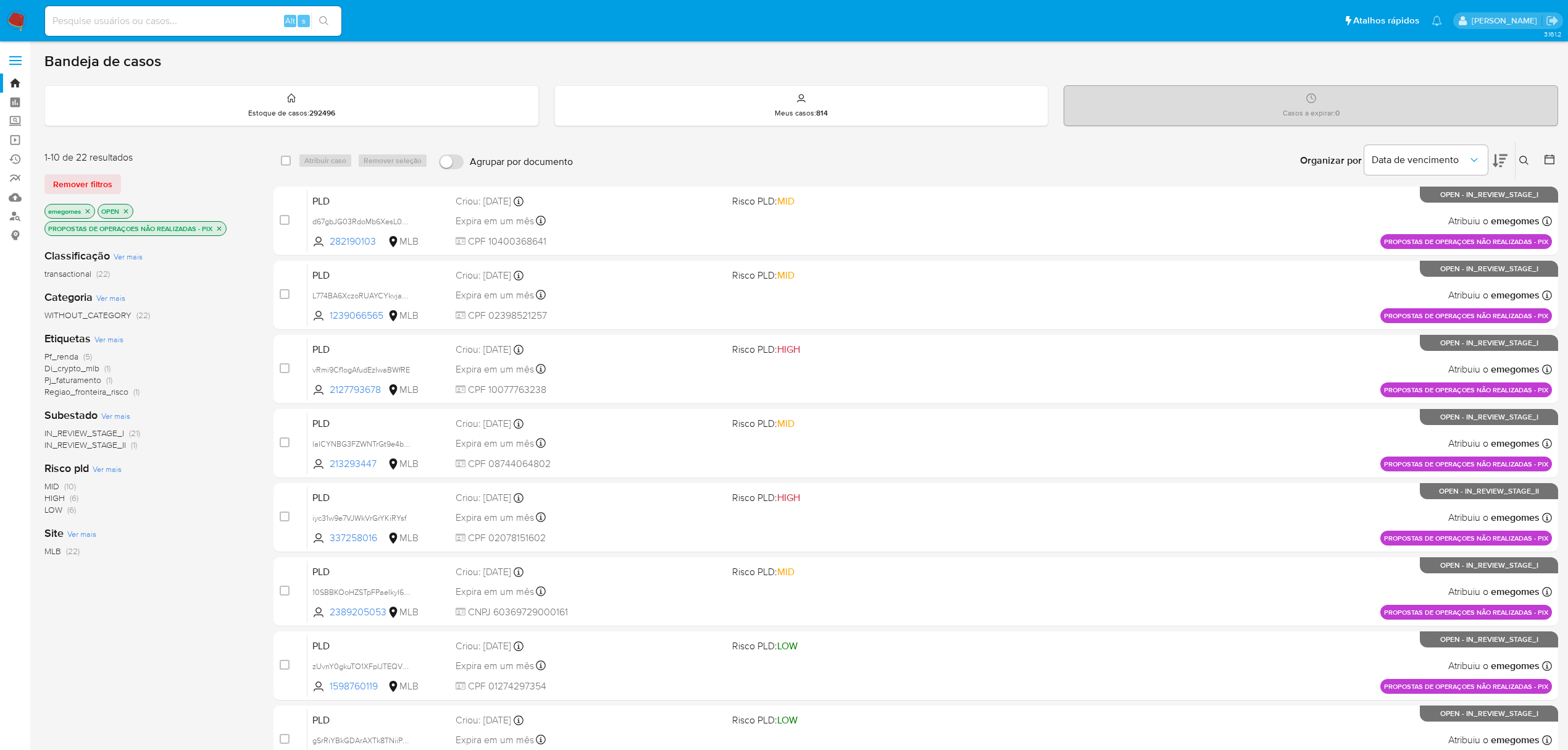
click at [223, 228] on icon "close-filter" at bounding box center [219, 229] width 7 height 7
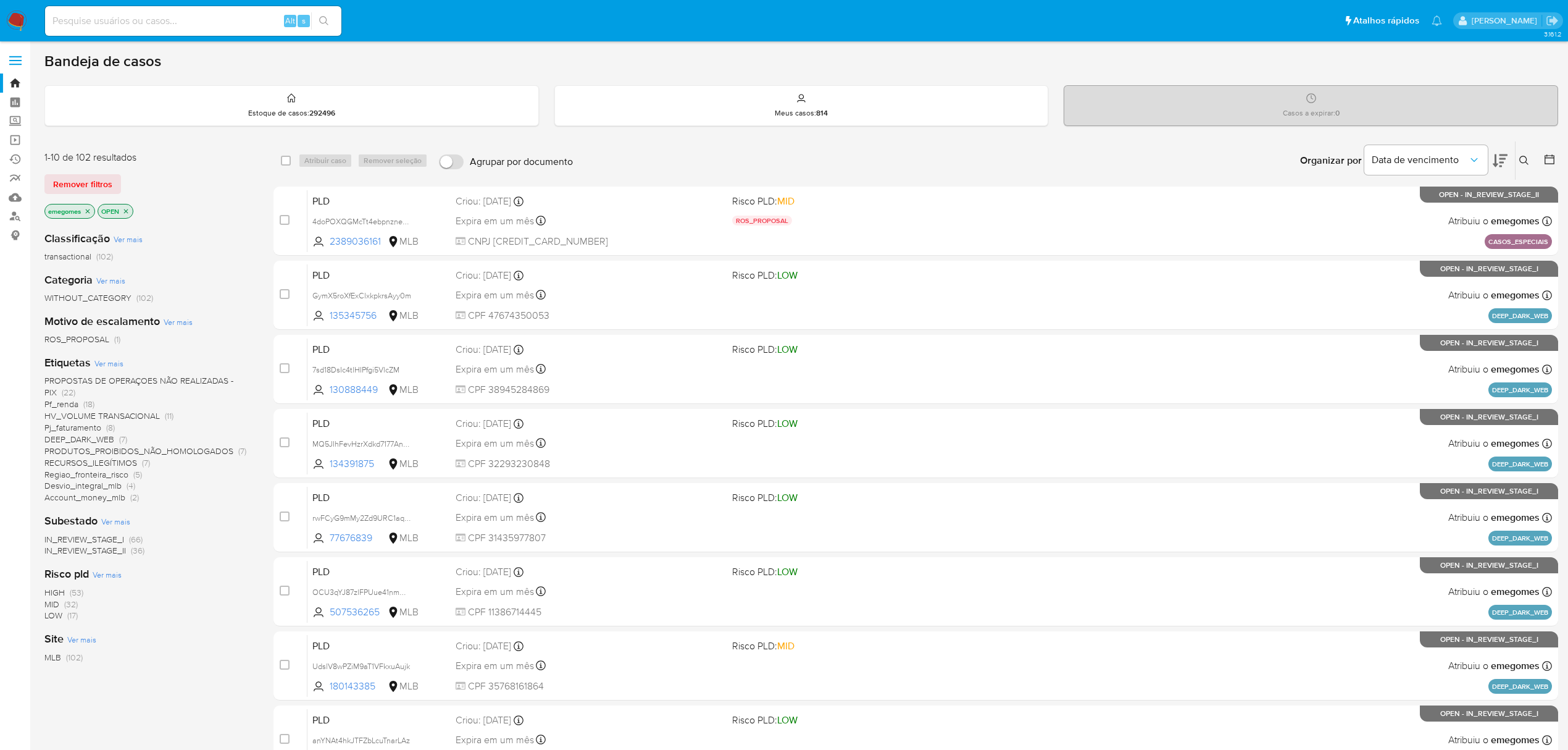
click at [109, 359] on span "Ver mais" at bounding box center [108, 363] width 29 height 11
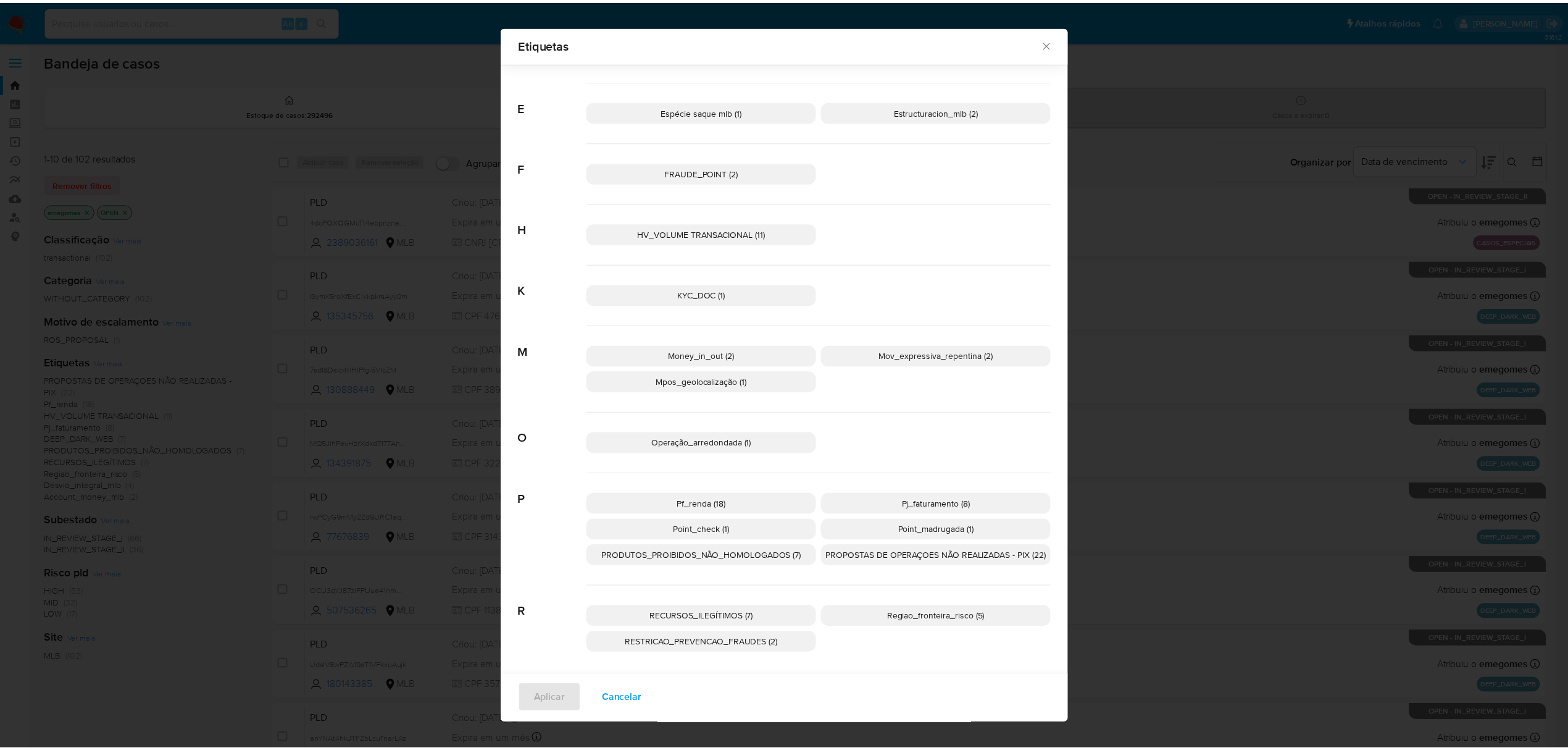
scroll to position [307, 0]
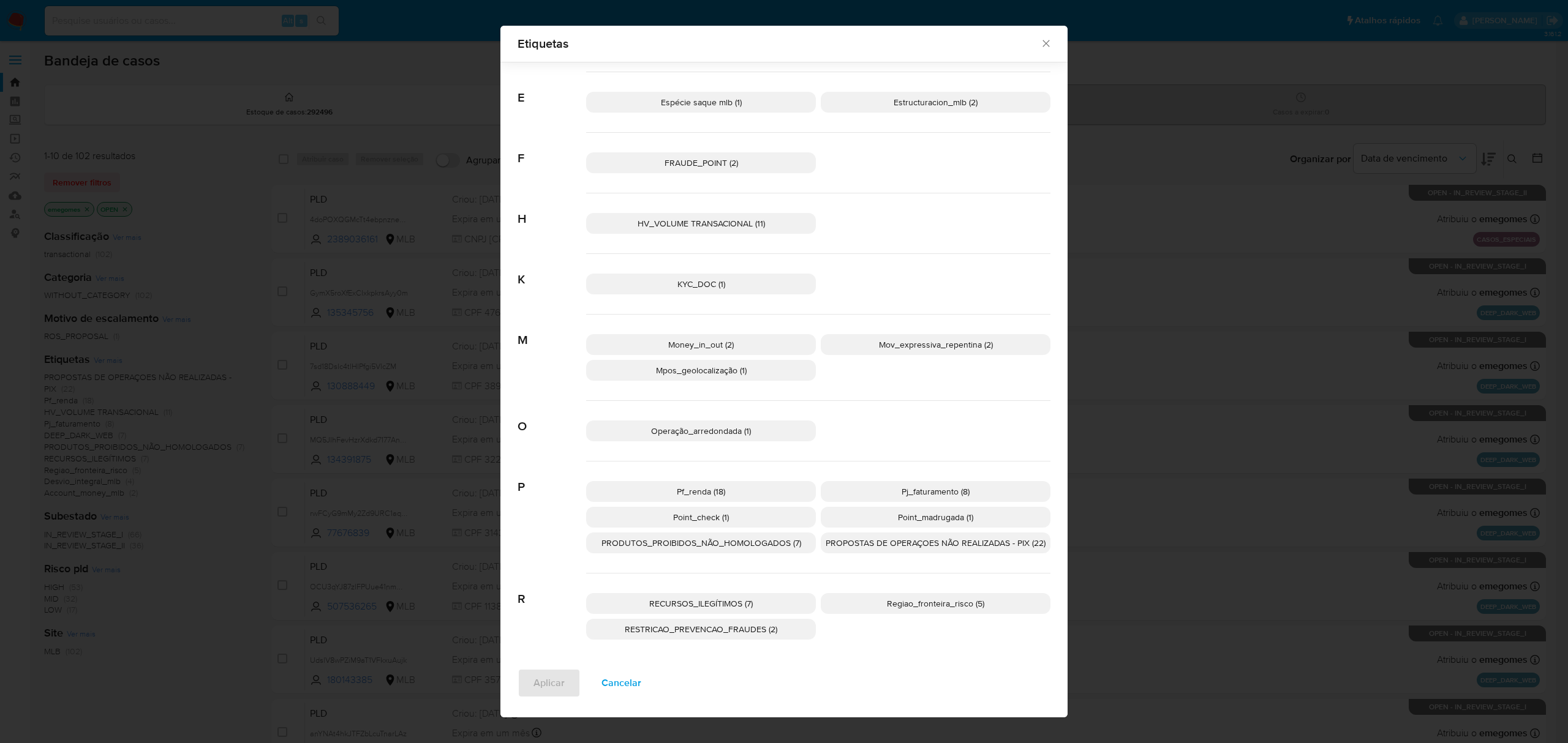
click at [932, 608] on span "Regiao_fronteira_risco (5)" at bounding box center [935, 604] width 98 height 12
click at [542, 690] on span "Aplicar" at bounding box center [549, 682] width 31 height 27
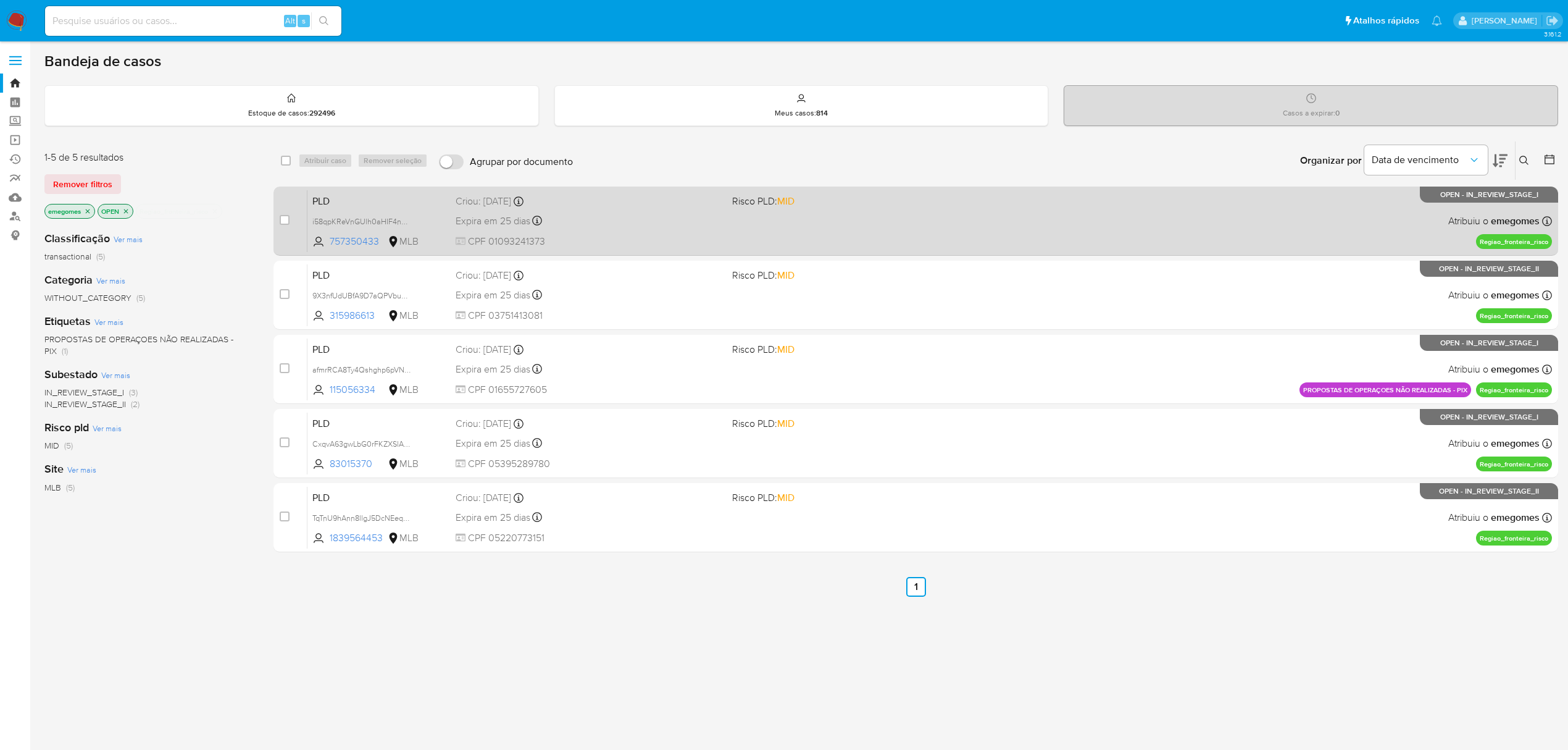
click at [649, 212] on div "Expira em 25 dias Expira em 27/10/2025 00:26:46" at bounding box center [589, 220] width 267 height 17
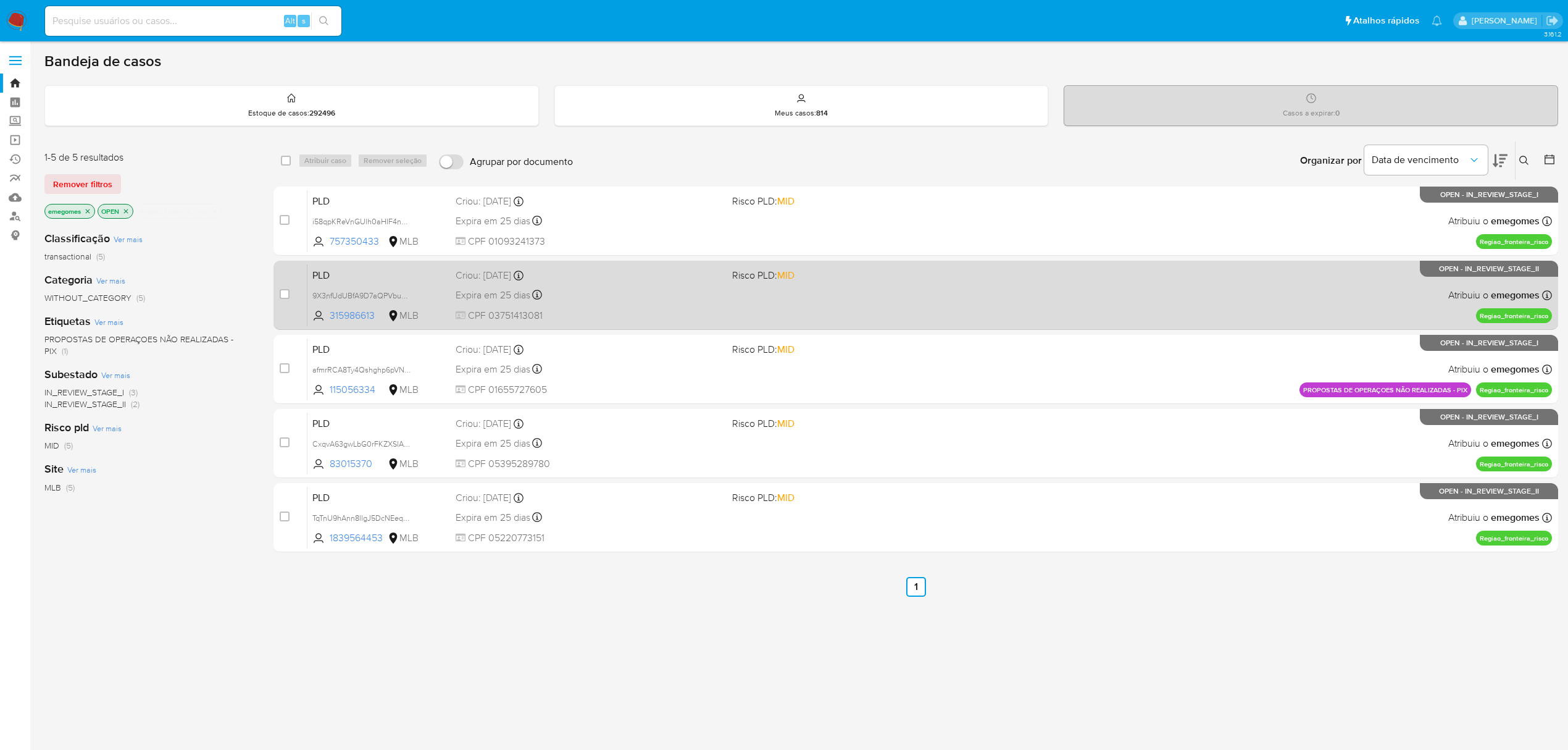
click at [800, 292] on div "PLD 9X3nfUdUBfA9D7aQPVbuN62y 315986613 MLB Risco PLD: MID Criou: 12/09/2025 Cri…" at bounding box center [929, 294] width 1245 height 62
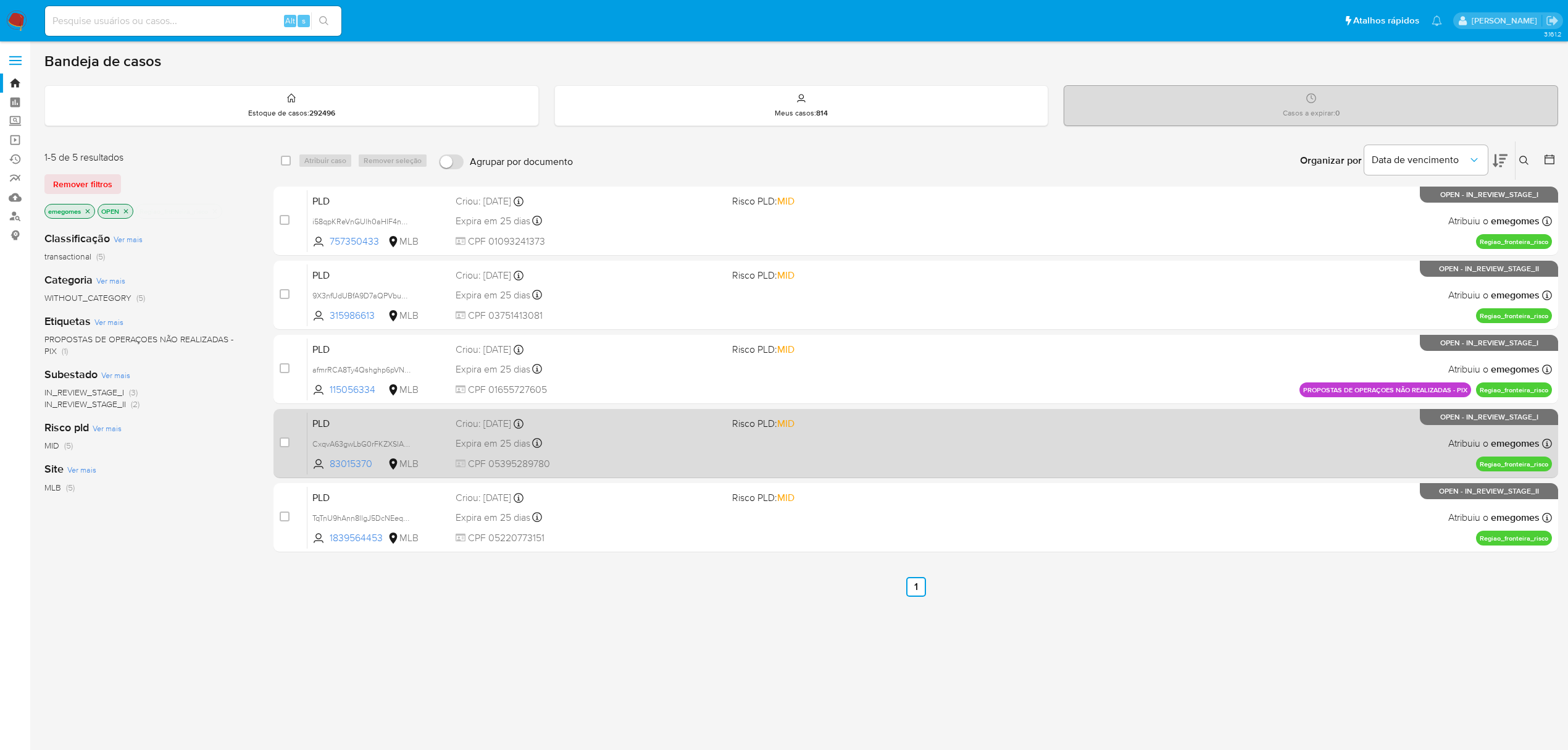
click at [673, 455] on div "PLD CxqvA63gwLbG0rFKZXSlAMtp 83015370 MLB Risco PLD: MID Criou: 12/09/2025 Crio…" at bounding box center [929, 443] width 1245 height 62
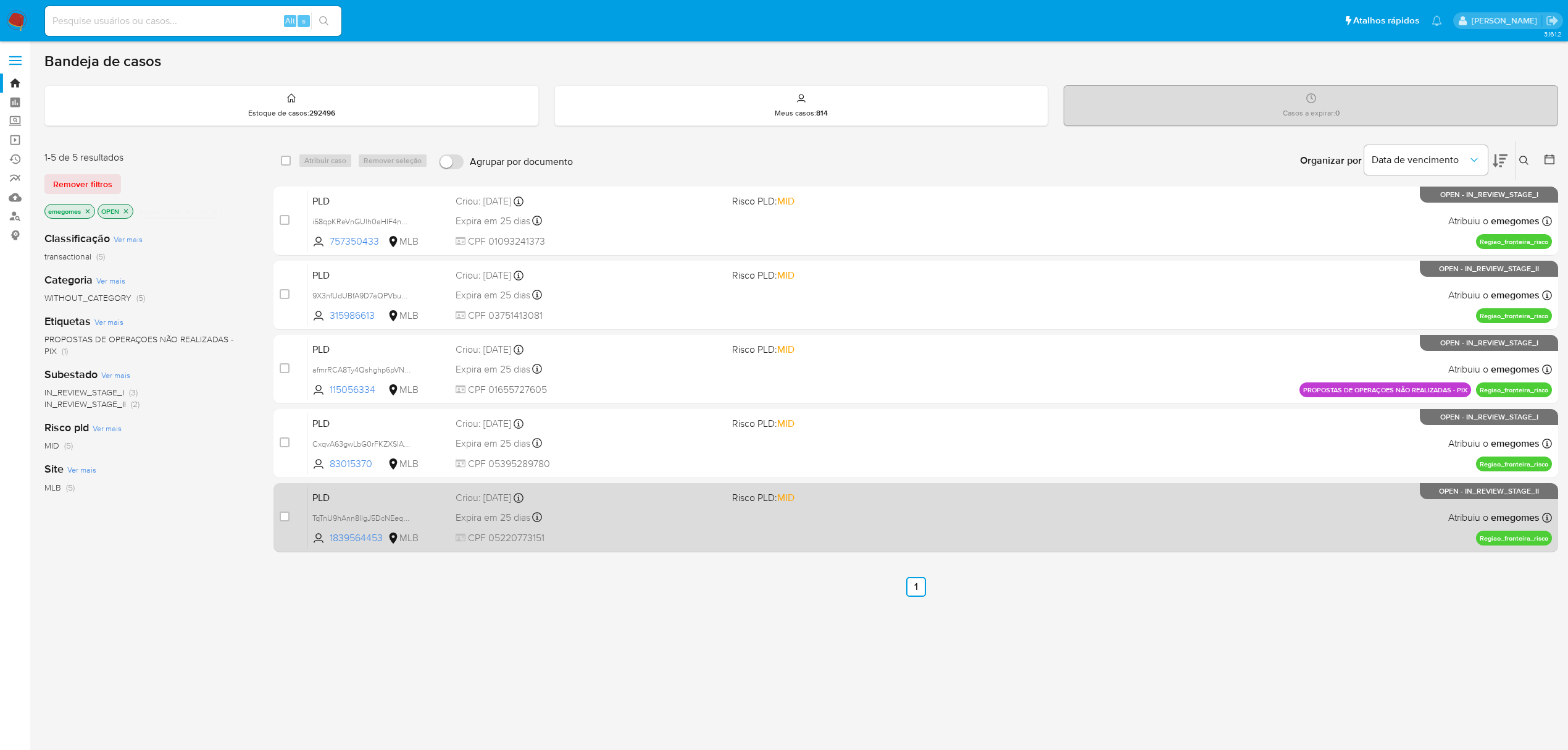
click at [656, 502] on div "Criou: 12/09/2025 Criou: 12/09/2025 00:12:10" at bounding box center [589, 499] width 267 height 14
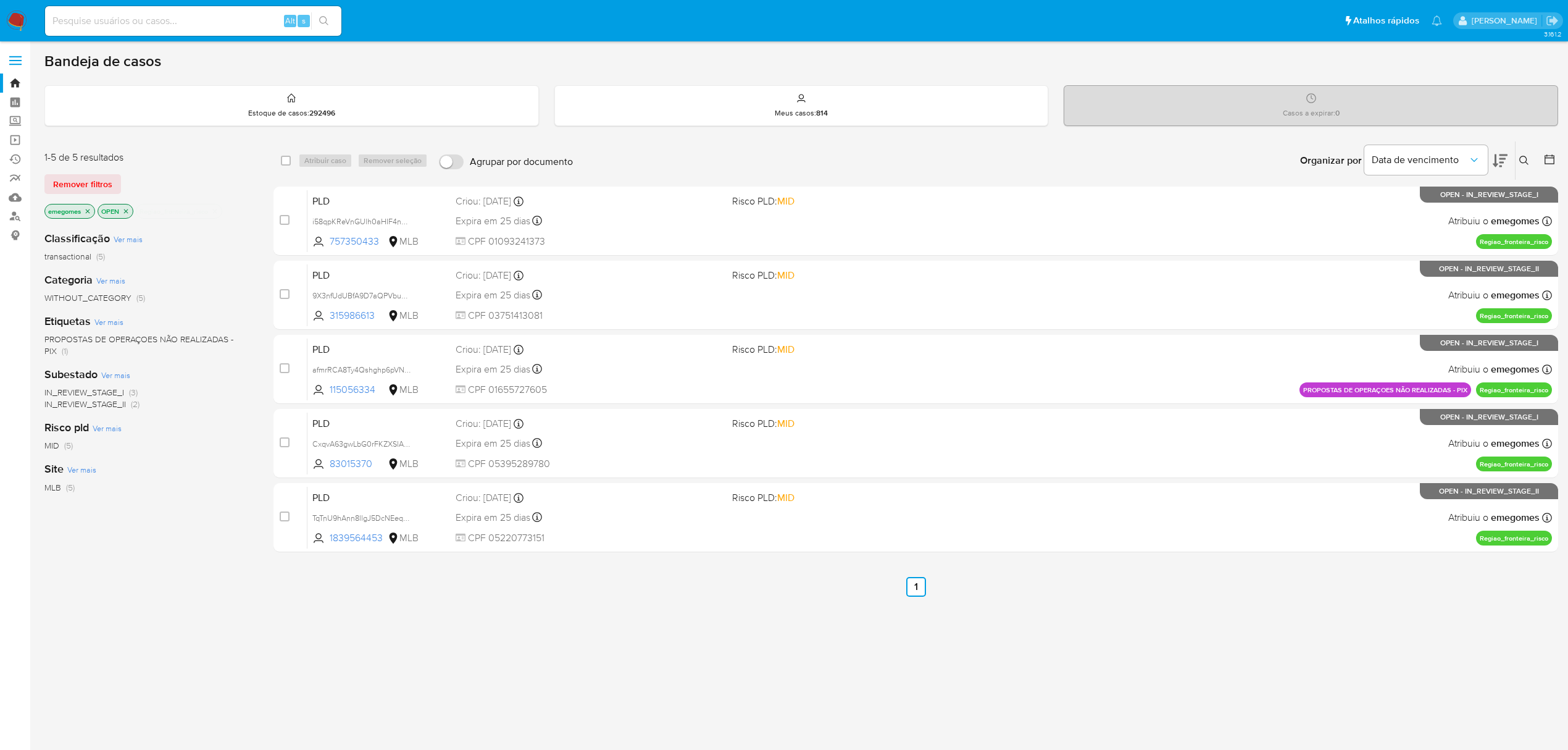
click at [533, 58] on div "Bandeja de casos" at bounding box center [801, 60] width 1514 height 18
click at [213, 212] on icon "close-filter" at bounding box center [215, 211] width 7 height 7
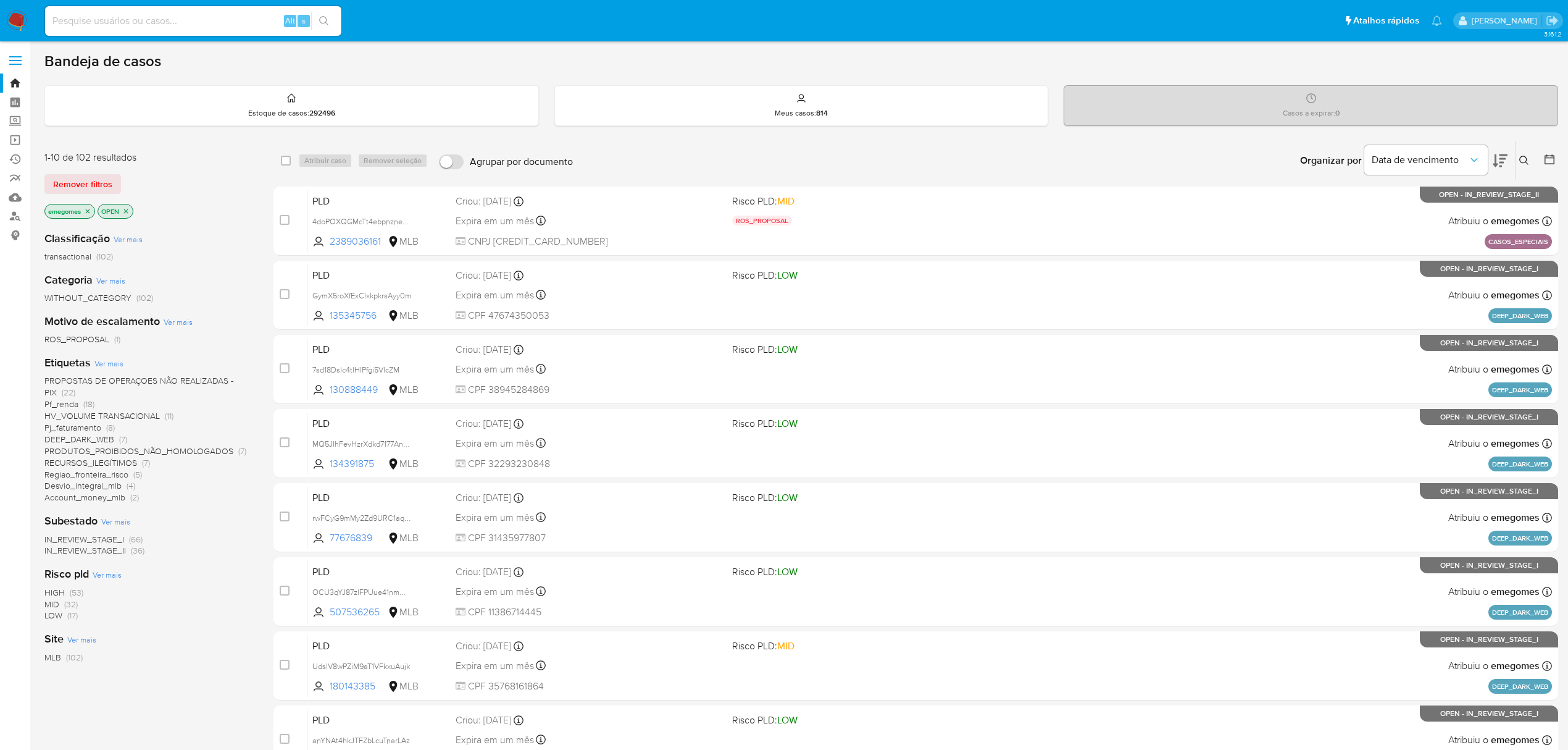
click at [139, 381] on span "PROPOSTAS DE OPERAÇOES NÃO REALIZADAS - PIX" at bounding box center [139, 387] width 189 height 24
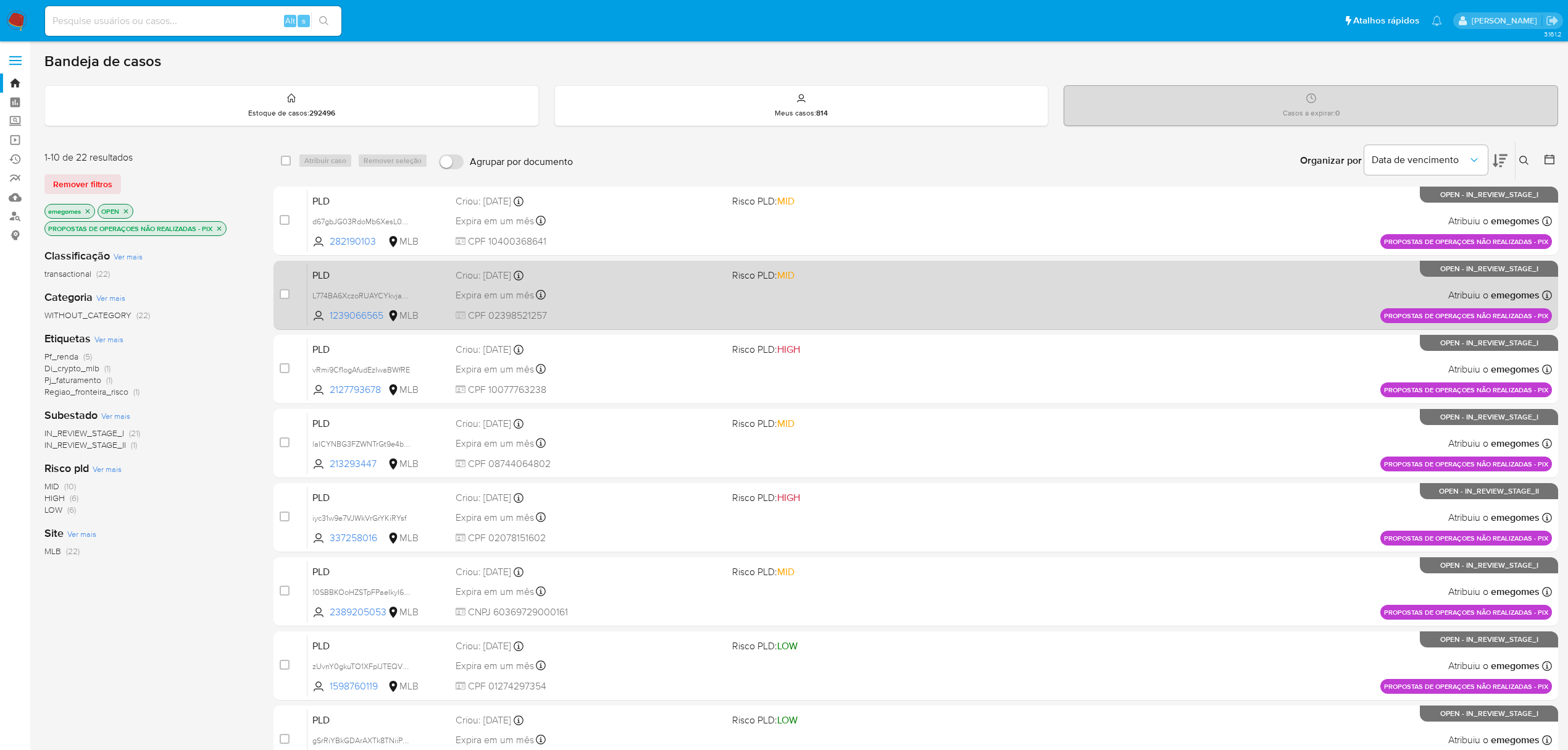
click at [599, 287] on div "Expira em um mês Expira em 27/10/2025 16:21:55" at bounding box center [589, 294] width 267 height 17
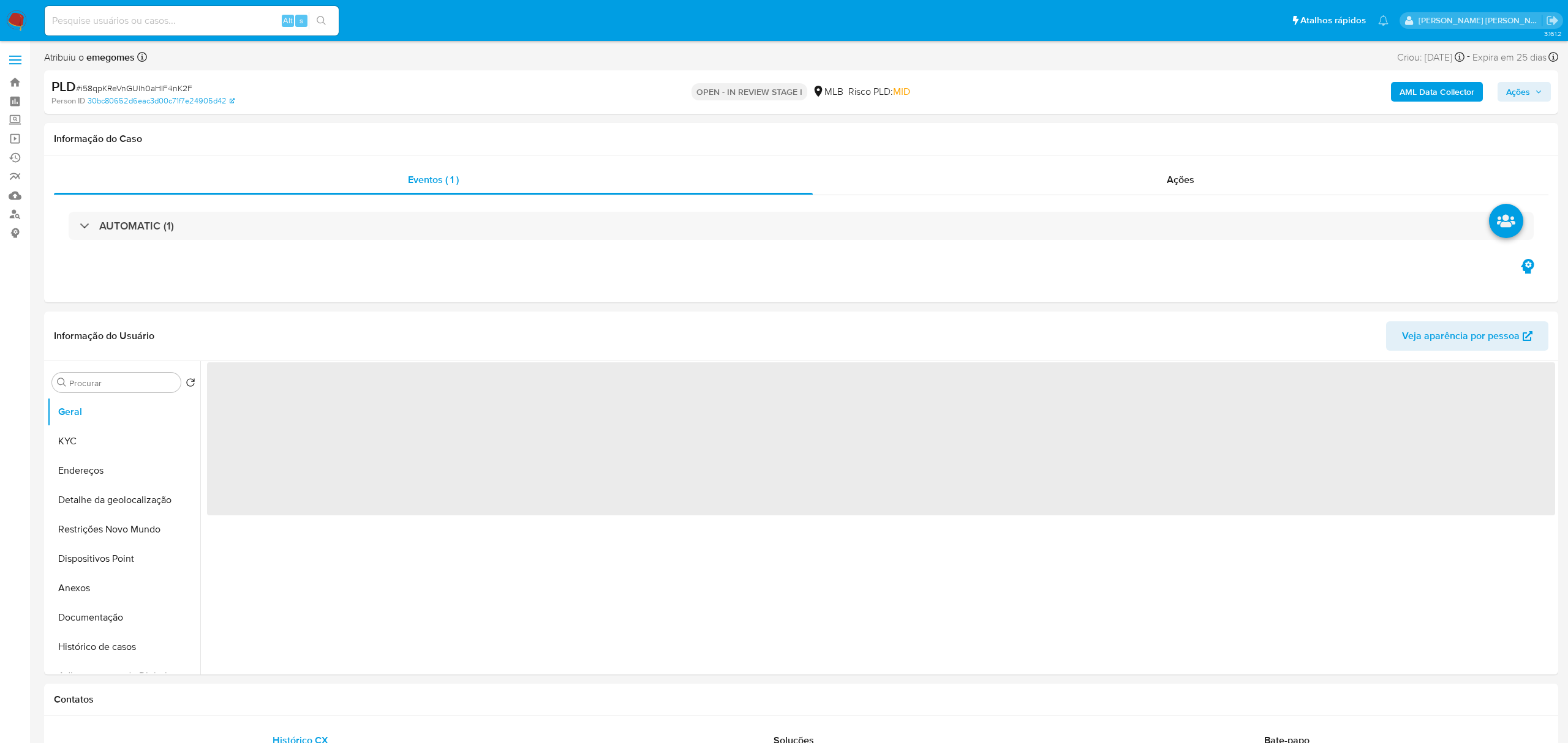
select select "10"
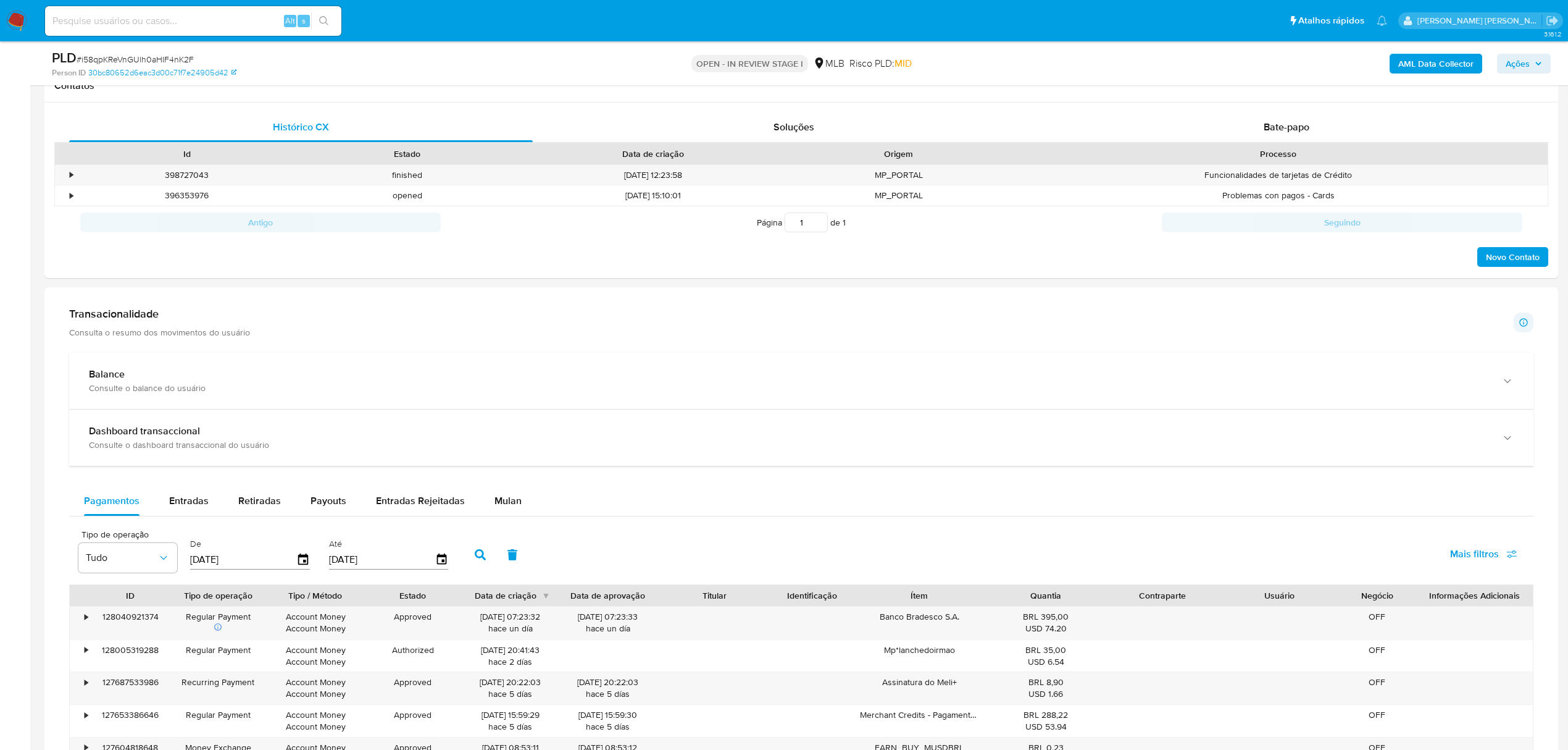
scroll to position [823, 0]
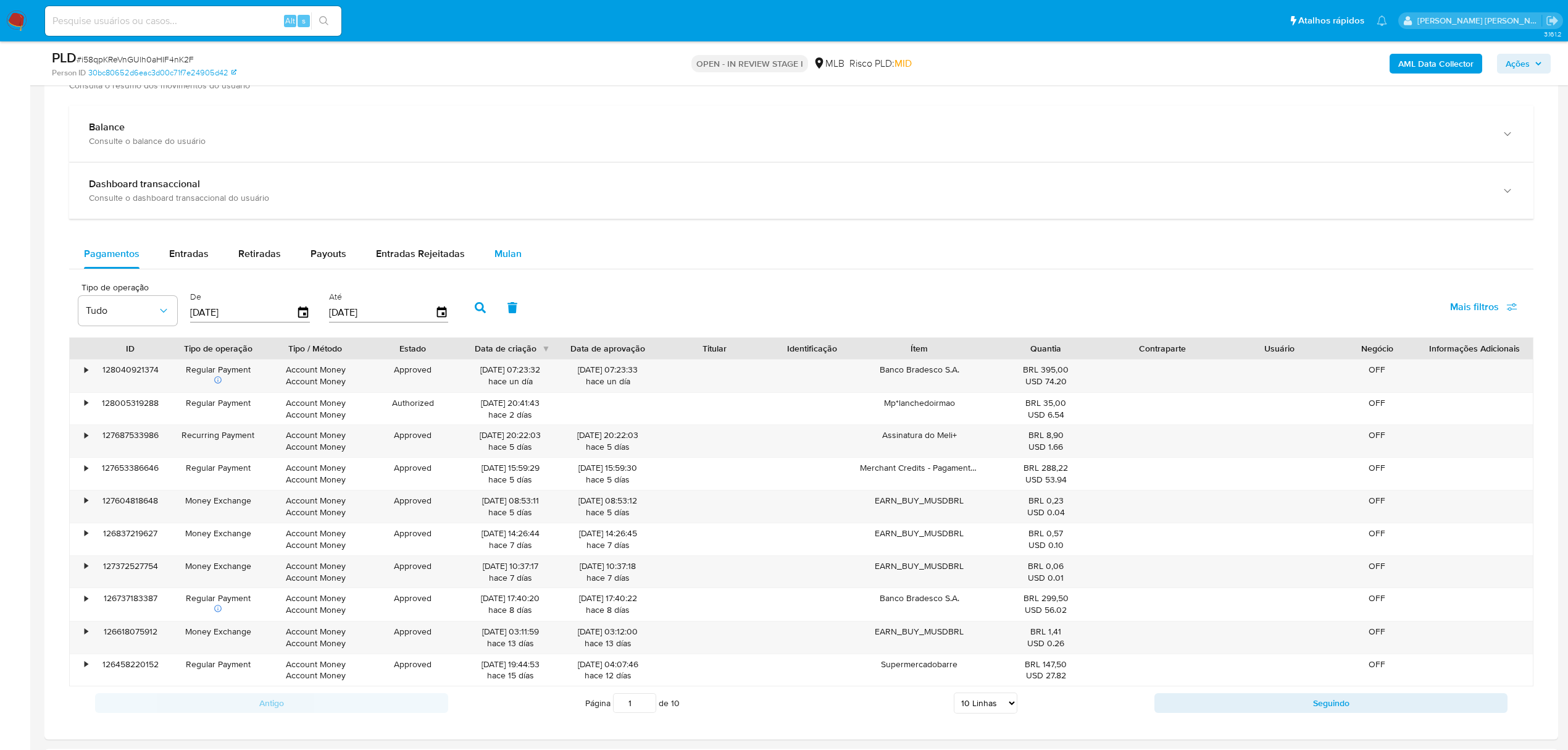
click at [495, 248] on div "Mulan" at bounding box center [508, 254] width 27 height 30
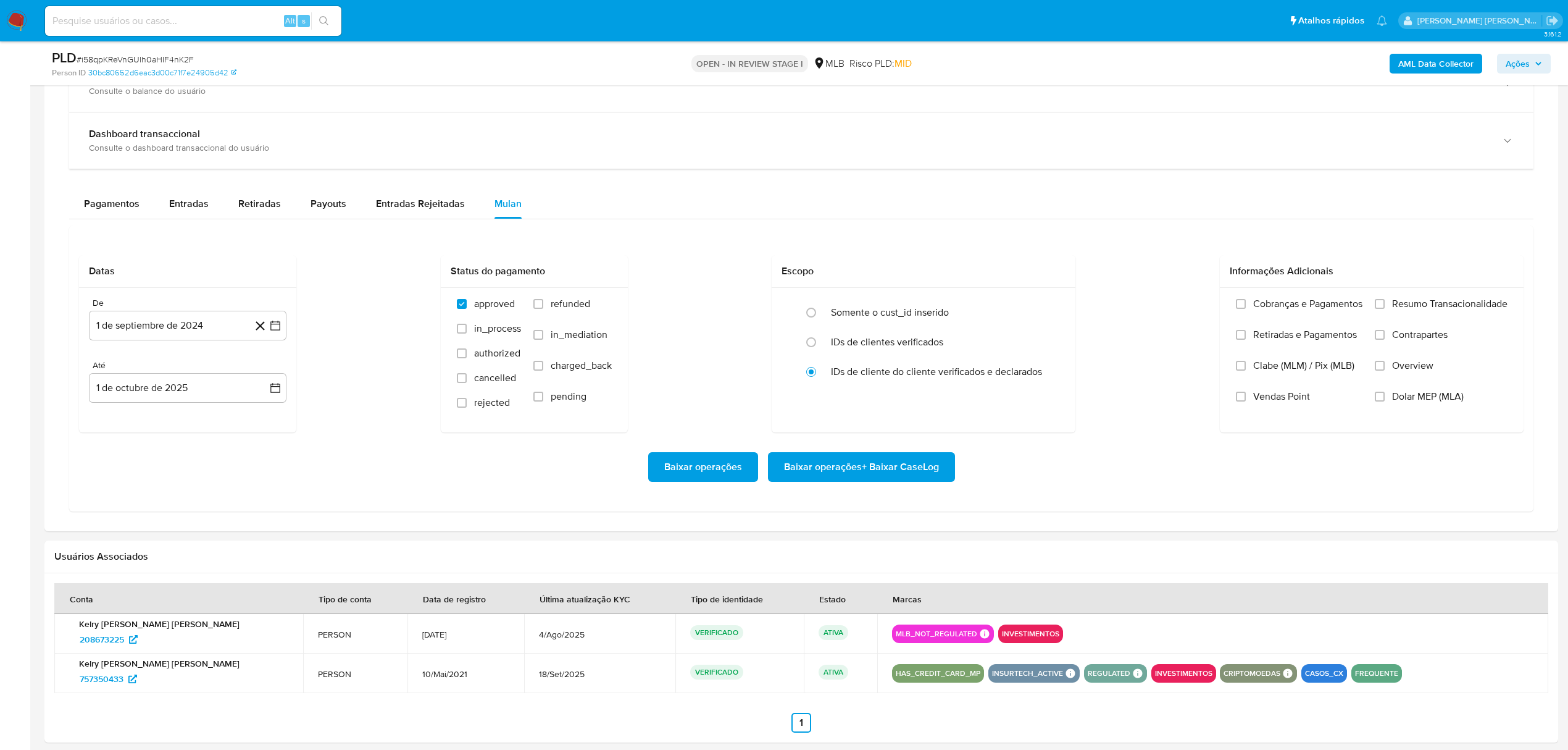
scroll to position [988, 0]
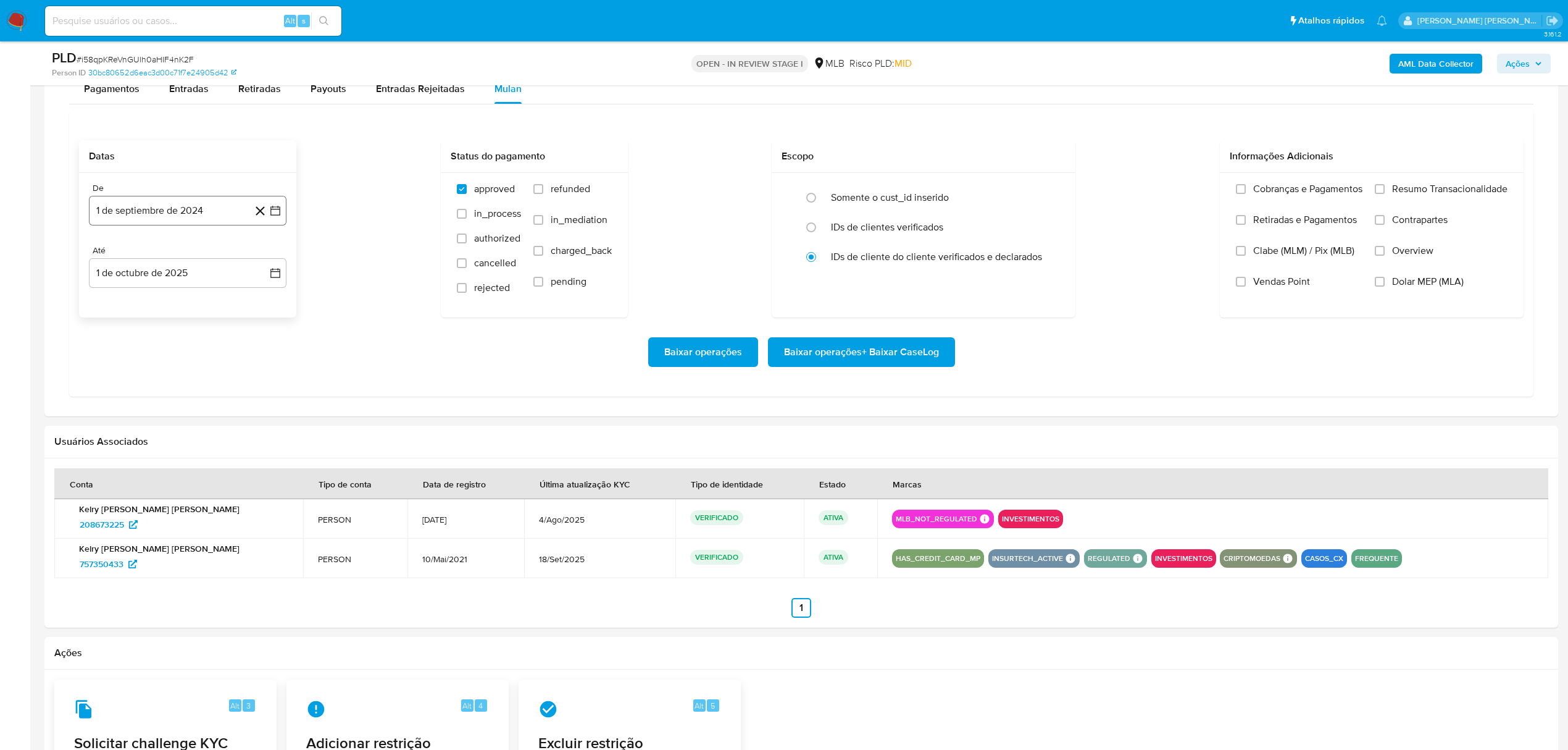
click at [277, 217] on icon "button" at bounding box center [276, 210] width 12 height 12
click at [265, 258] on icon "Mes siguiente" at bounding box center [264, 255] width 15 height 15
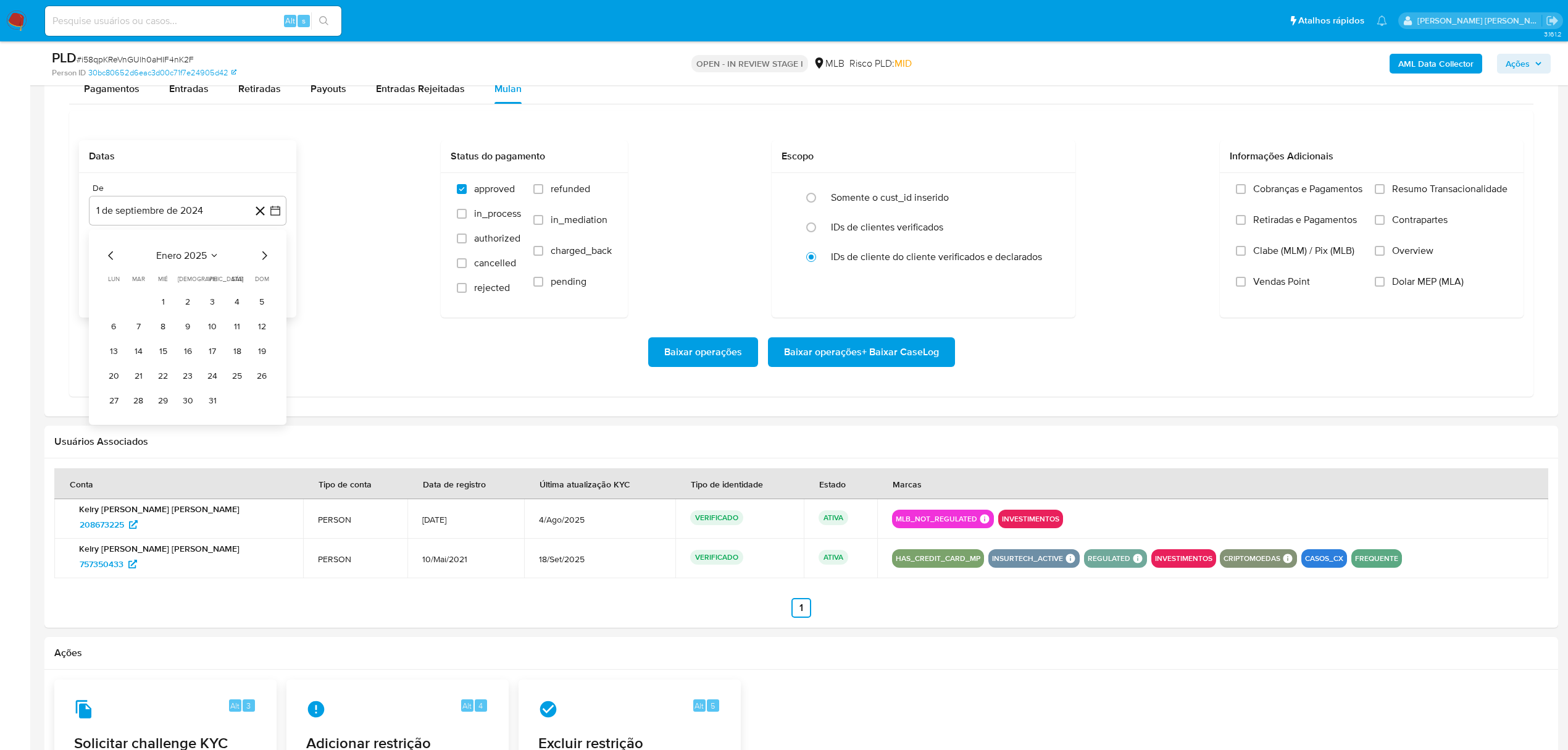
click at [265, 258] on icon "Mes siguiente" at bounding box center [264, 255] width 15 height 15
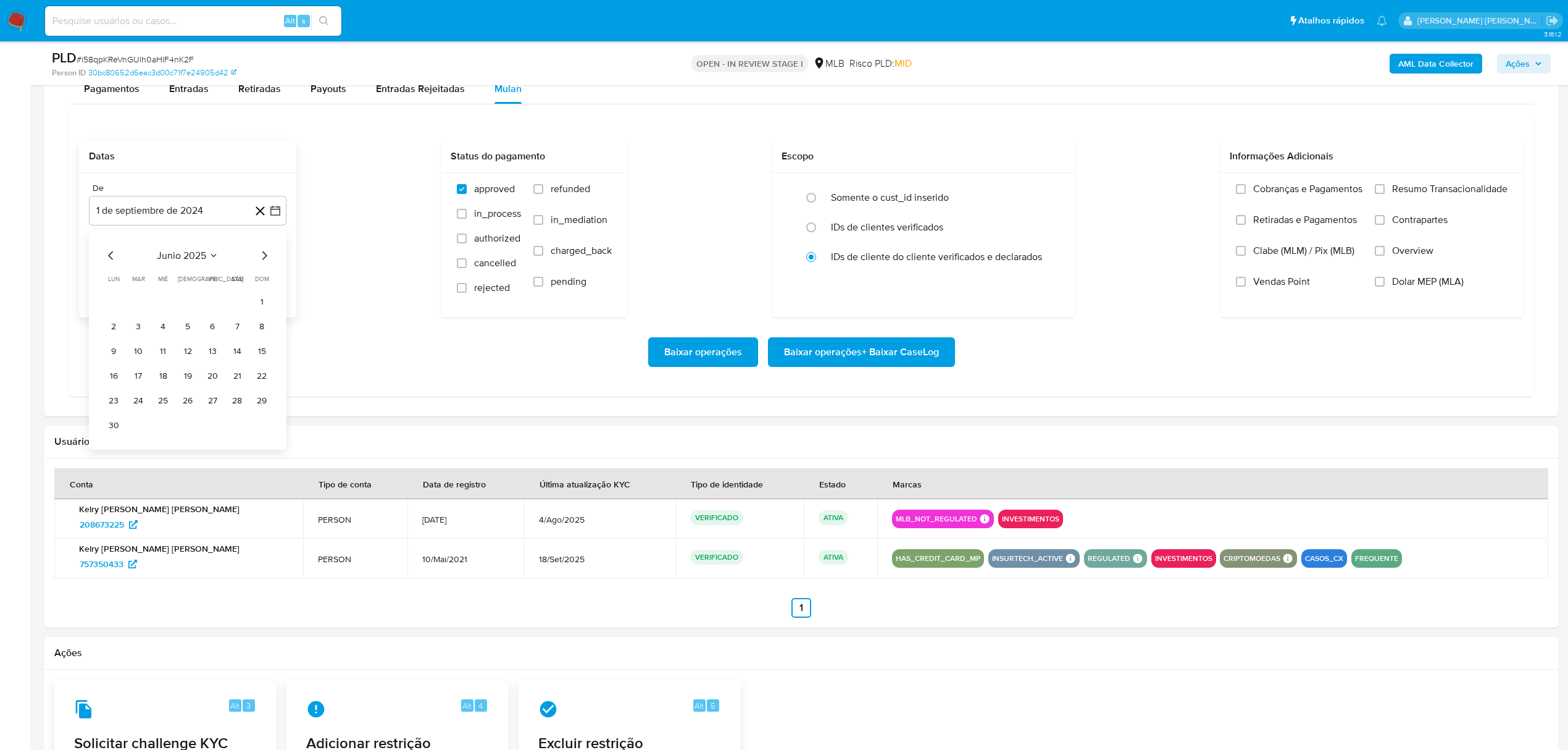
click at [265, 258] on icon "Mes siguiente" at bounding box center [264, 255] width 15 height 15
click at [217, 307] on button "1" at bounding box center [212, 301] width 20 height 20
click at [270, 276] on icon "button" at bounding box center [275, 273] width 10 height 10
click at [112, 324] on icon "Mes anterior" at bounding box center [111, 318] width 15 height 15
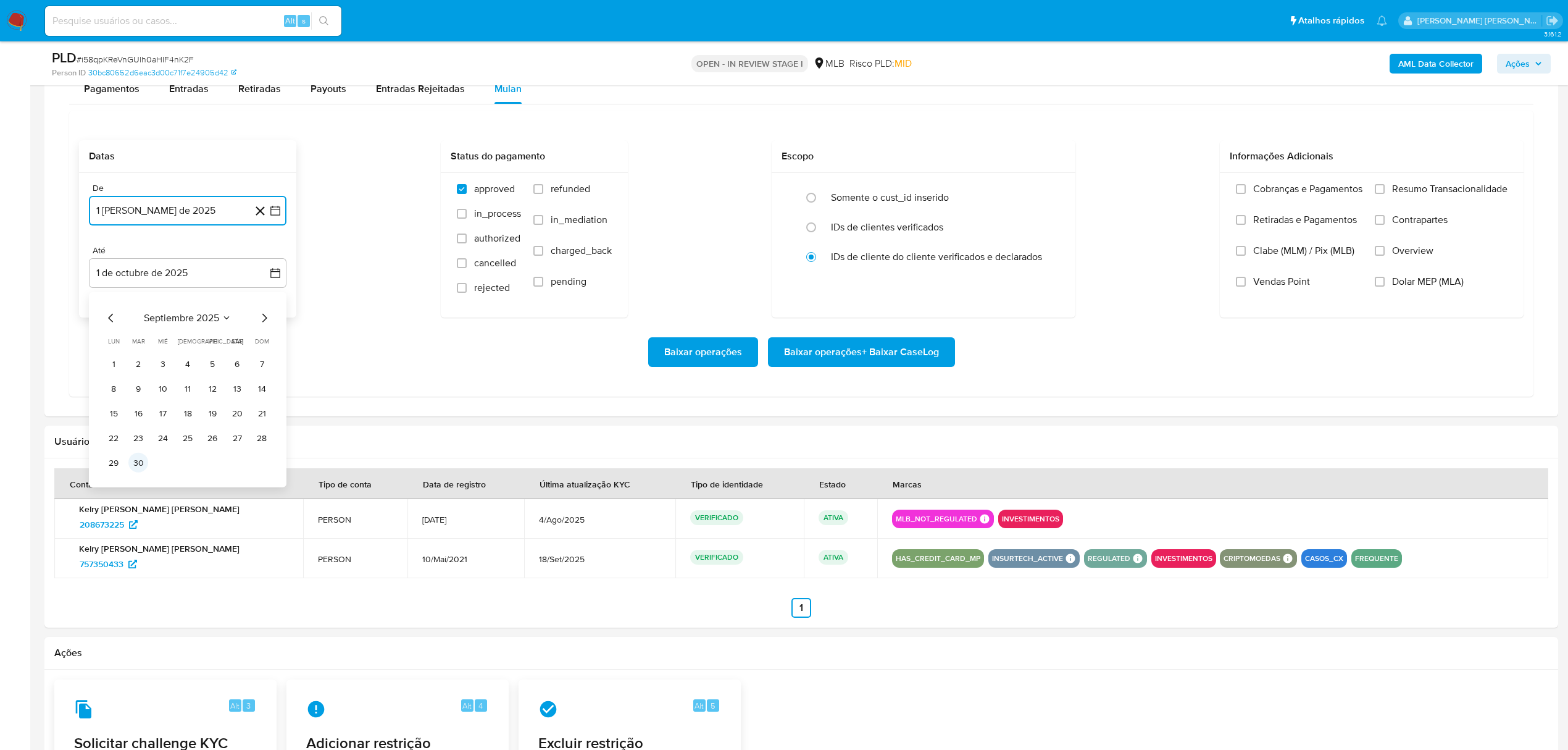
click at [140, 464] on button "30" at bounding box center [138, 463] width 20 height 20
click at [1398, 251] on span "Overview" at bounding box center [1413, 251] width 41 height 12
click at [1385, 251] on input "Overview" at bounding box center [1380, 251] width 10 height 10
click at [1418, 226] on span "Contrapartes" at bounding box center [1421, 220] width 56 height 12
click at [1385, 225] on input "Contrapartes" at bounding box center [1380, 219] width 10 height 10
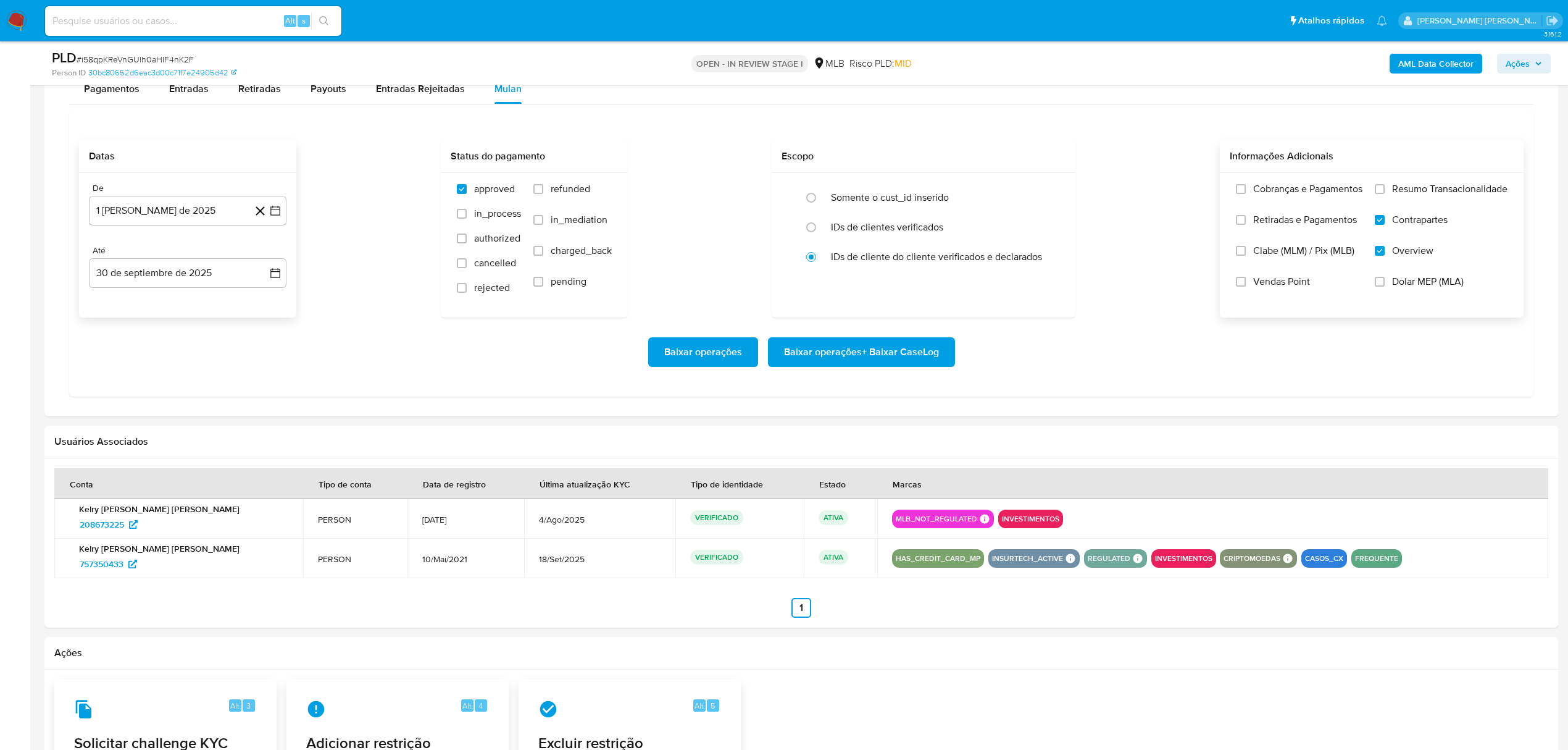
click at [1427, 194] on span "Resumo Transacionalidade" at bounding box center [1450, 189] width 115 height 12
click at [1385, 194] on input "Resumo Transacionalidade" at bounding box center [1380, 189] width 10 height 10
click at [856, 364] on span "Baixar operações + Baixar CaseLog" at bounding box center [862, 352] width 155 height 27
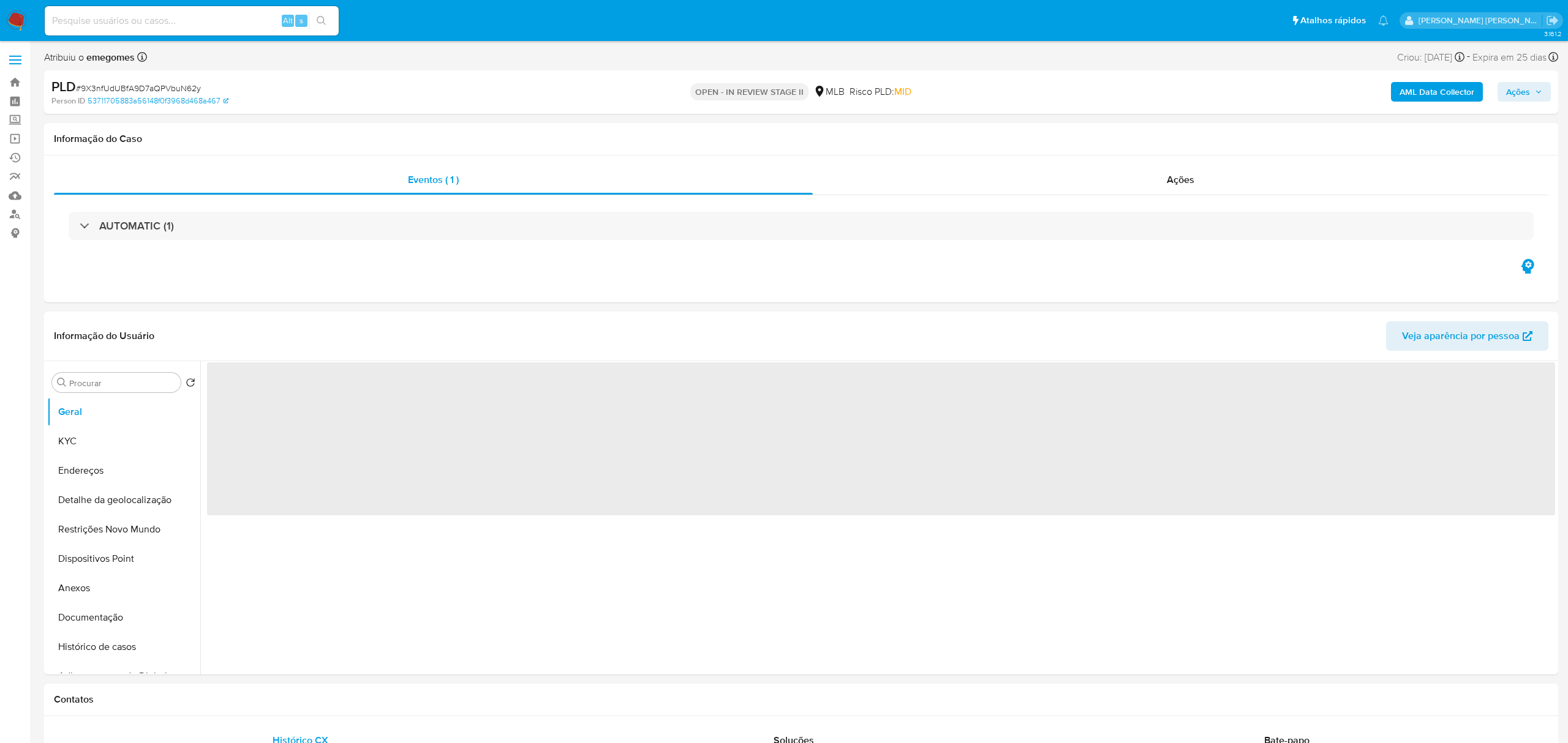
select select "10"
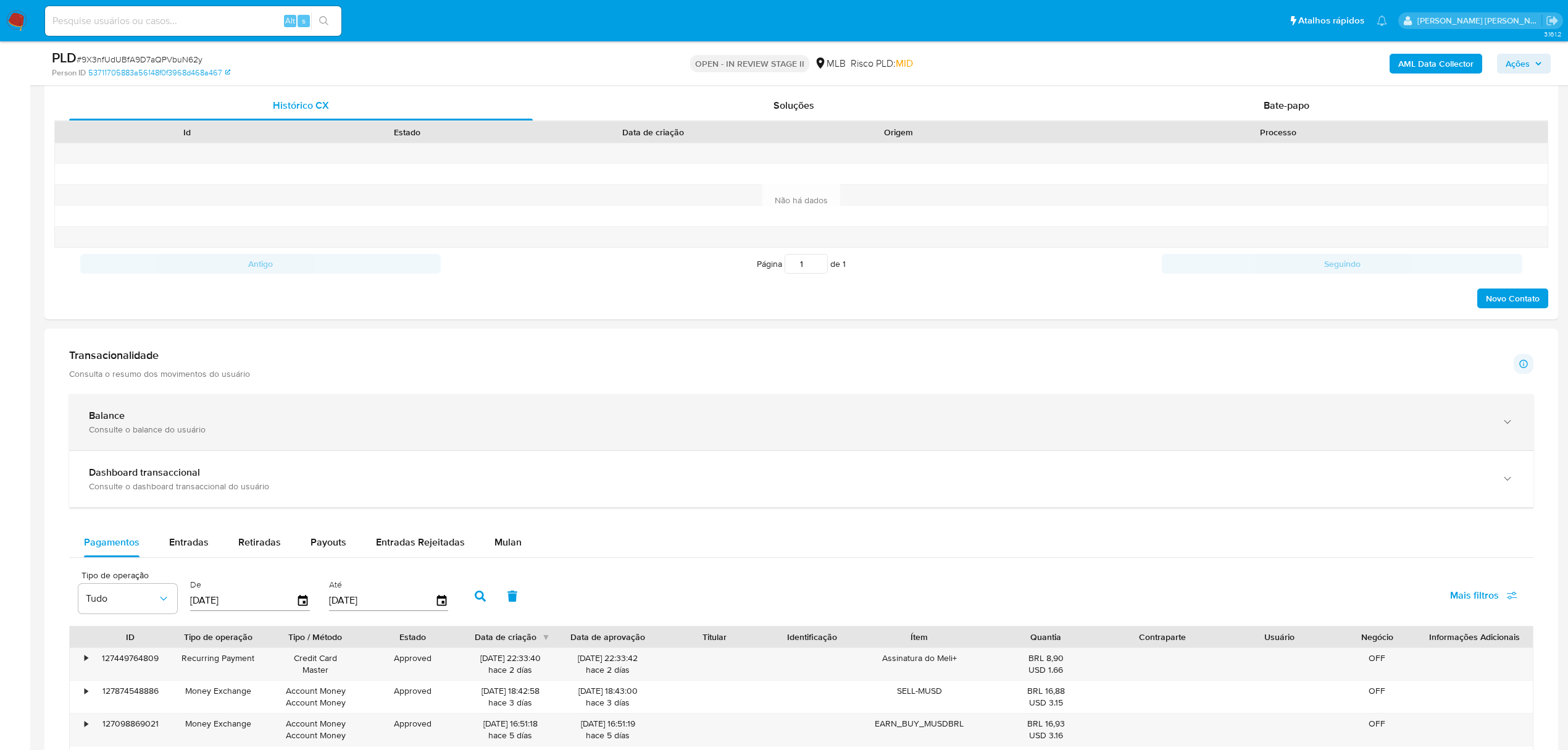
scroll to position [741, 0]
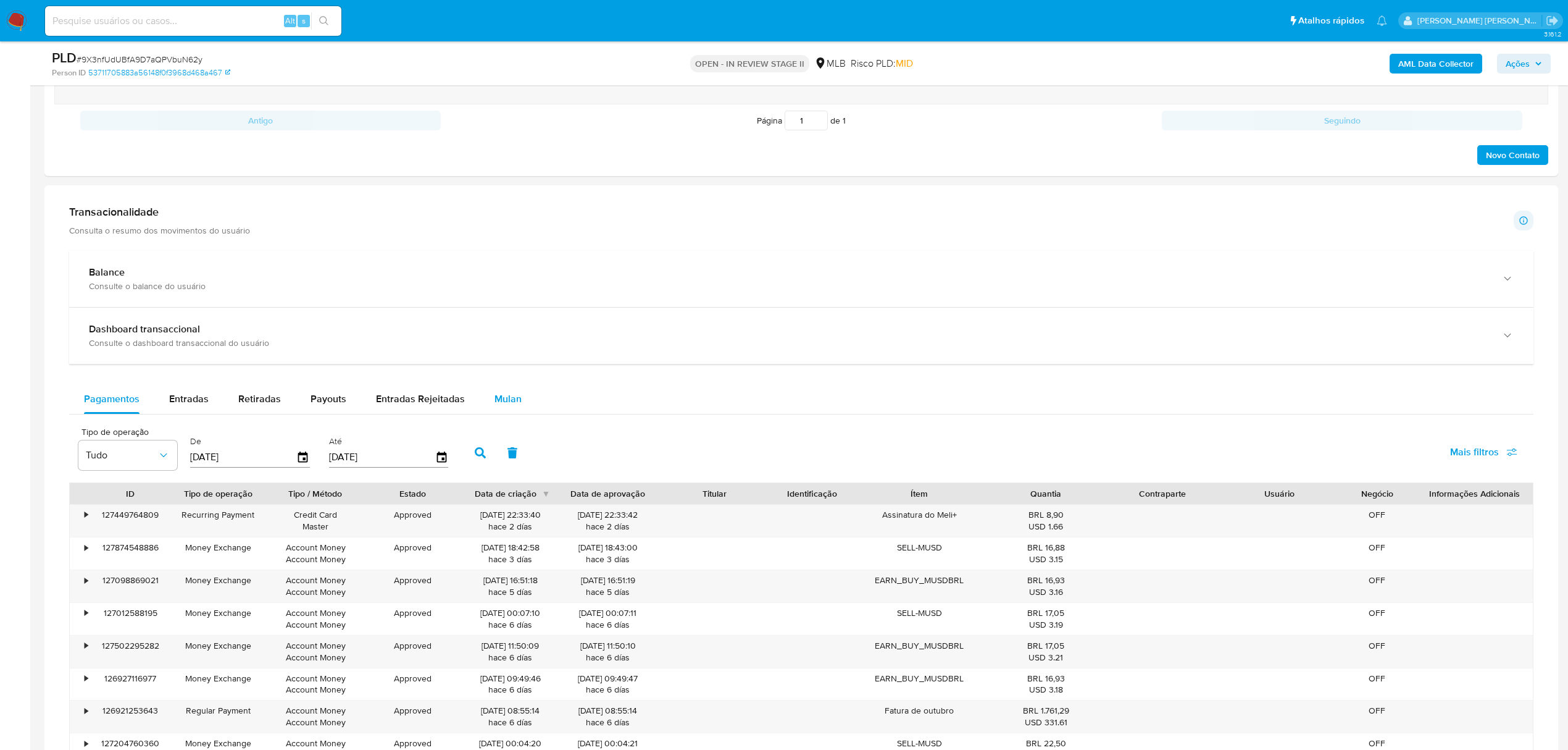
click at [502, 398] on span "Mulan" at bounding box center [508, 399] width 27 height 14
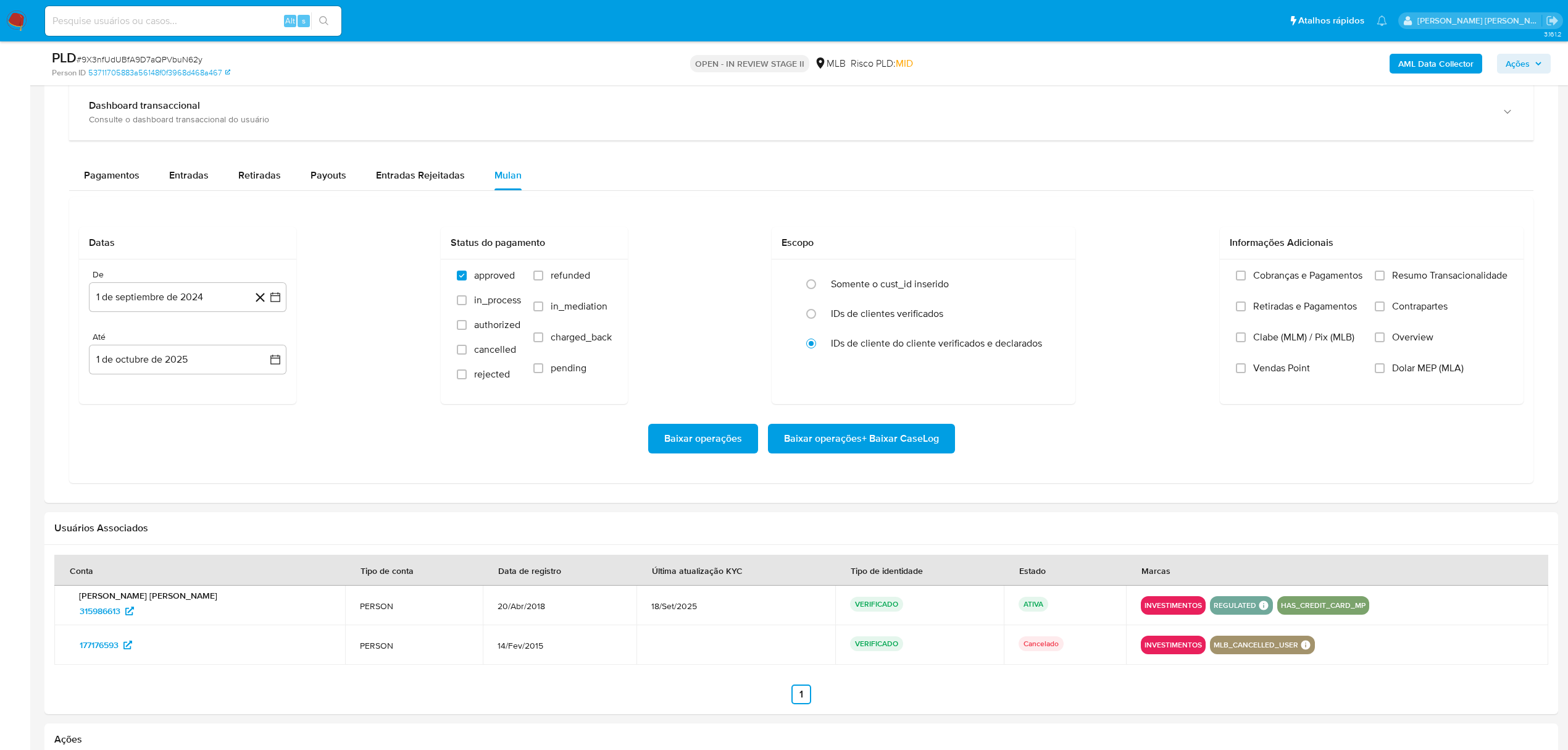
scroll to position [988, 0]
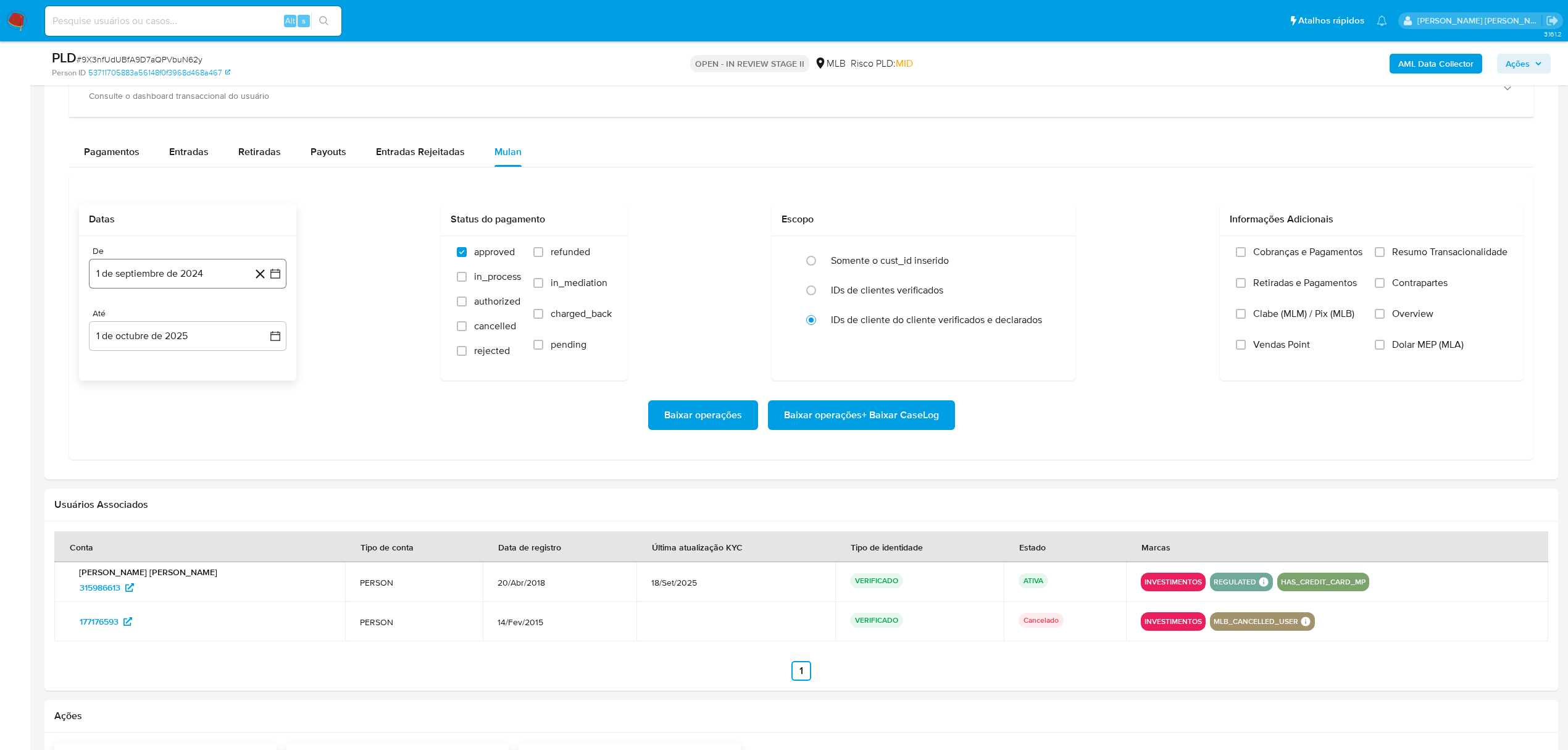
click at [272, 267] on button "1 de septiembre de 2024" at bounding box center [188, 274] width 197 height 30
click at [263, 325] on icon "Mes siguiente" at bounding box center [264, 319] width 15 height 15
click at [264, 325] on icon "Mes siguiente" at bounding box center [264, 319] width 15 height 15
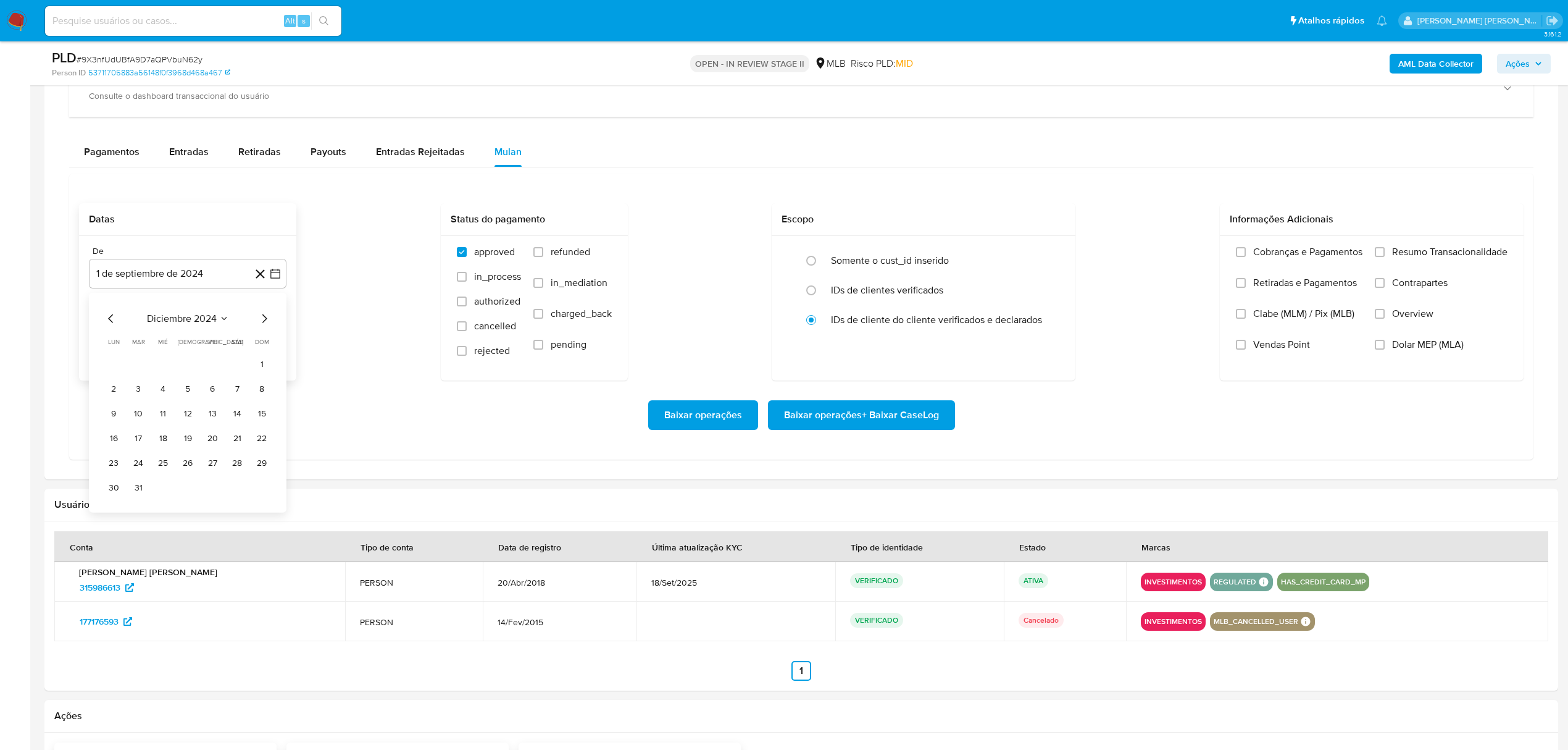
click at [264, 325] on icon "Mes siguiente" at bounding box center [264, 319] width 15 height 15
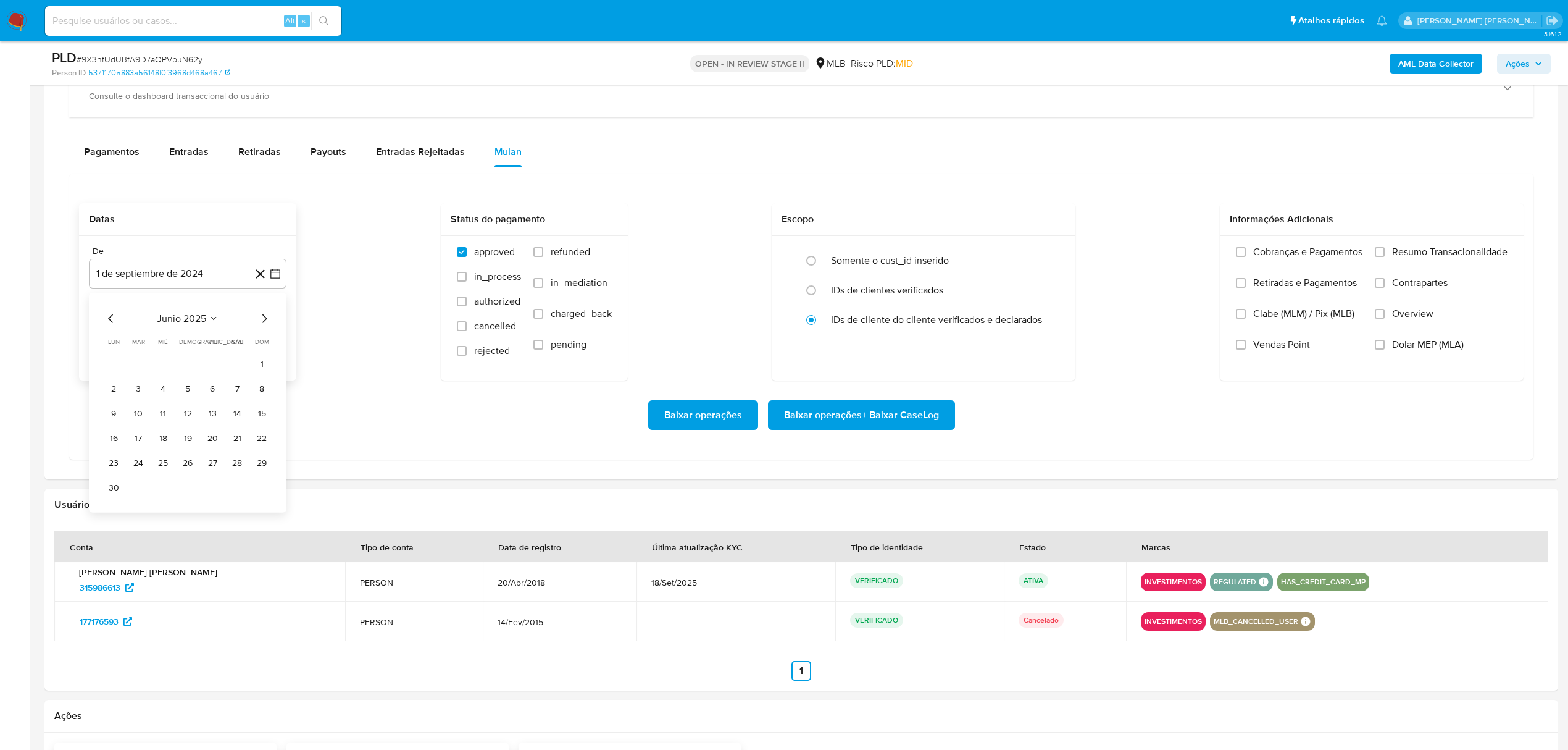
click at [264, 325] on icon "Mes siguiente" at bounding box center [264, 319] width 15 height 15
click at [214, 371] on button "1" at bounding box center [212, 364] width 20 height 20
click at [276, 336] on icon "button" at bounding box center [276, 336] width 12 height 12
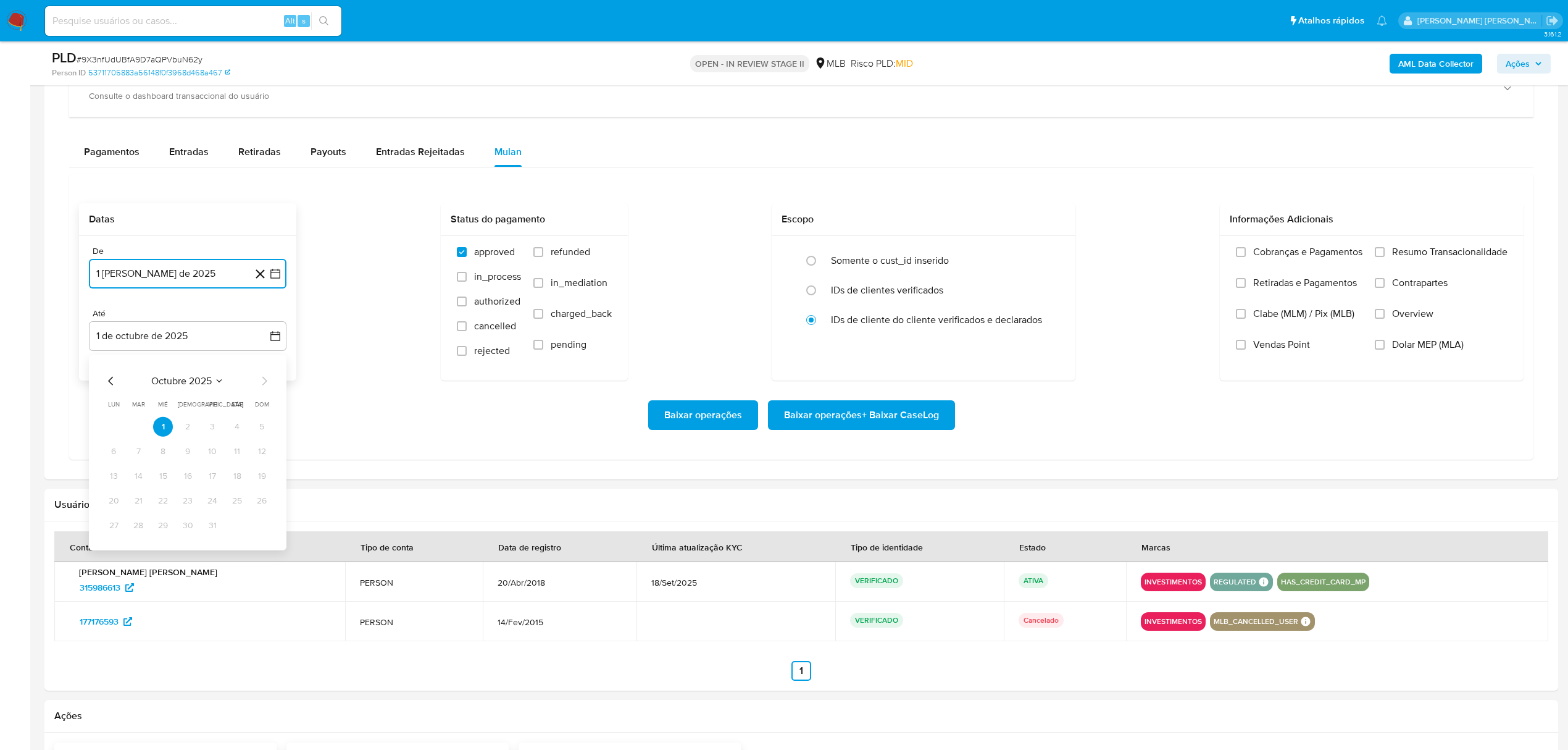
click at [115, 384] on icon "Mes anterior" at bounding box center [111, 381] width 15 height 15
click at [132, 533] on button "30" at bounding box center [138, 526] width 20 height 20
click at [1421, 320] on span "Overview" at bounding box center [1413, 313] width 41 height 12
click at [1385, 319] on input "Overview" at bounding box center [1380, 313] width 10 height 10
click at [1419, 295] on label "Contrapartes" at bounding box center [1441, 292] width 133 height 31
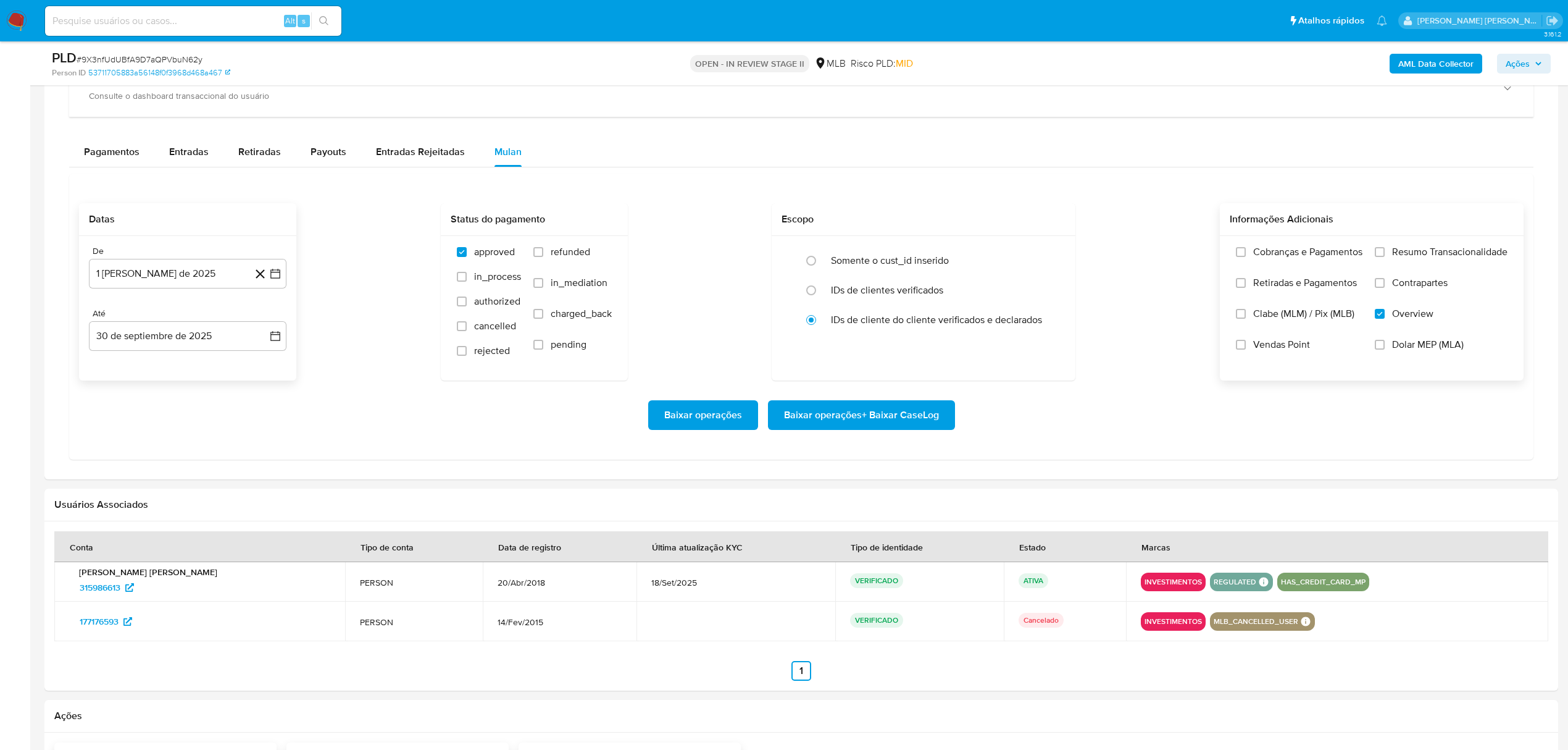
click at [1385, 288] on input "Contrapartes" at bounding box center [1380, 282] width 10 height 10
click at [1426, 263] on label "Resumo Transacionalidade" at bounding box center [1441, 261] width 133 height 31
click at [1385, 257] on input "Resumo Transacionalidade" at bounding box center [1380, 251] width 10 height 10
click at [823, 425] on span "Baixar operações + Baixar CaseLog" at bounding box center [862, 415] width 155 height 27
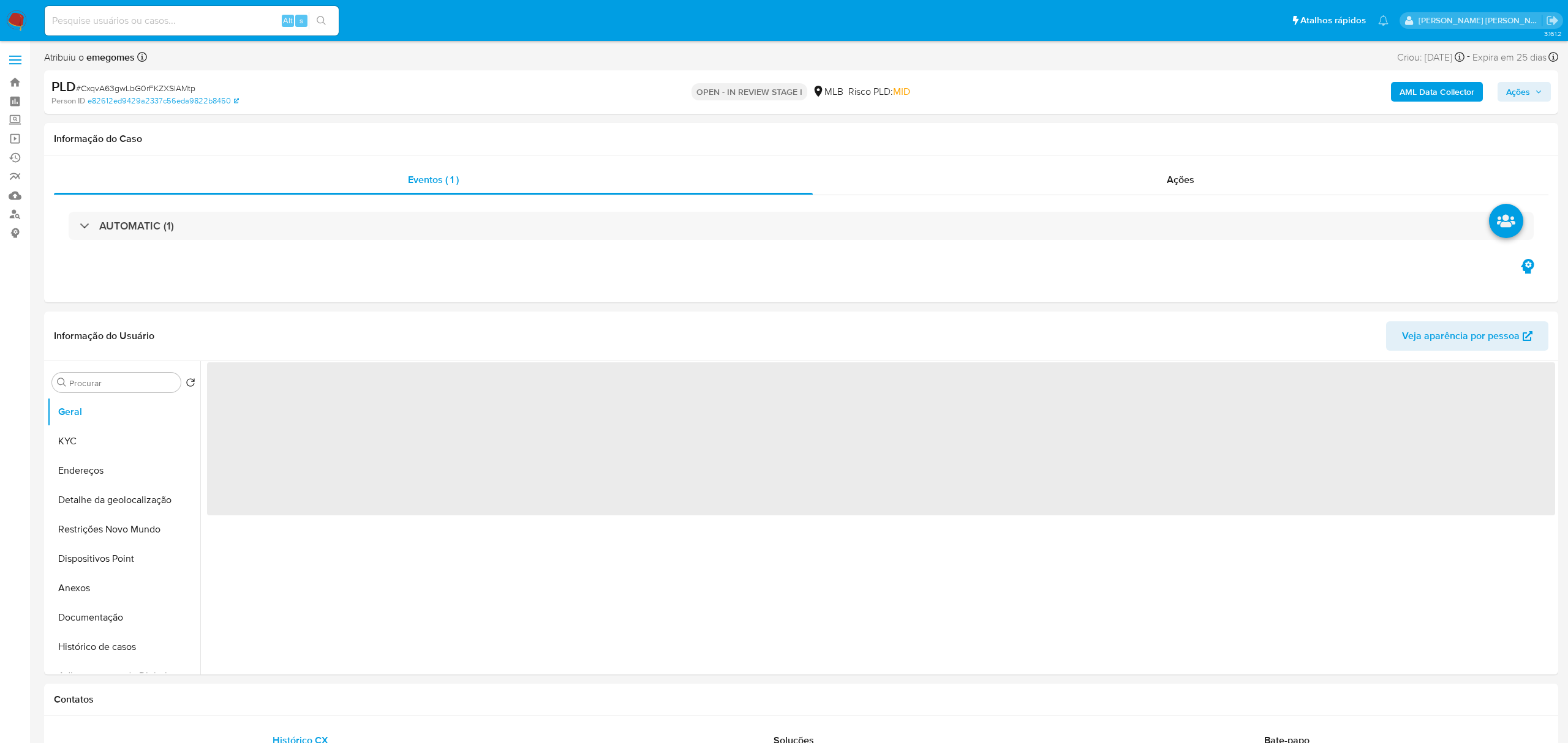
select select "10"
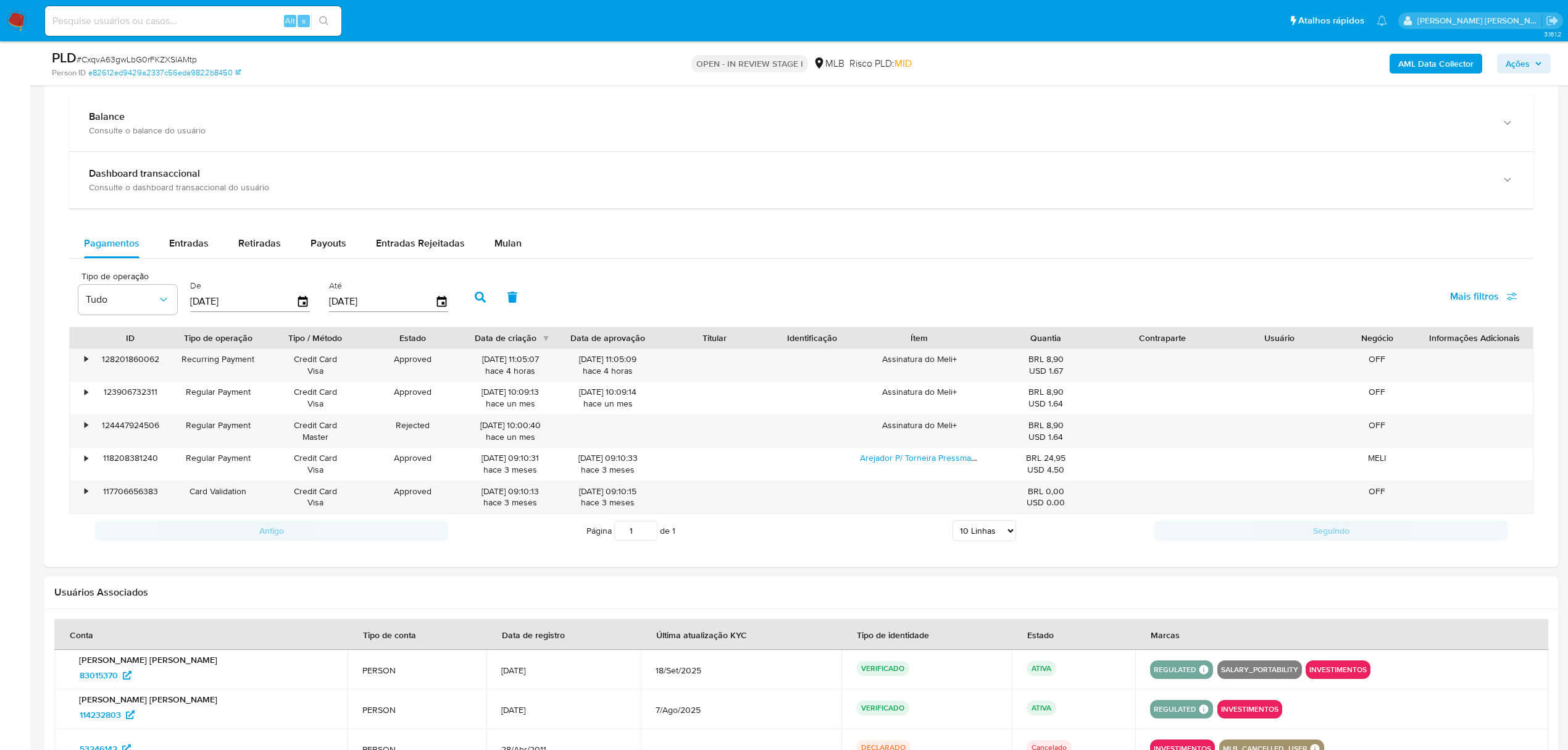
scroll to position [905, 0]
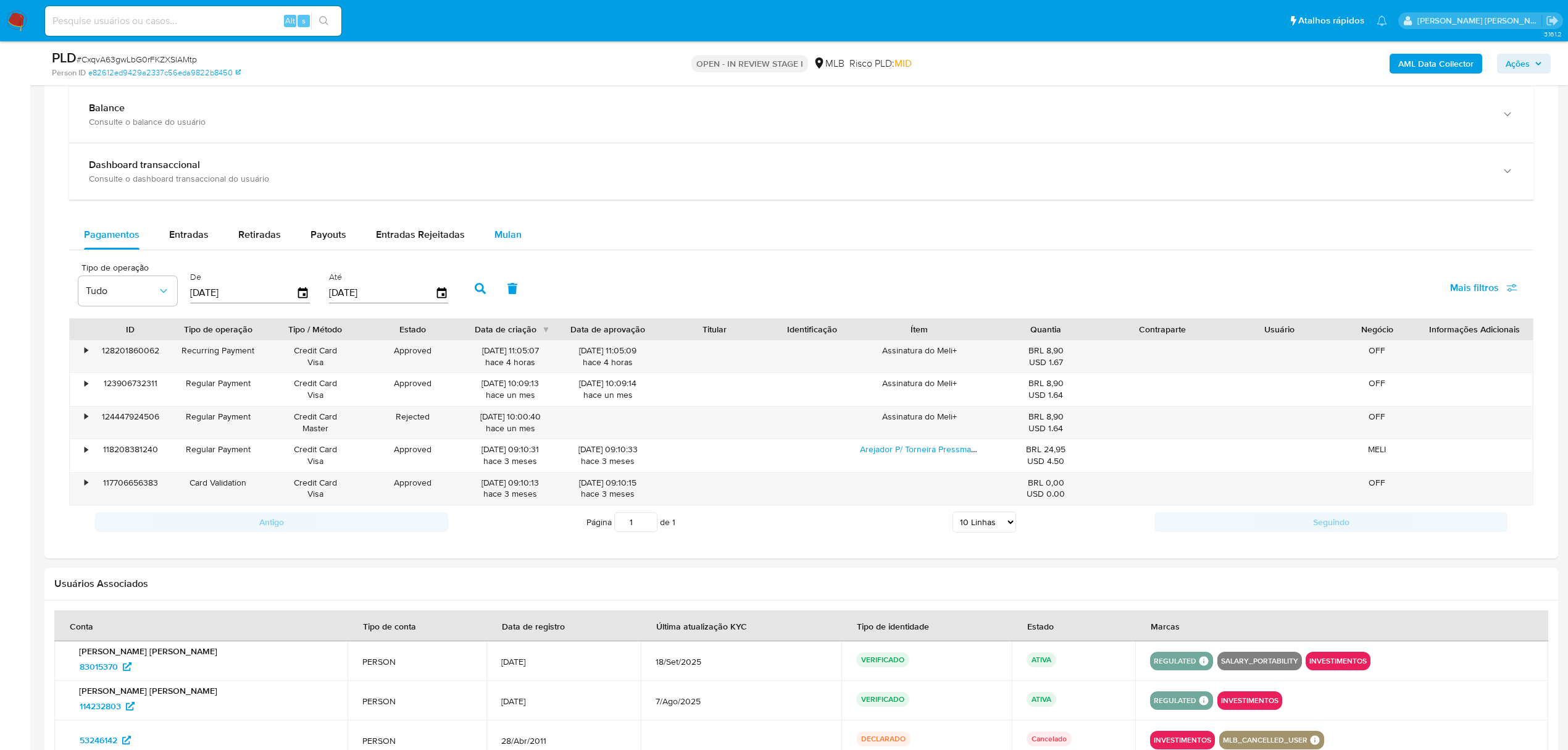
click at [510, 240] on span "Mulan" at bounding box center [508, 234] width 27 height 14
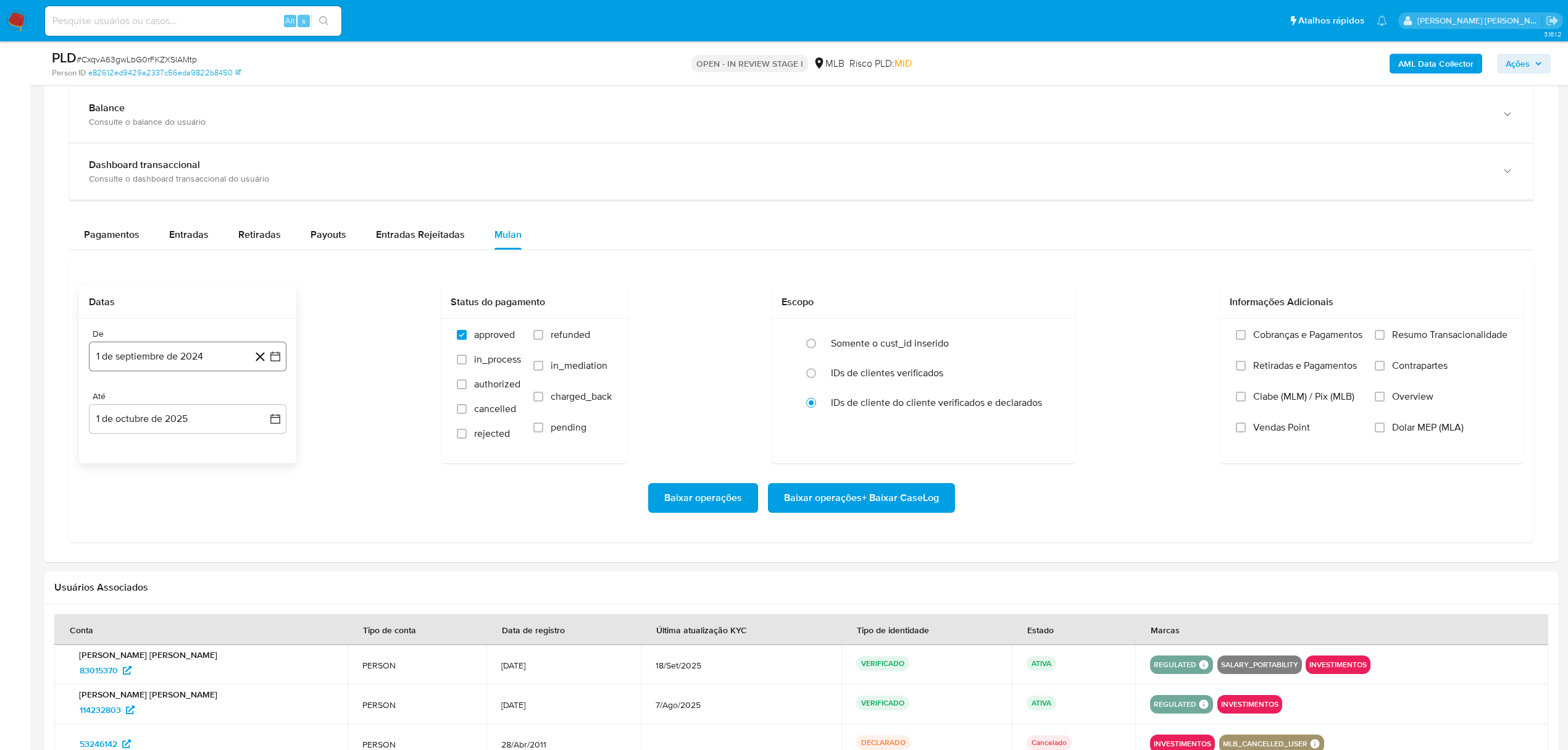
click at [274, 361] on icon "button" at bounding box center [276, 356] width 12 height 12
click at [265, 409] on icon "Mes siguiente" at bounding box center [264, 401] width 15 height 15
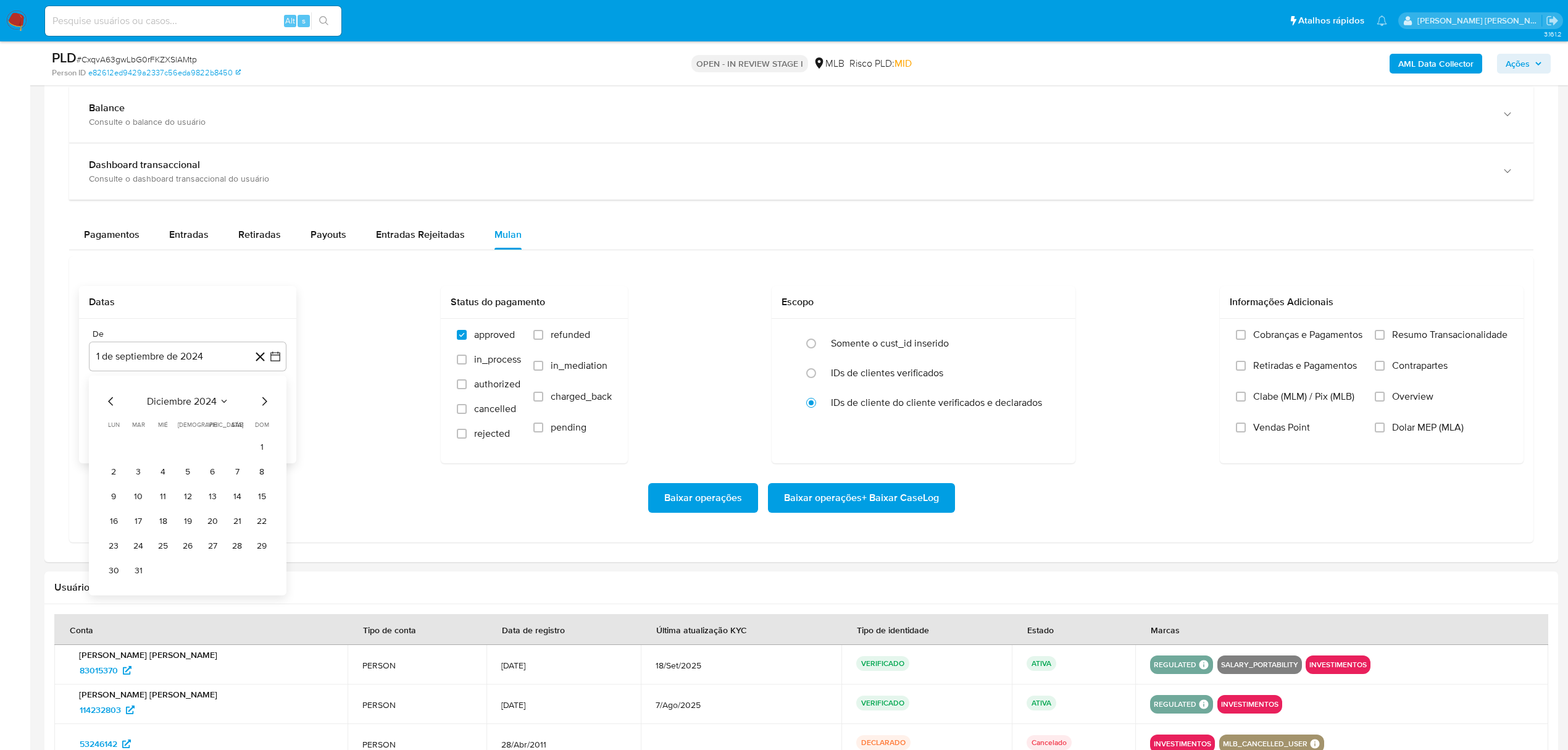
click at [265, 409] on icon "Mes siguiente" at bounding box center [264, 401] width 15 height 15
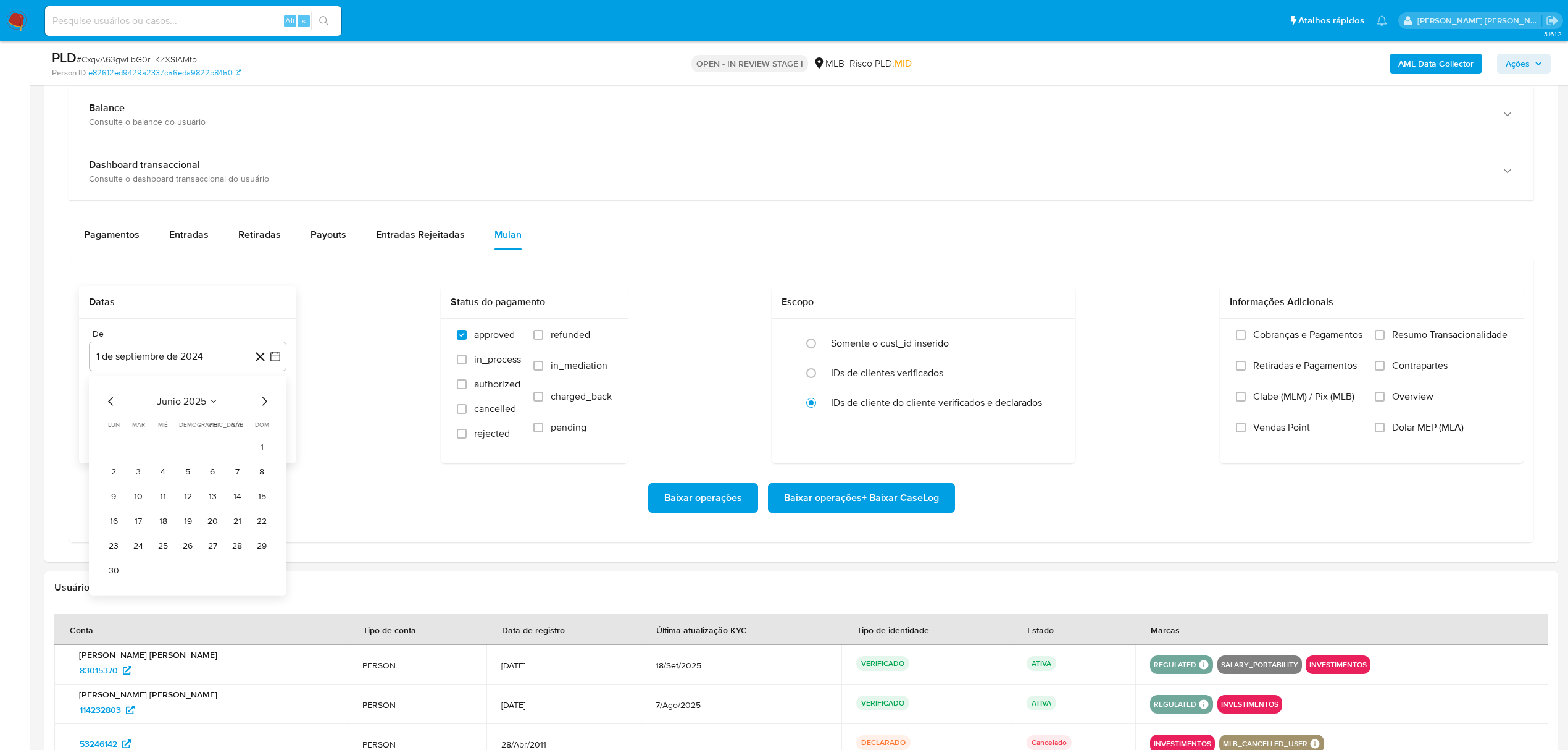
click at [265, 409] on icon "Mes siguiente" at bounding box center [264, 401] width 15 height 15
click at [216, 450] on button "1" at bounding box center [212, 447] width 20 height 20
click at [272, 418] on icon "button" at bounding box center [275, 418] width 10 height 10
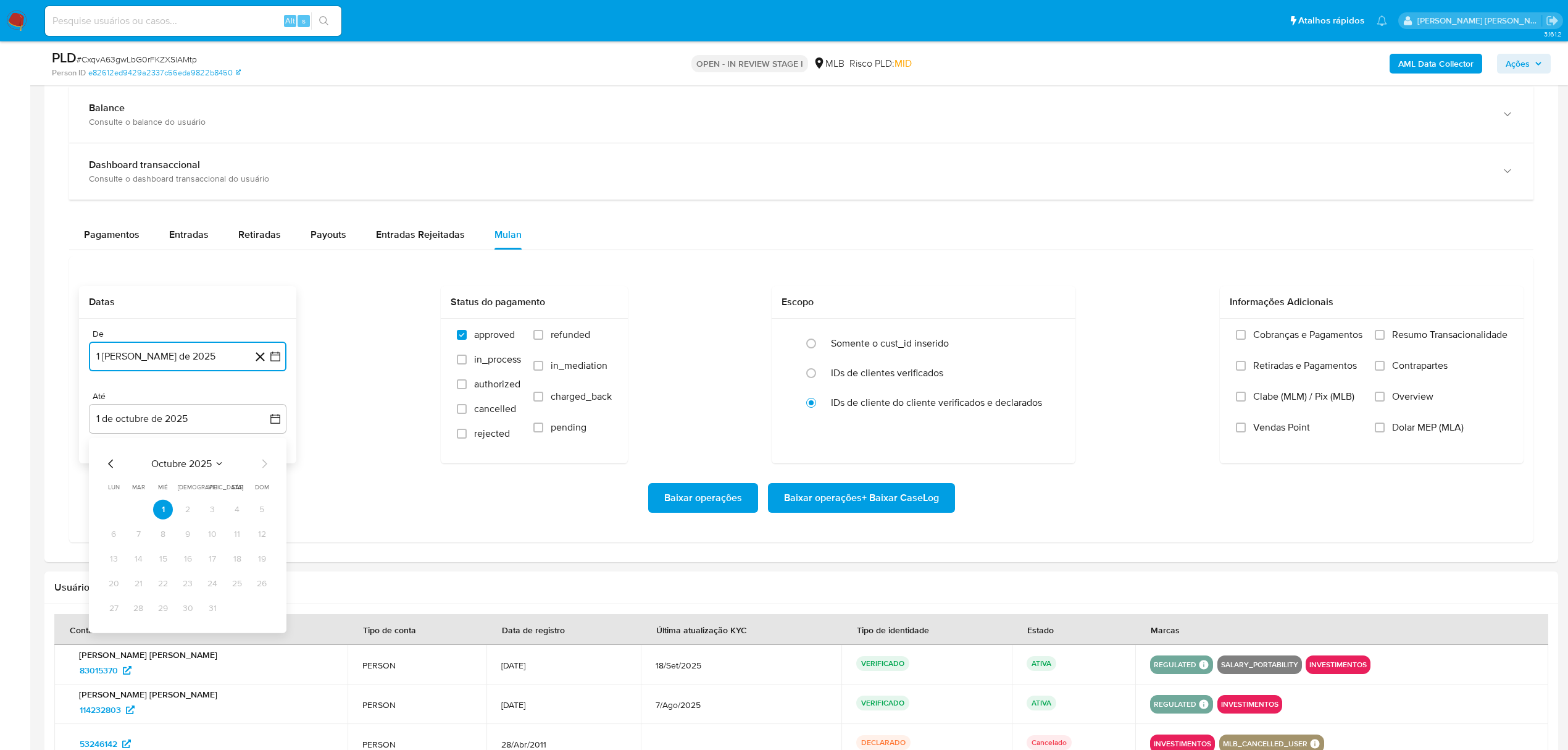
click at [111, 464] on icon "Mes anterior" at bounding box center [111, 464] width 15 height 15
click at [134, 614] on button "30" at bounding box center [138, 609] width 20 height 20
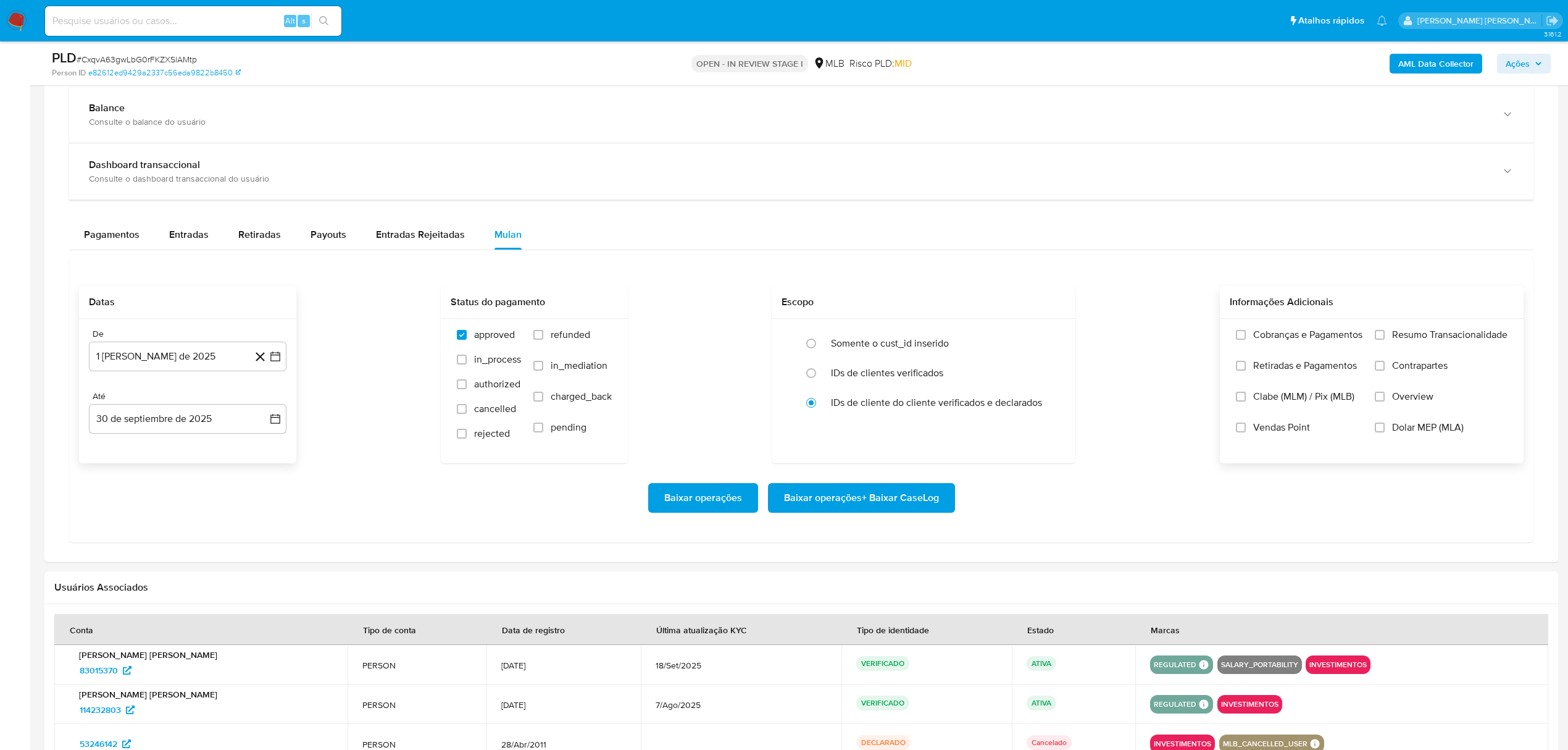
click at [1406, 402] on span "Overview" at bounding box center [1413, 396] width 41 height 12
click at [1385, 402] on input "Overview" at bounding box center [1380, 396] width 10 height 10
click at [1416, 372] on span "Contrapartes" at bounding box center [1421, 366] width 56 height 12
click at [1385, 371] on input "Contrapartes" at bounding box center [1380, 365] width 10 height 10
click at [1421, 332] on span "Resumo Transacionalidade" at bounding box center [1450, 334] width 115 height 12
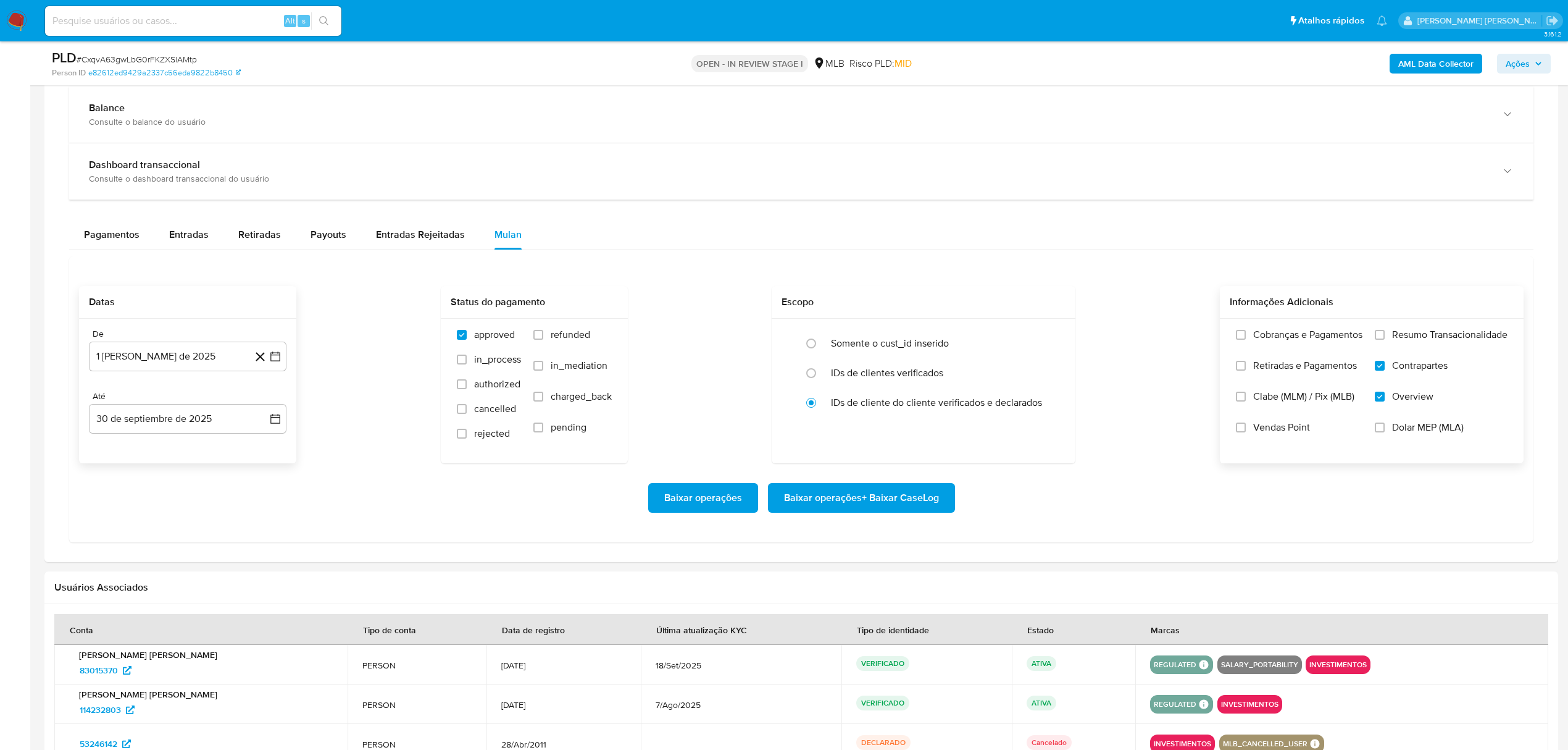
click at [1385, 332] on input "Resumo Transacionalidade" at bounding box center [1380, 334] width 10 height 10
click at [858, 512] on span "Baixar operações + Baixar CaseLog" at bounding box center [862, 498] width 155 height 27
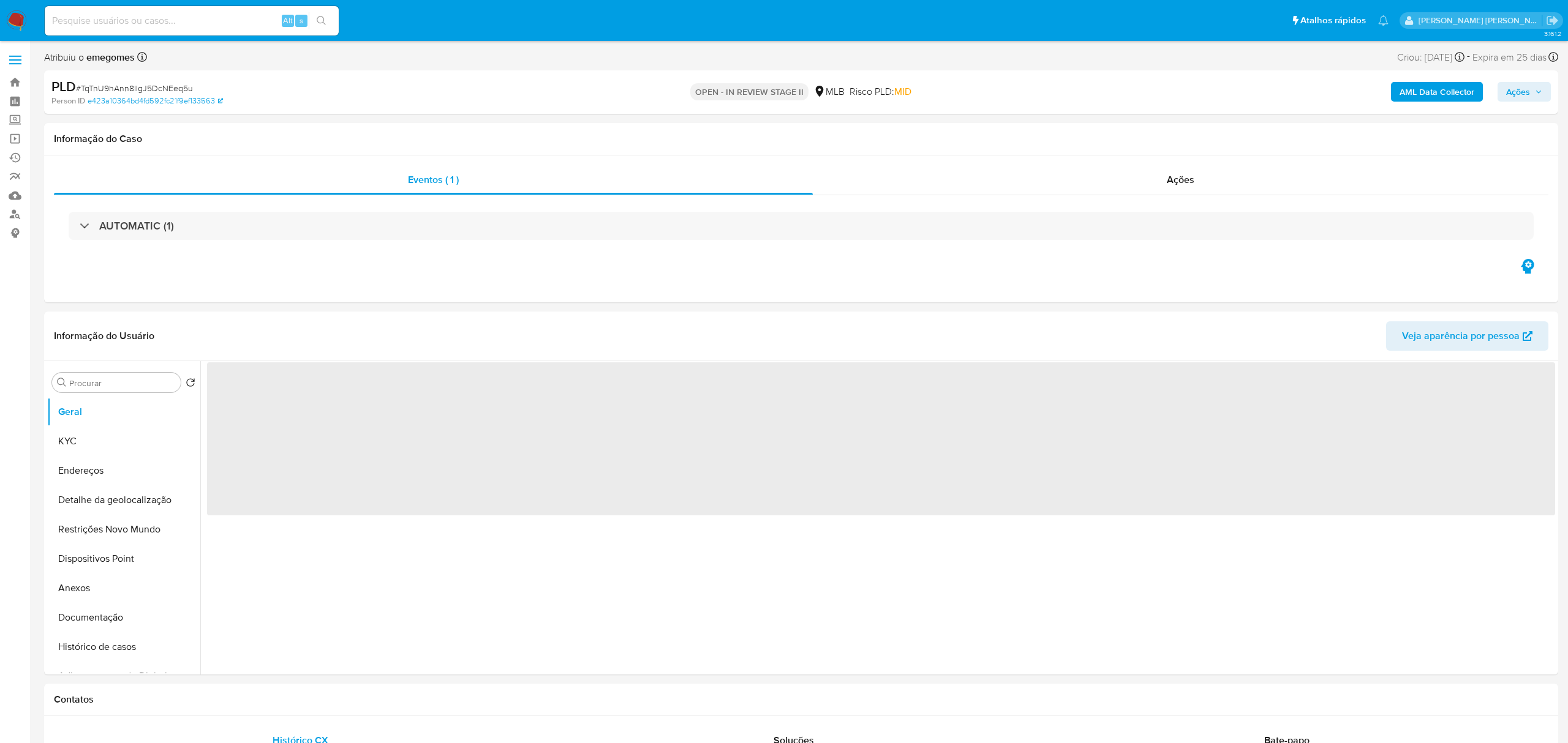
select select "10"
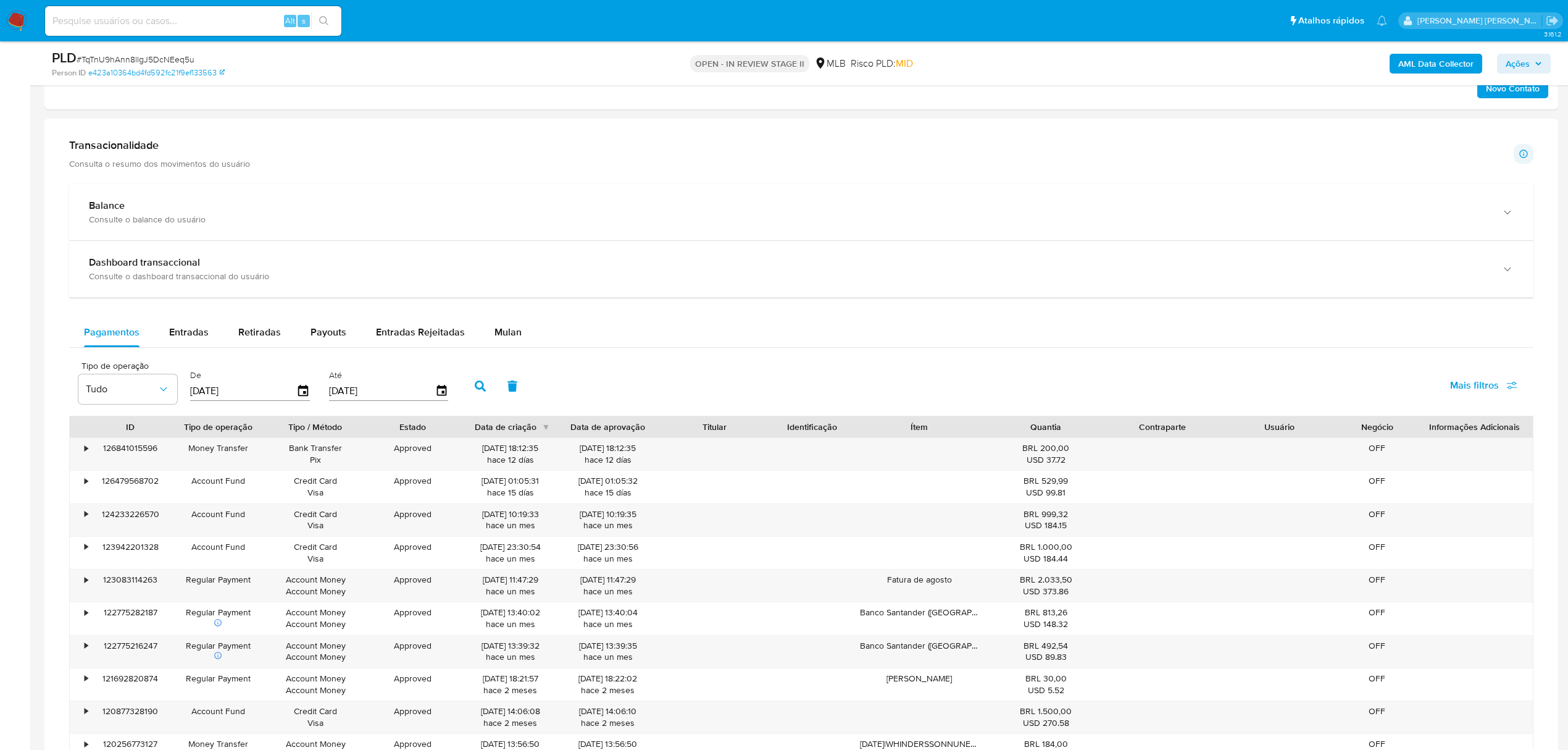
scroll to position [741, 0]
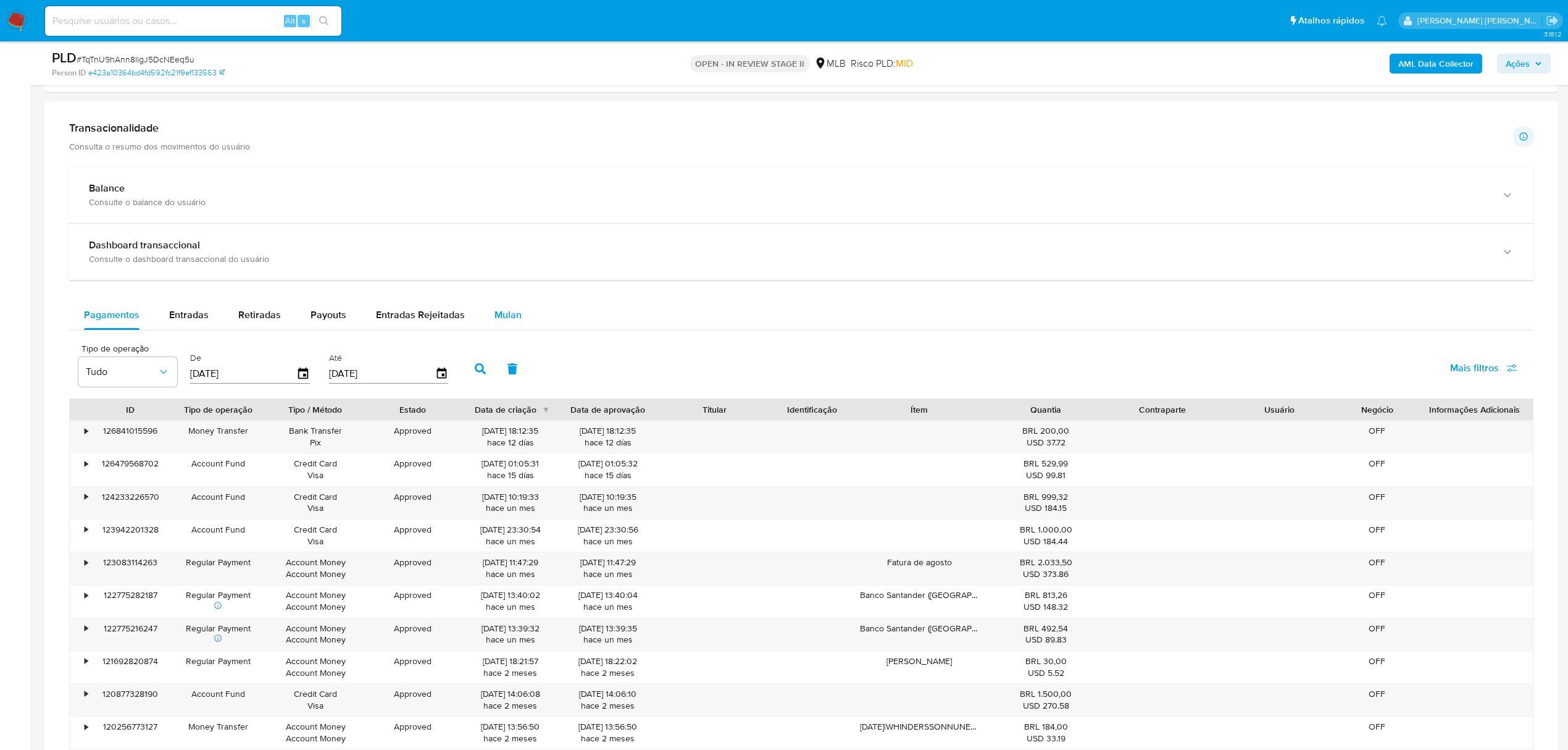
click at [507, 322] on span "Mulan" at bounding box center [508, 314] width 27 height 14
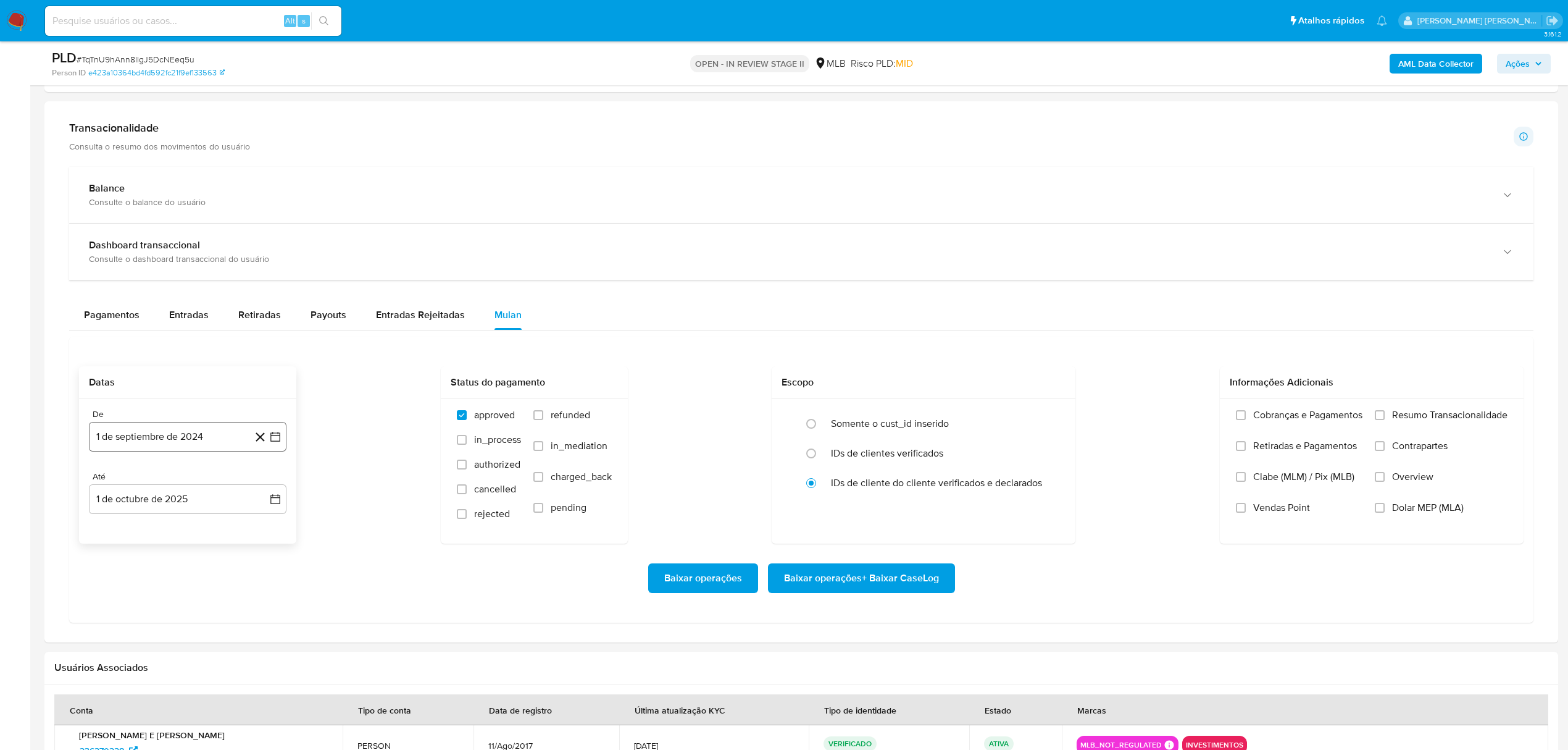
click at [273, 438] on icon "button" at bounding box center [276, 437] width 12 height 12
click at [262, 485] on icon "Mes siguiente" at bounding box center [264, 481] width 15 height 15
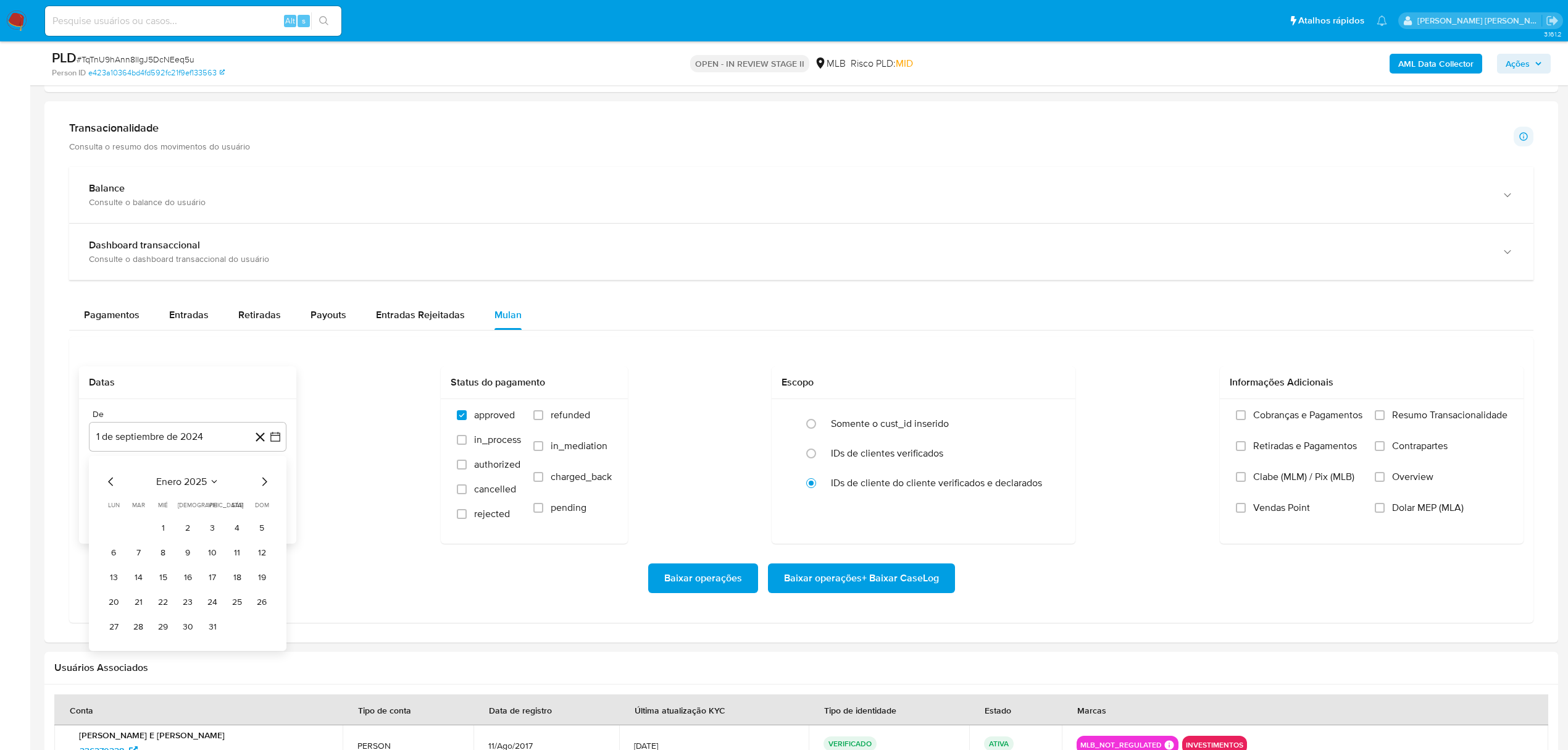
click at [262, 485] on icon "Mes siguiente" at bounding box center [264, 481] width 15 height 15
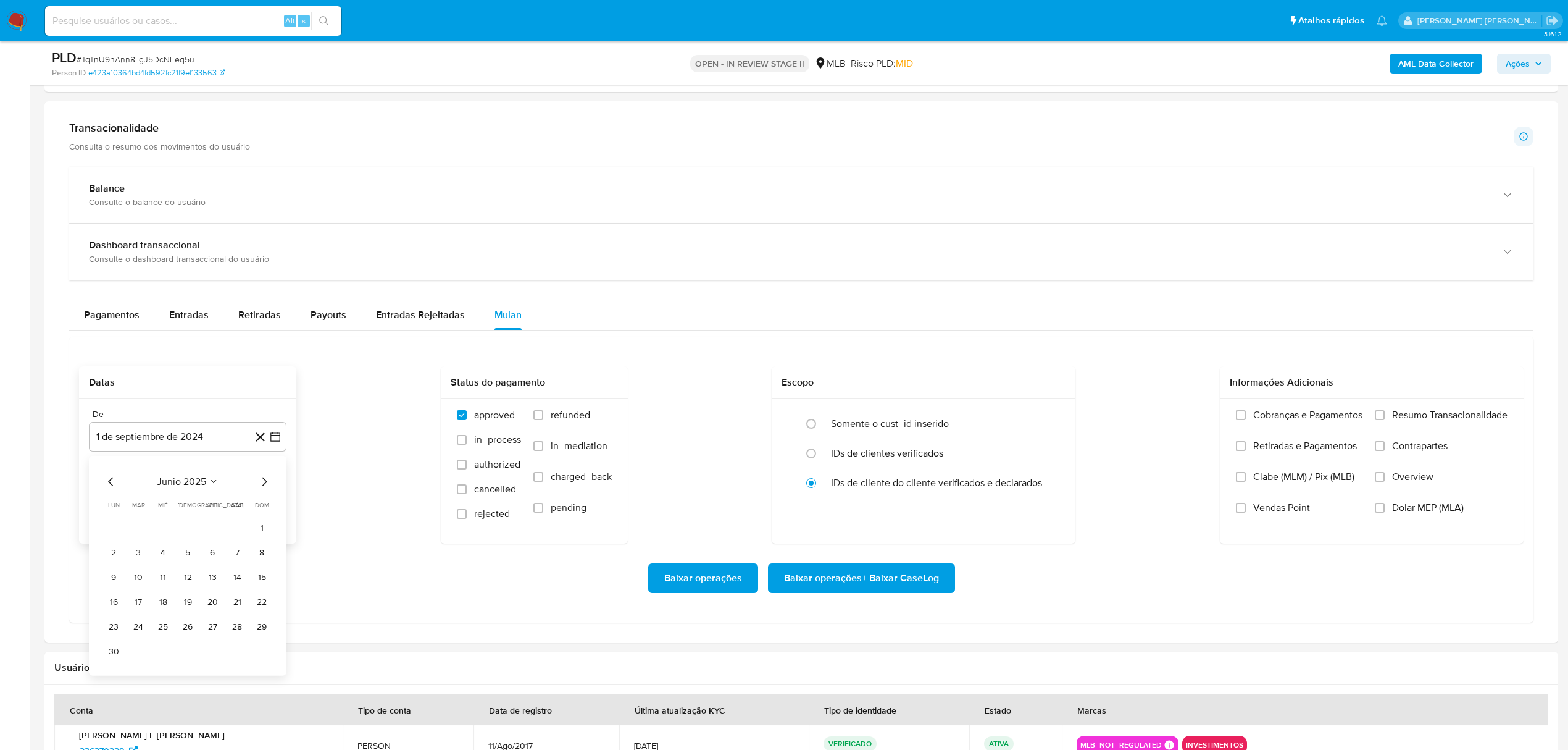
click at [262, 485] on icon "Mes siguiente" at bounding box center [264, 481] width 15 height 15
click at [105, 483] on icon "Mes anterior" at bounding box center [111, 481] width 15 height 15
click at [216, 532] on button "1" at bounding box center [212, 527] width 20 height 20
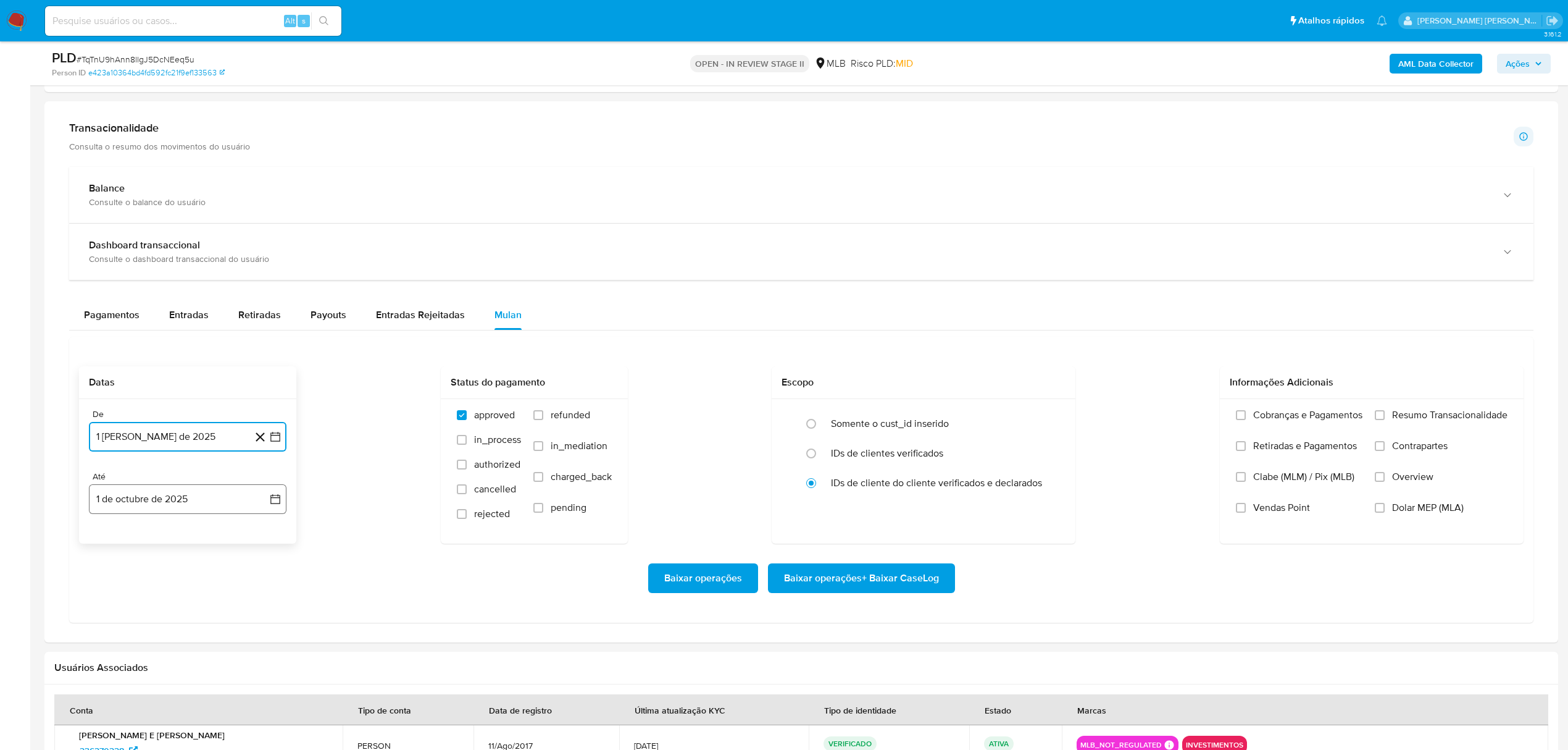
click at [275, 504] on icon "button" at bounding box center [276, 499] width 12 height 12
click at [106, 544] on icon "Mes anterior" at bounding box center [111, 544] width 15 height 15
click at [141, 693] on button "30" at bounding box center [138, 689] width 20 height 20
click at [1406, 483] on span "Overview" at bounding box center [1413, 477] width 41 height 12
click at [1385, 482] on input "Overview" at bounding box center [1380, 477] width 10 height 10
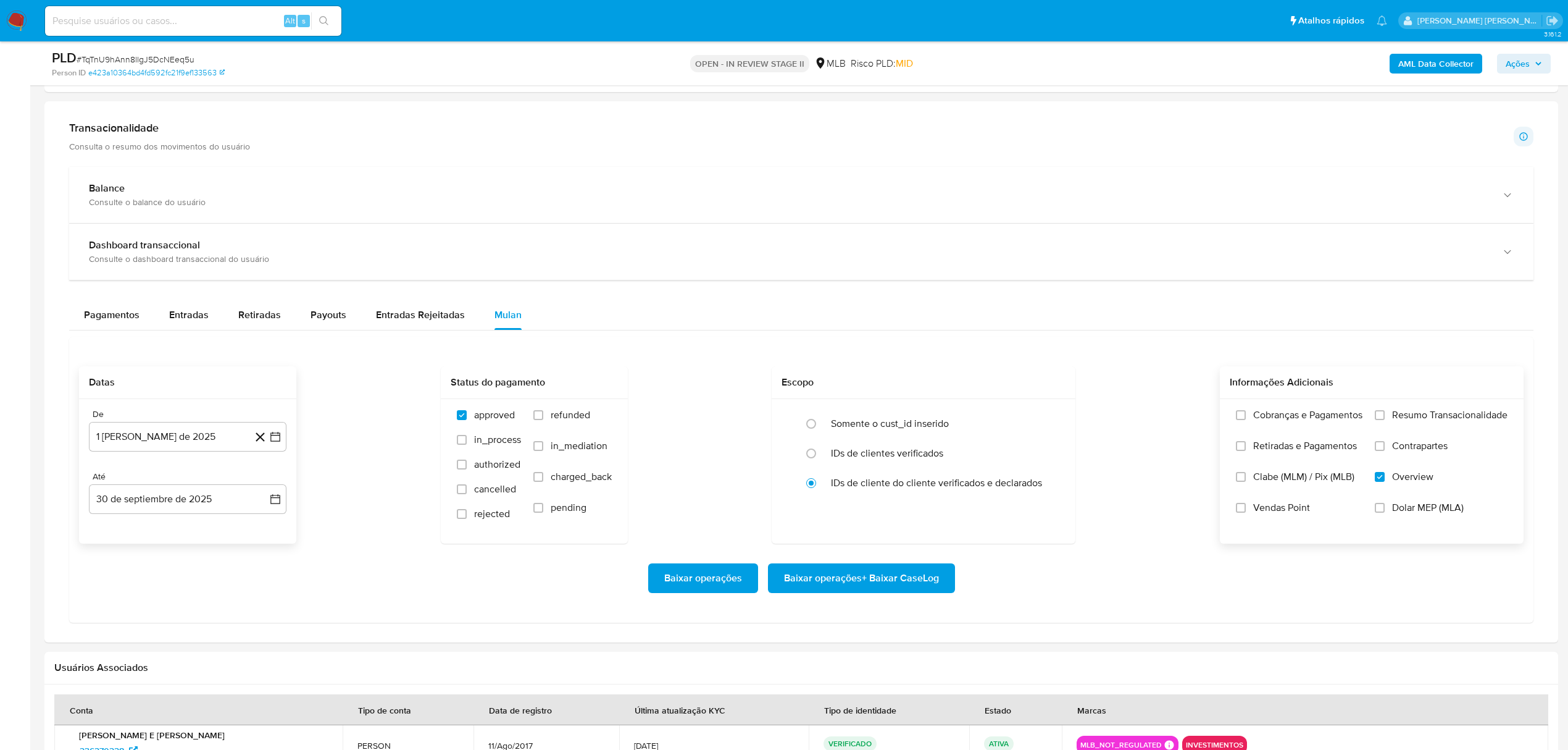
click at [1414, 452] on span "Contrapartes" at bounding box center [1421, 446] width 56 height 12
click at [1385, 451] on input "Contrapartes" at bounding box center [1380, 445] width 10 height 10
click at [1413, 422] on span "Resumo Transacionalidade" at bounding box center [1450, 415] width 115 height 12
click at [1385, 420] on input "Resumo Transacionalidade" at bounding box center [1380, 415] width 10 height 10
click at [887, 581] on span "Baixar operações + Baixar CaseLog" at bounding box center [862, 578] width 155 height 27
